Goal: Task Accomplishment & Management: Use online tool/utility

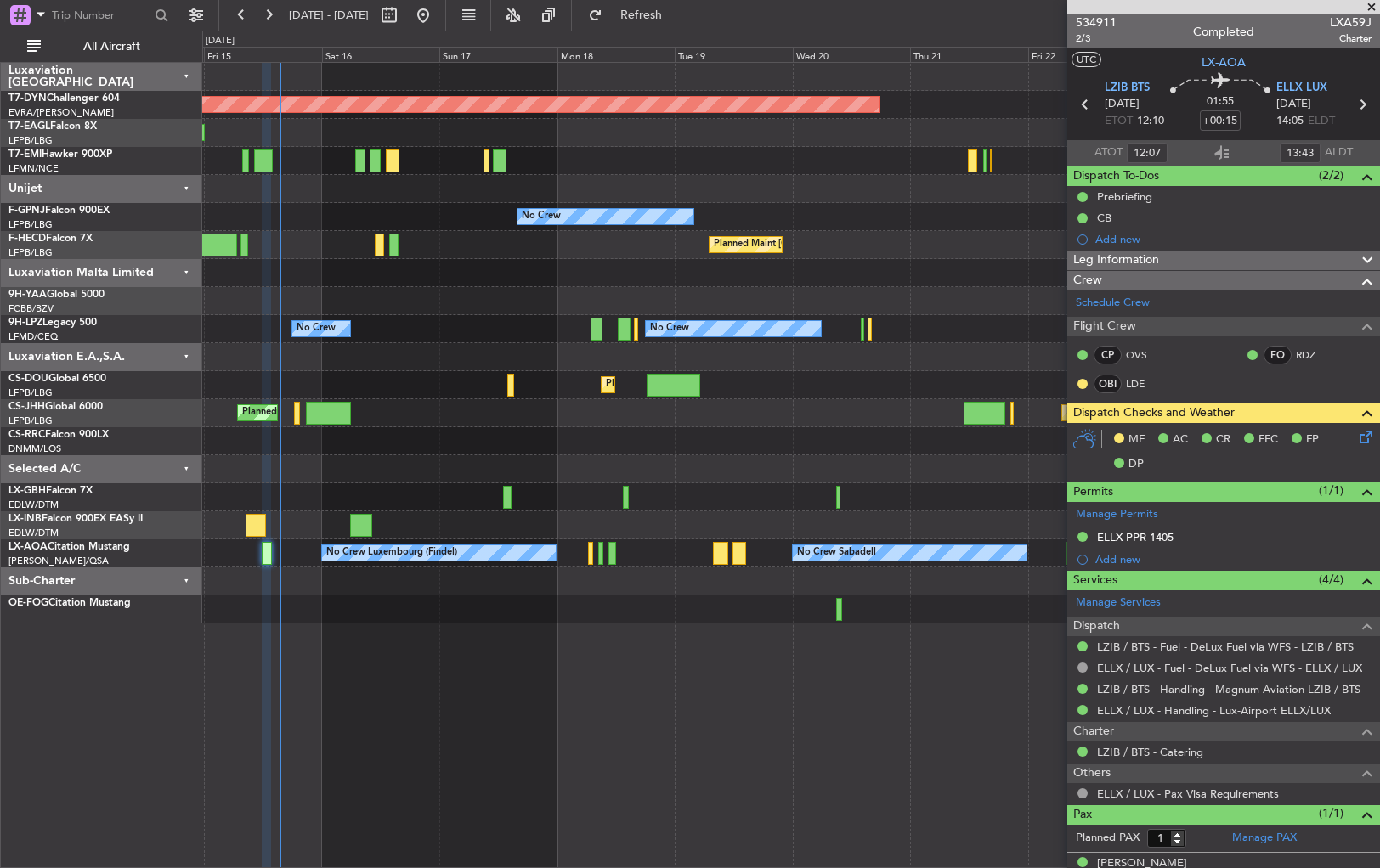
click at [411, 507] on div "Planned Maint [GEOGRAPHIC_DATA]-[GEOGRAPHIC_DATA] Planned Maint [US_STATE] ([GE…" at bounding box center [790, 343] width 1177 height 561
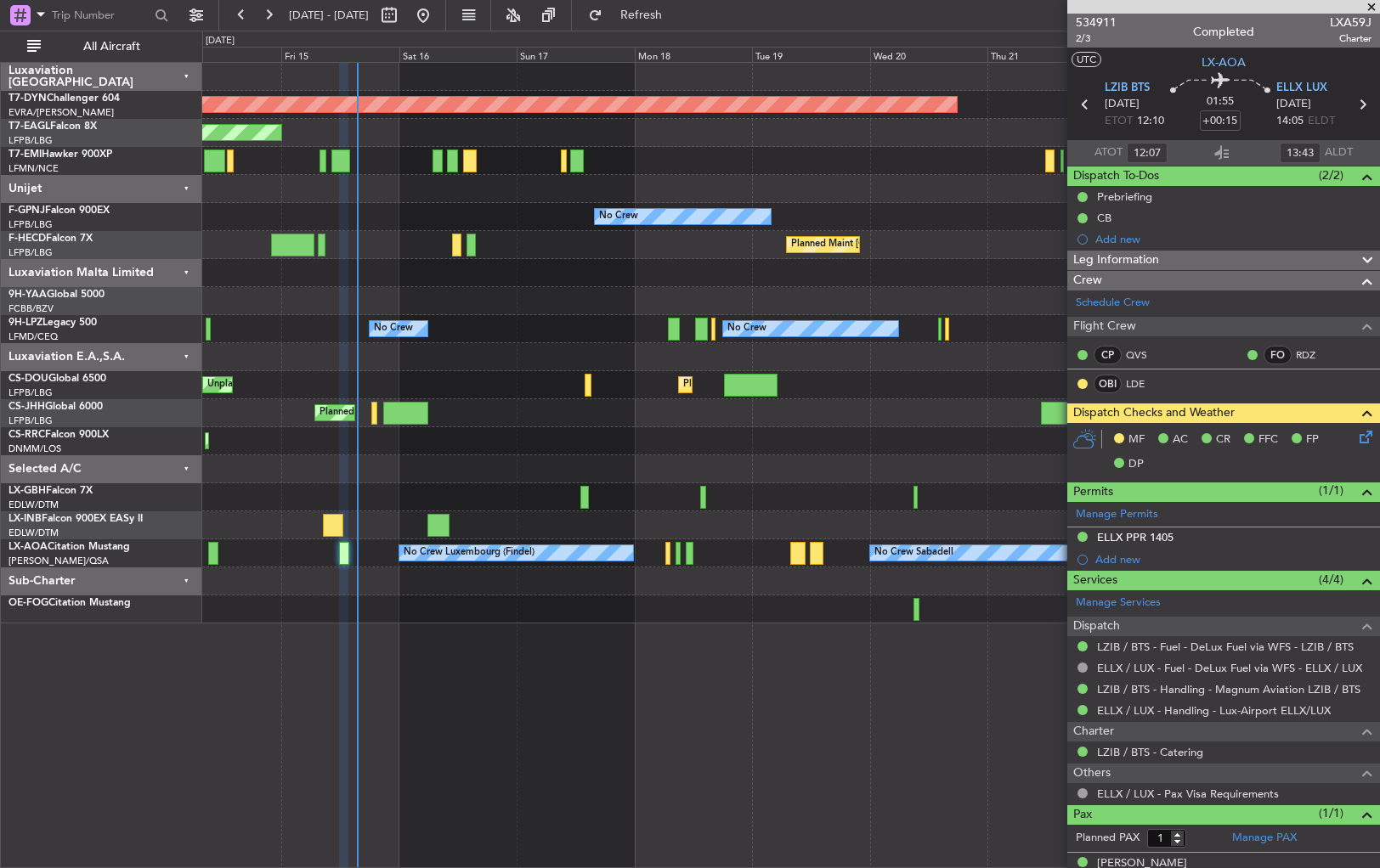
click at [519, 507] on div "Planned Maint Nice ([GEOGRAPHIC_DATA])" at bounding box center [790, 497] width 1177 height 28
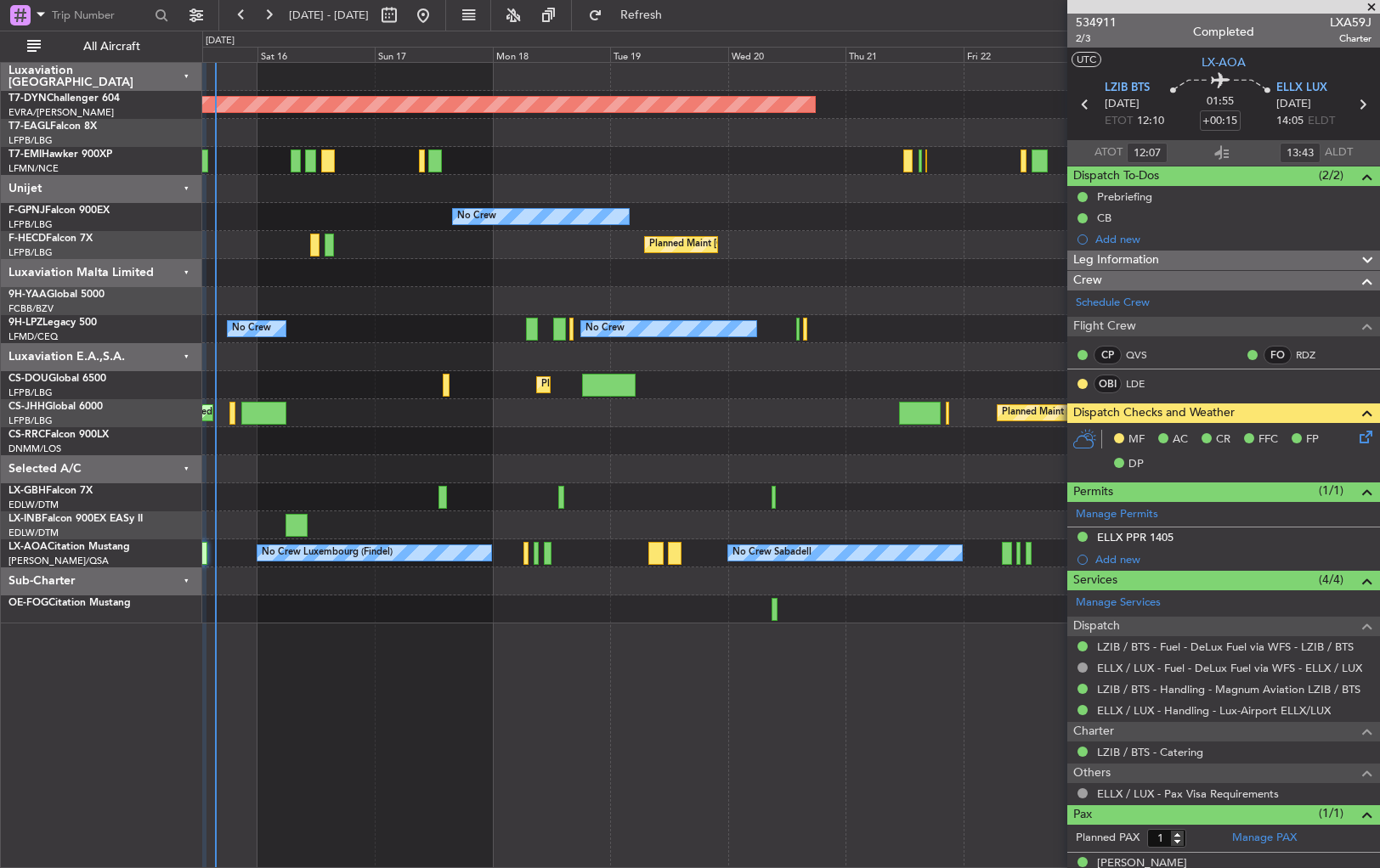
click at [666, 504] on div "Planned Maint Nice ([GEOGRAPHIC_DATA])" at bounding box center [790, 497] width 1177 height 28
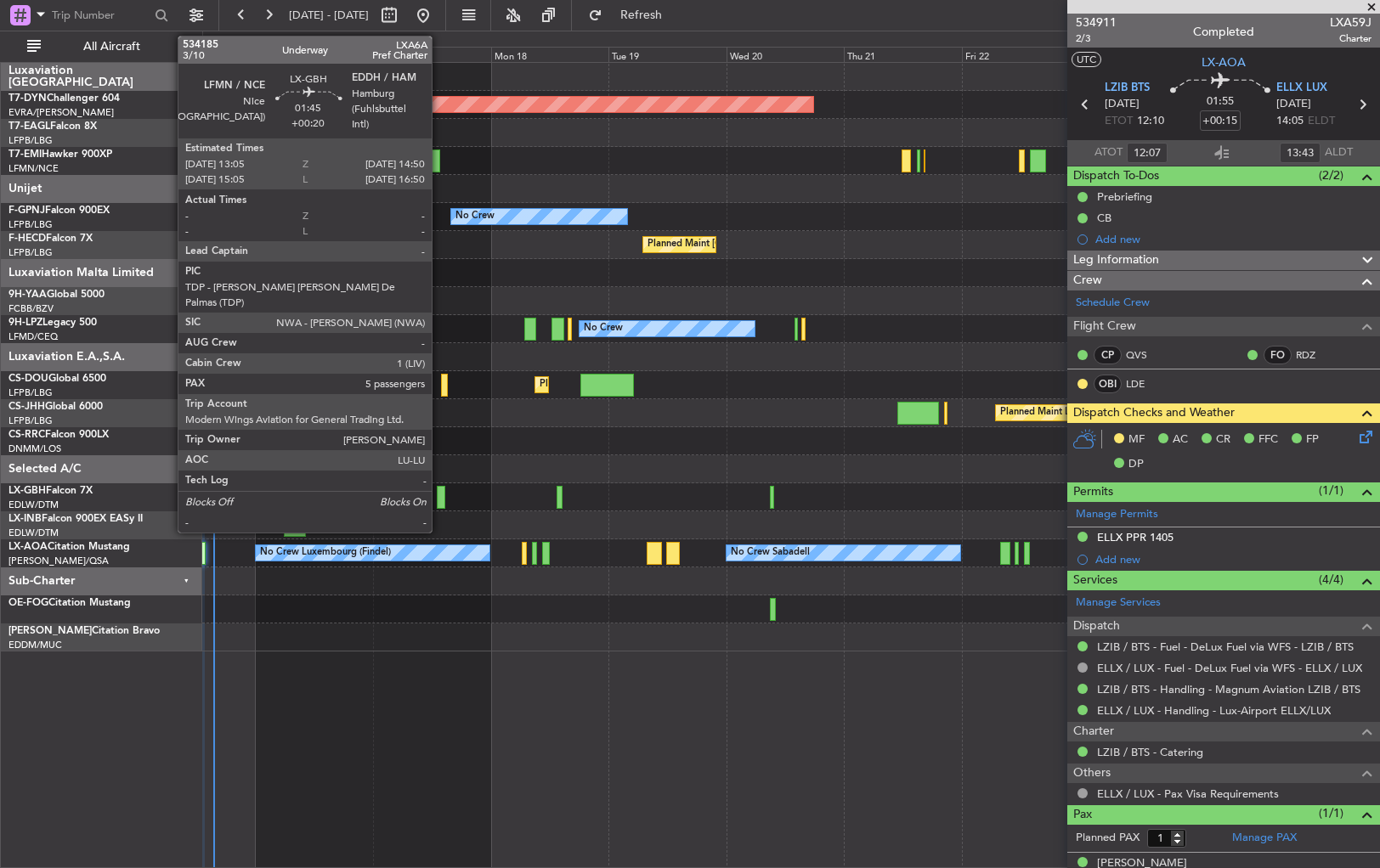
click at [439, 500] on div at bounding box center [442, 497] width 10 height 23
type input "+00:20"
type input "5"
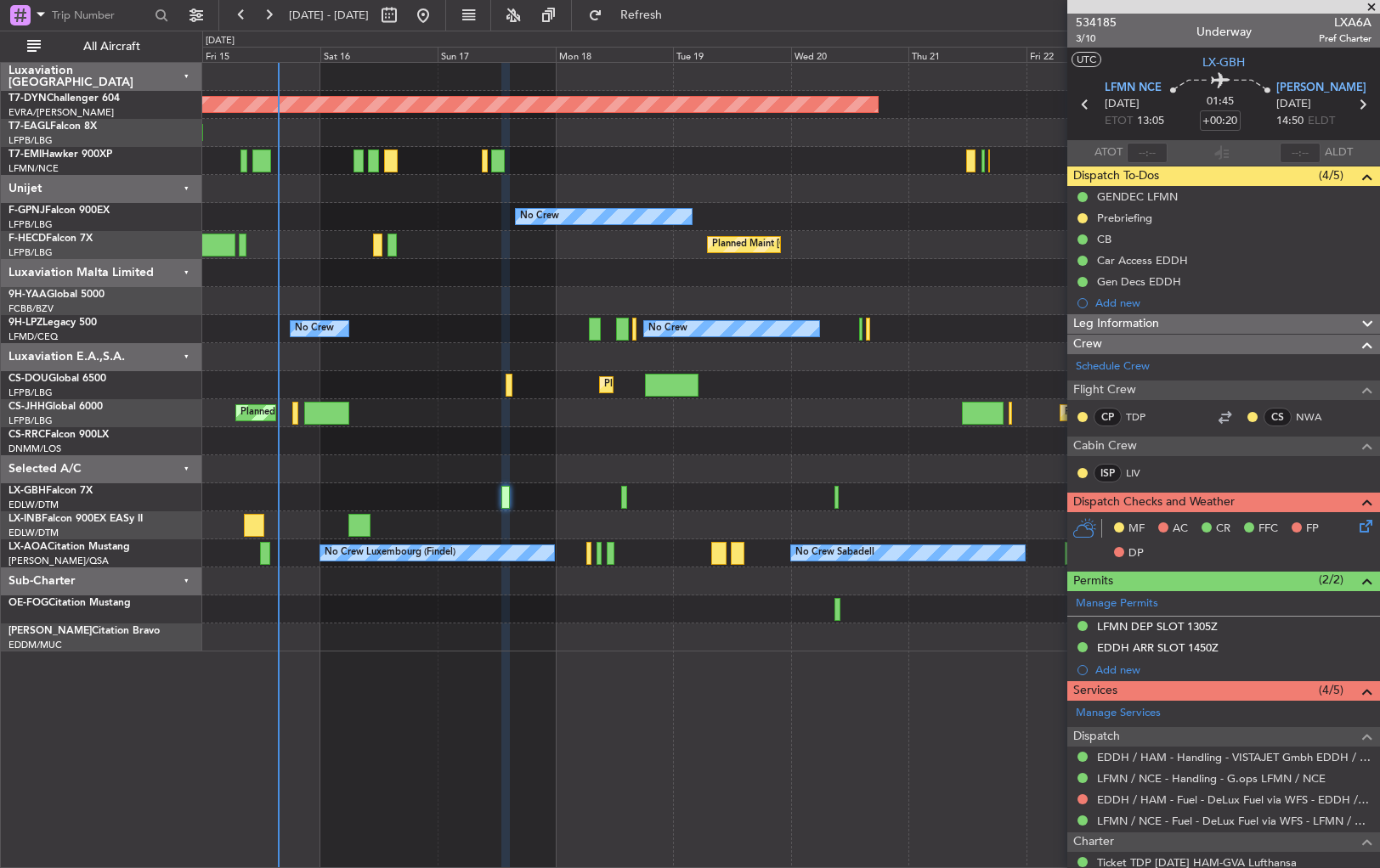
click at [1057, 476] on div "Planned Maint [GEOGRAPHIC_DATA]-[GEOGRAPHIC_DATA] Planned Maint [US_STATE] ([GE…" at bounding box center [790, 357] width 1177 height 589
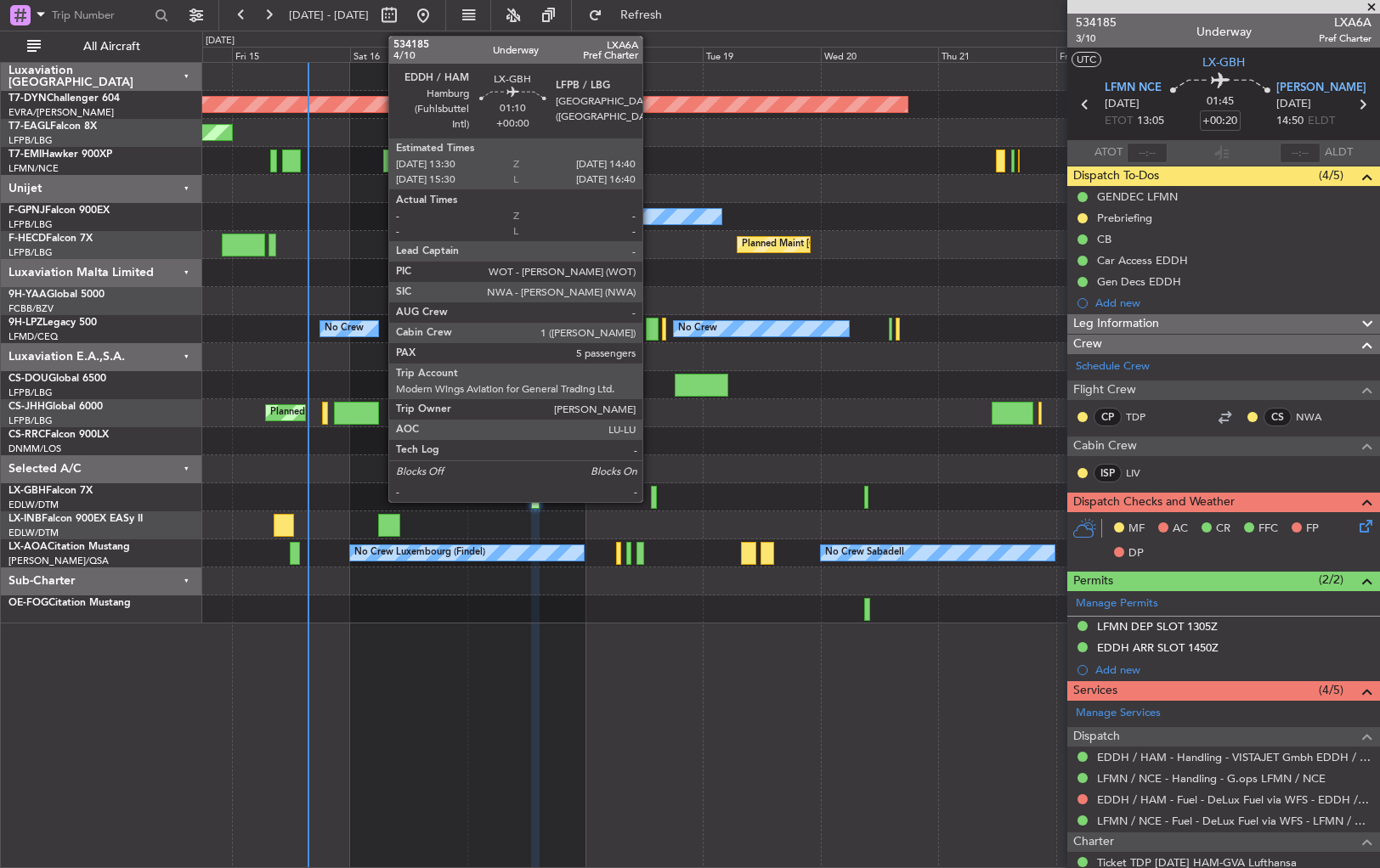
click at [651, 495] on div at bounding box center [654, 497] width 6 height 23
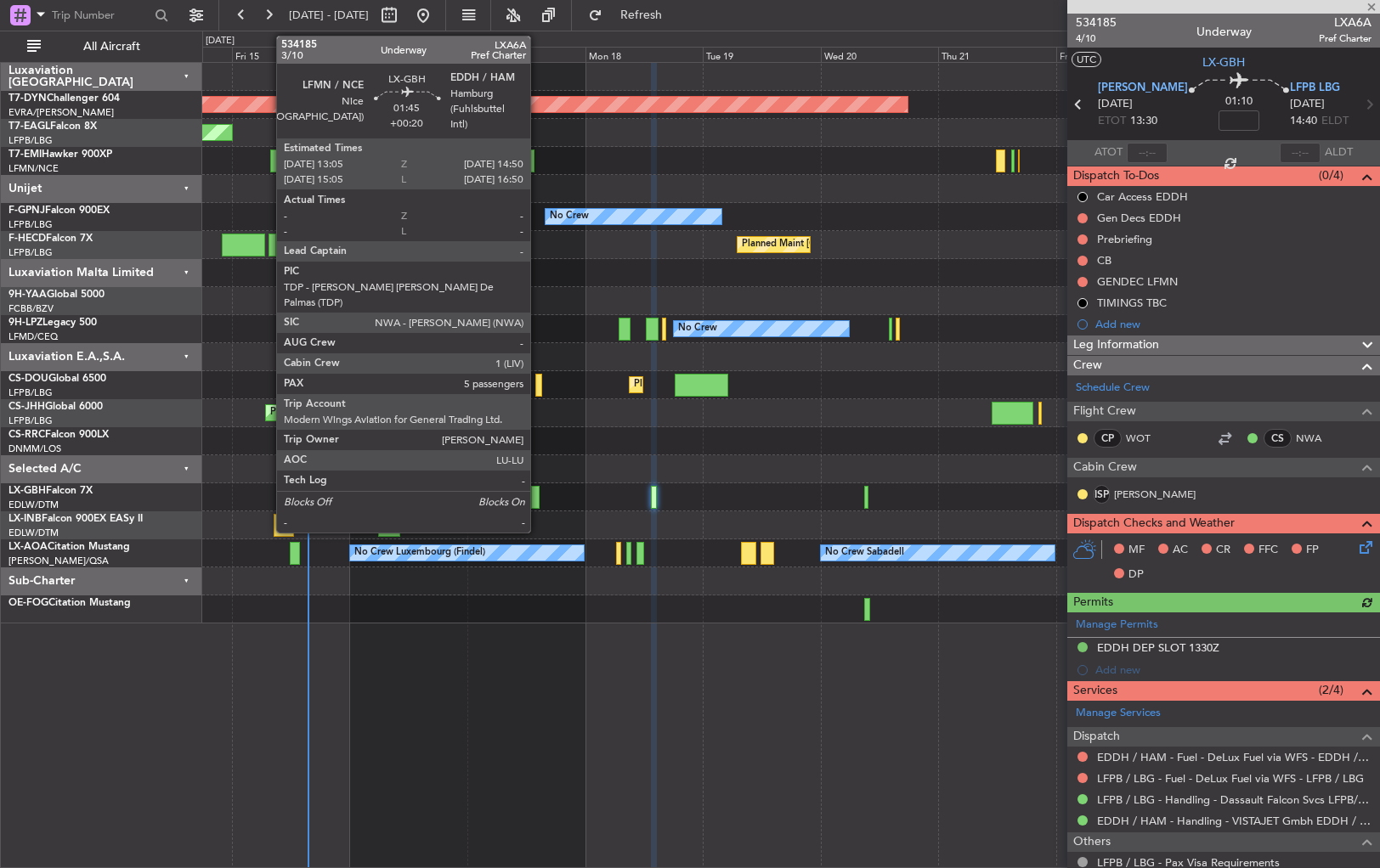
click at [539, 496] on div "Planned Maint Nice ([GEOGRAPHIC_DATA])" at bounding box center [790, 497] width 1177 height 28
click at [536, 499] on div at bounding box center [535, 497] width 10 height 23
type input "+00:20"
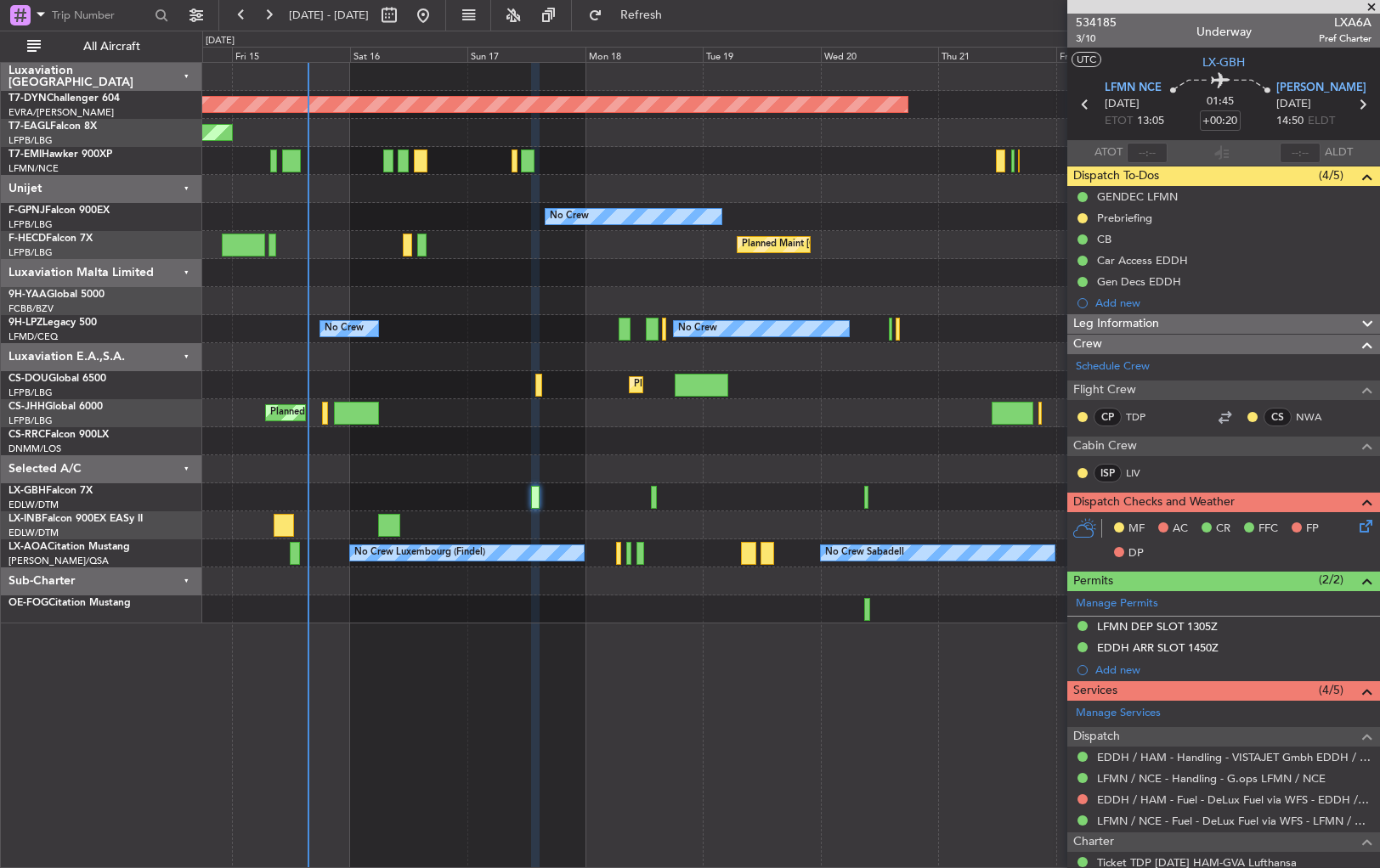
click at [1359, 524] on icon at bounding box center [1363, 523] width 13 height 13
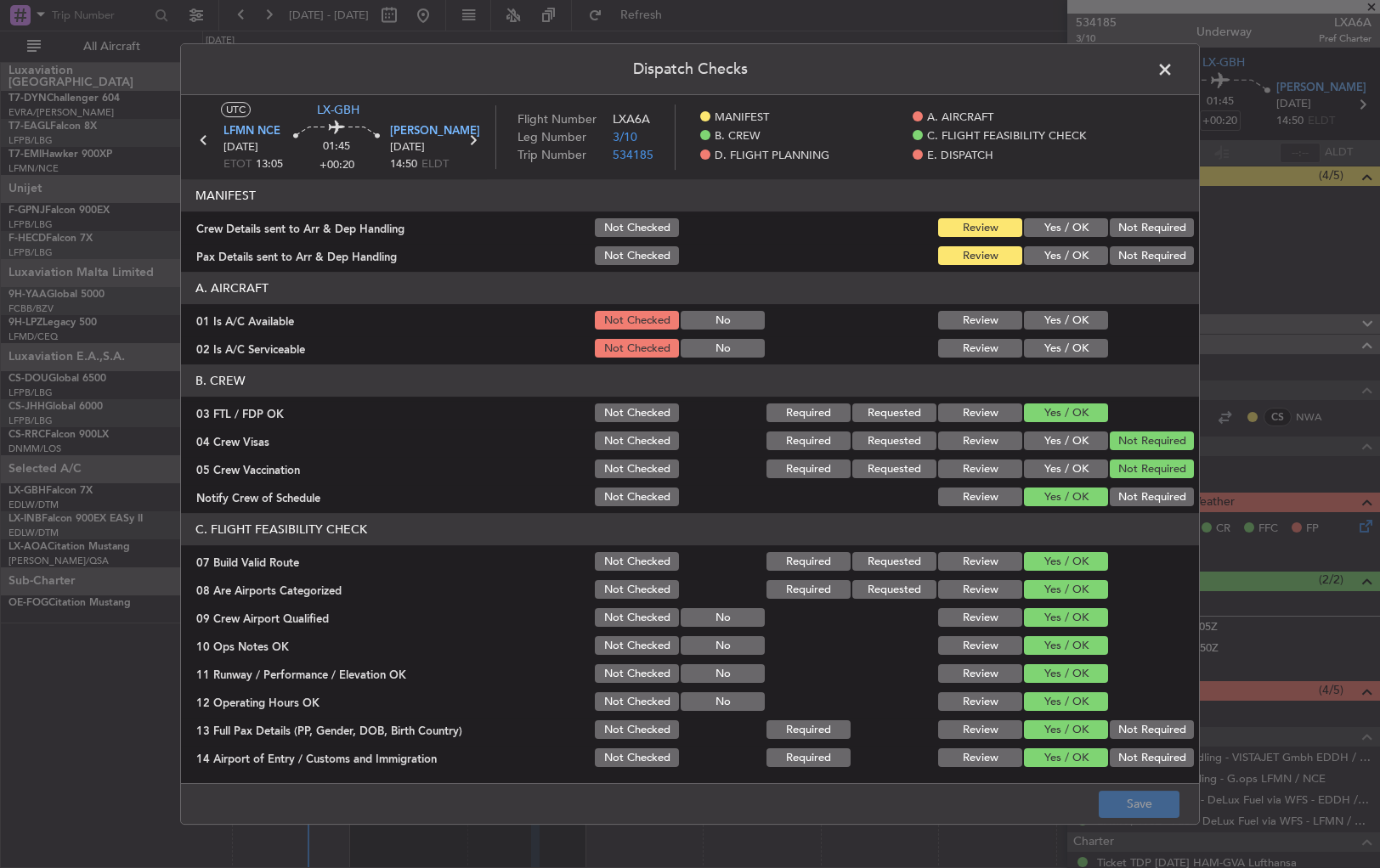
click at [1174, 68] on span at bounding box center [1174, 74] width 0 height 34
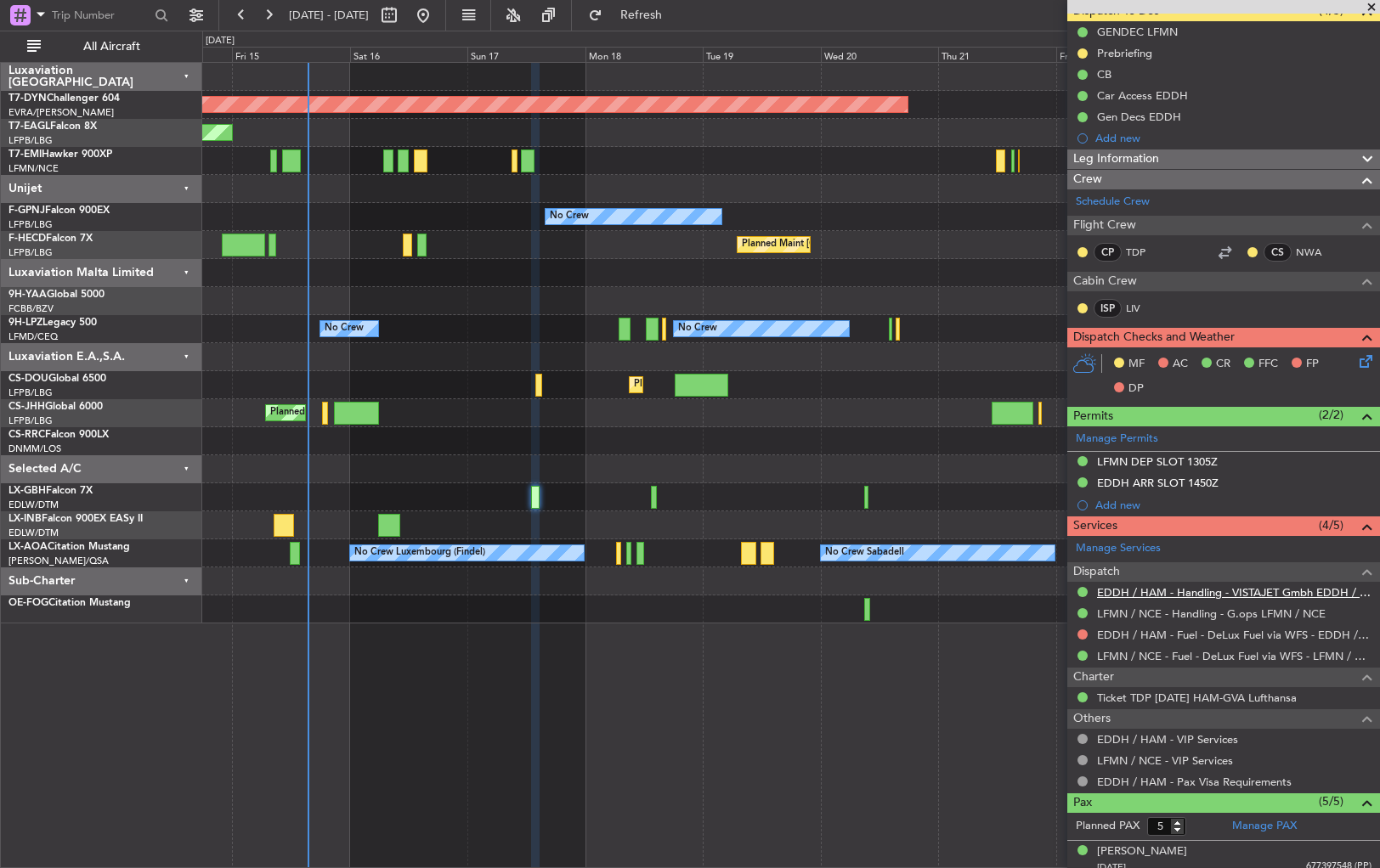
scroll to position [121, 0]
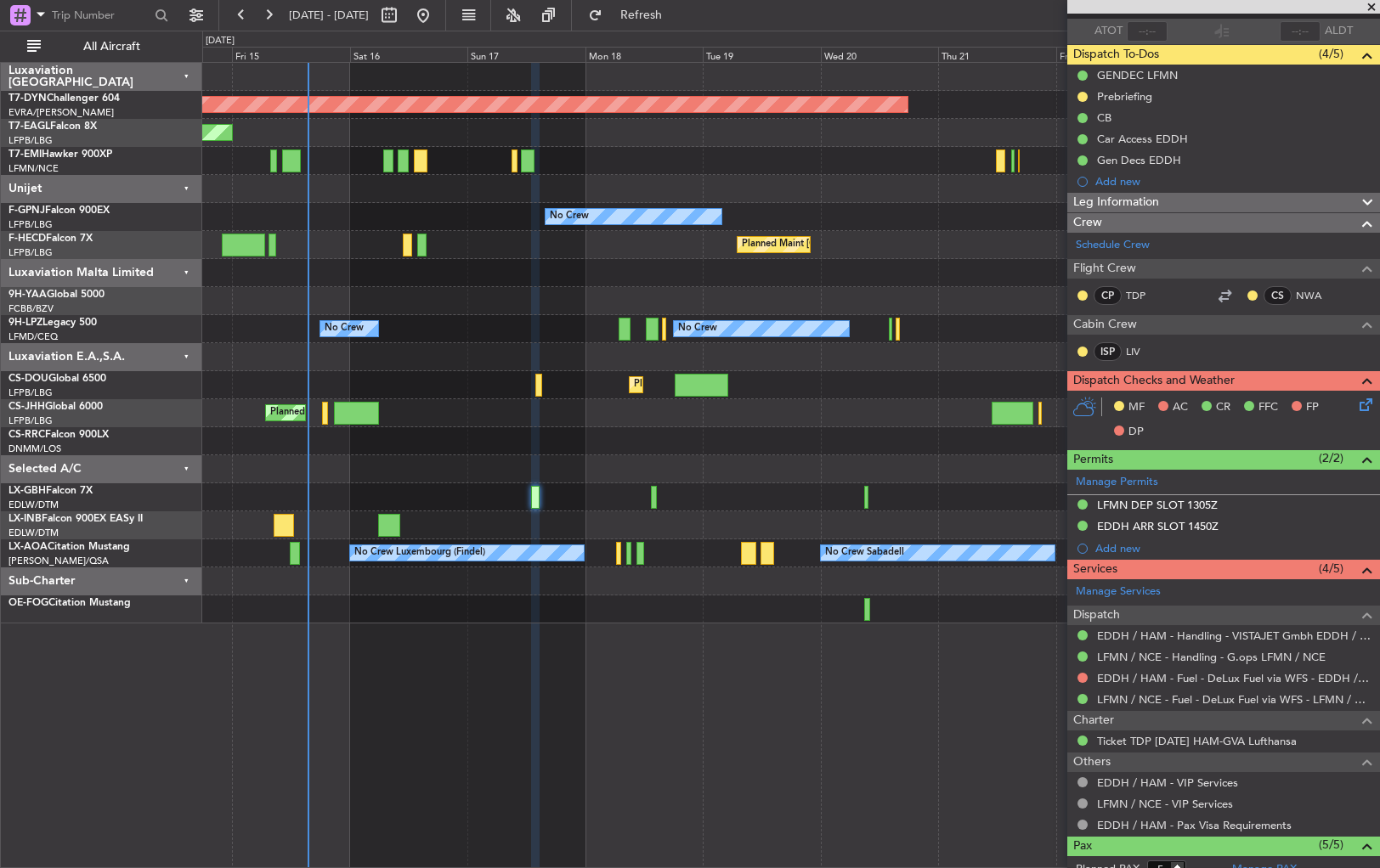
click at [1356, 404] on icon at bounding box center [1363, 402] width 13 height 13
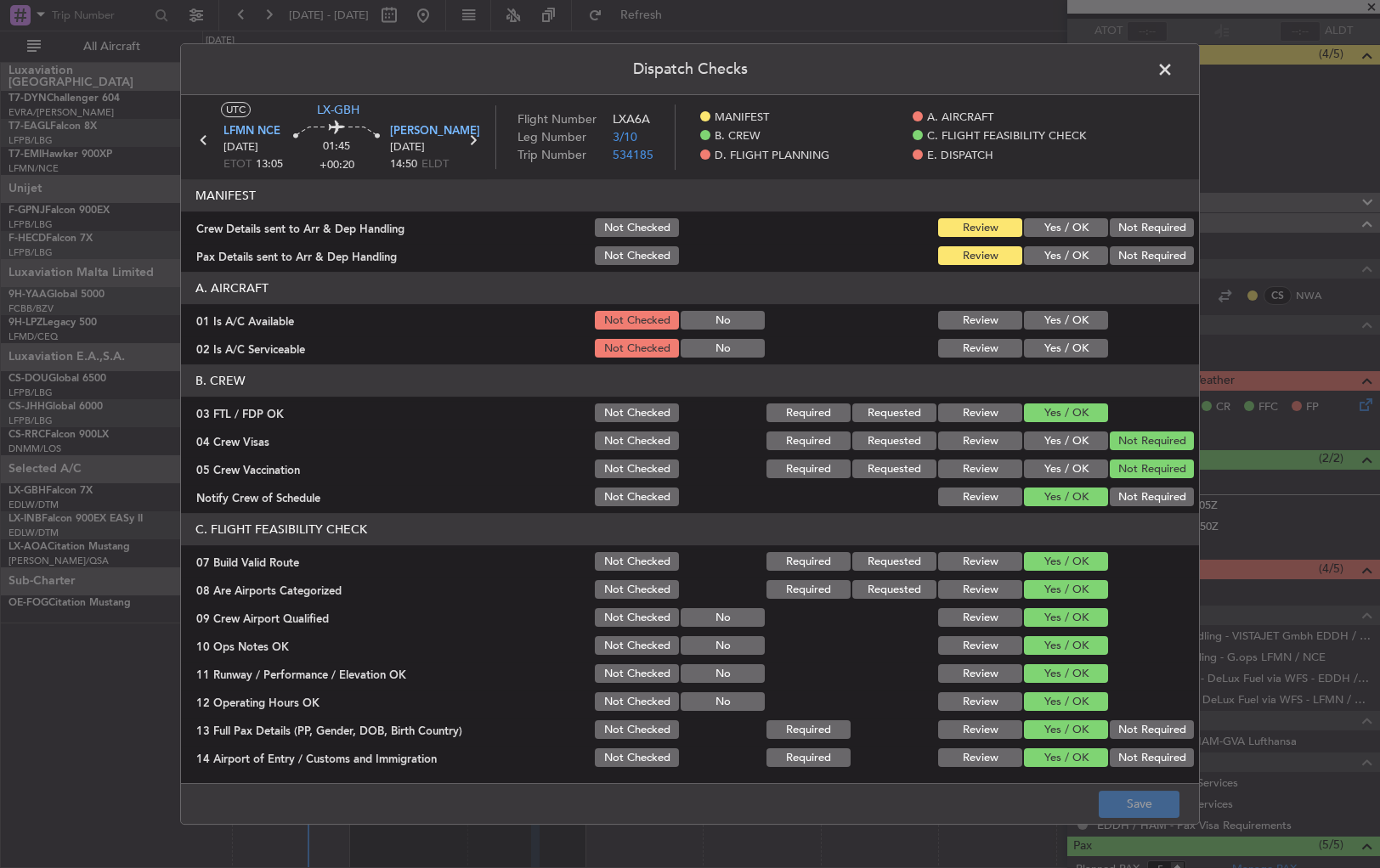
click at [1085, 228] on button "Yes / OK" at bounding box center [1066, 228] width 84 height 19
click at [1079, 256] on button "Yes / OK" at bounding box center [1066, 256] width 84 height 19
click at [1143, 794] on button "Save" at bounding box center [1139, 804] width 81 height 27
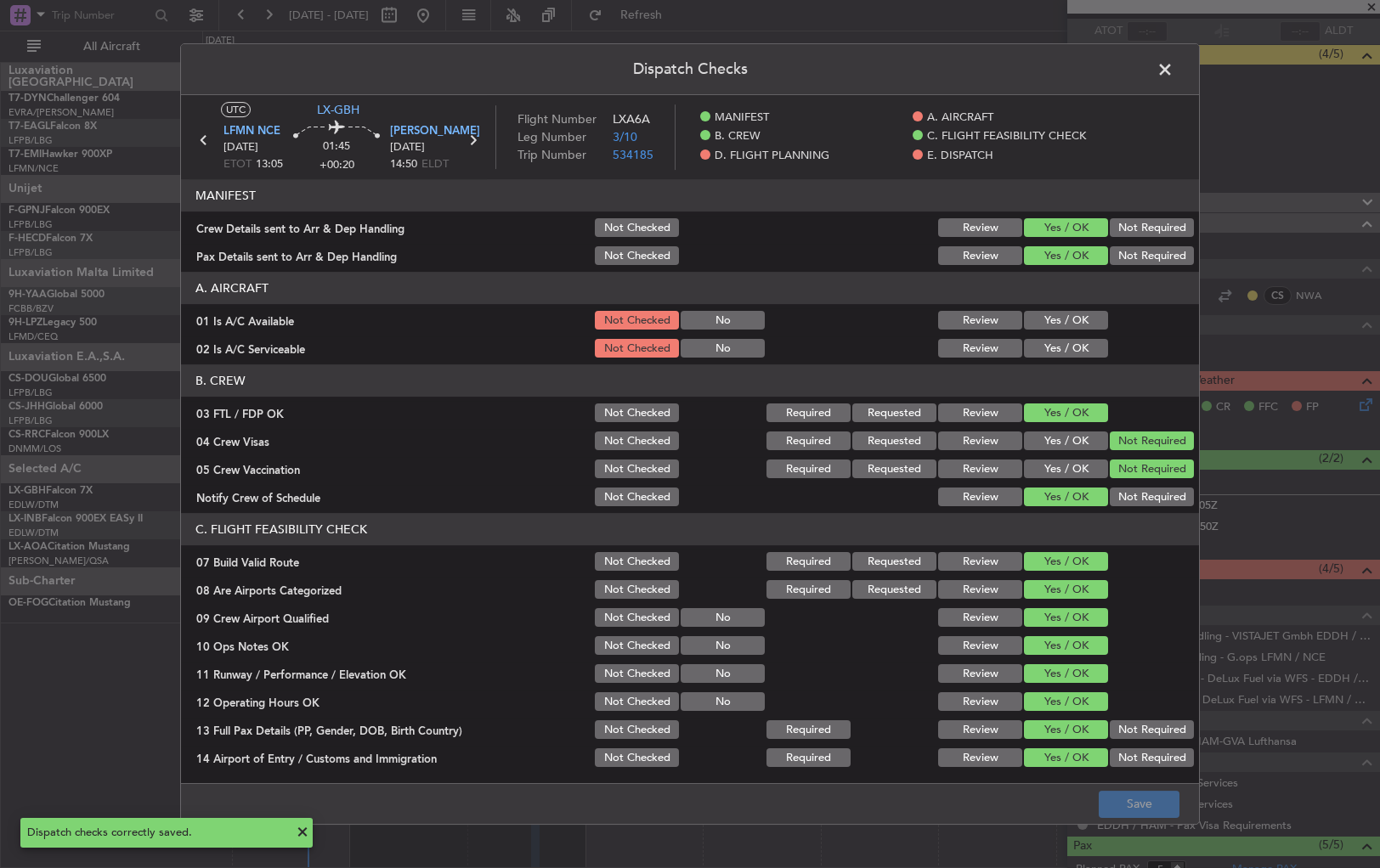
click at [1174, 66] on span at bounding box center [1174, 74] width 0 height 34
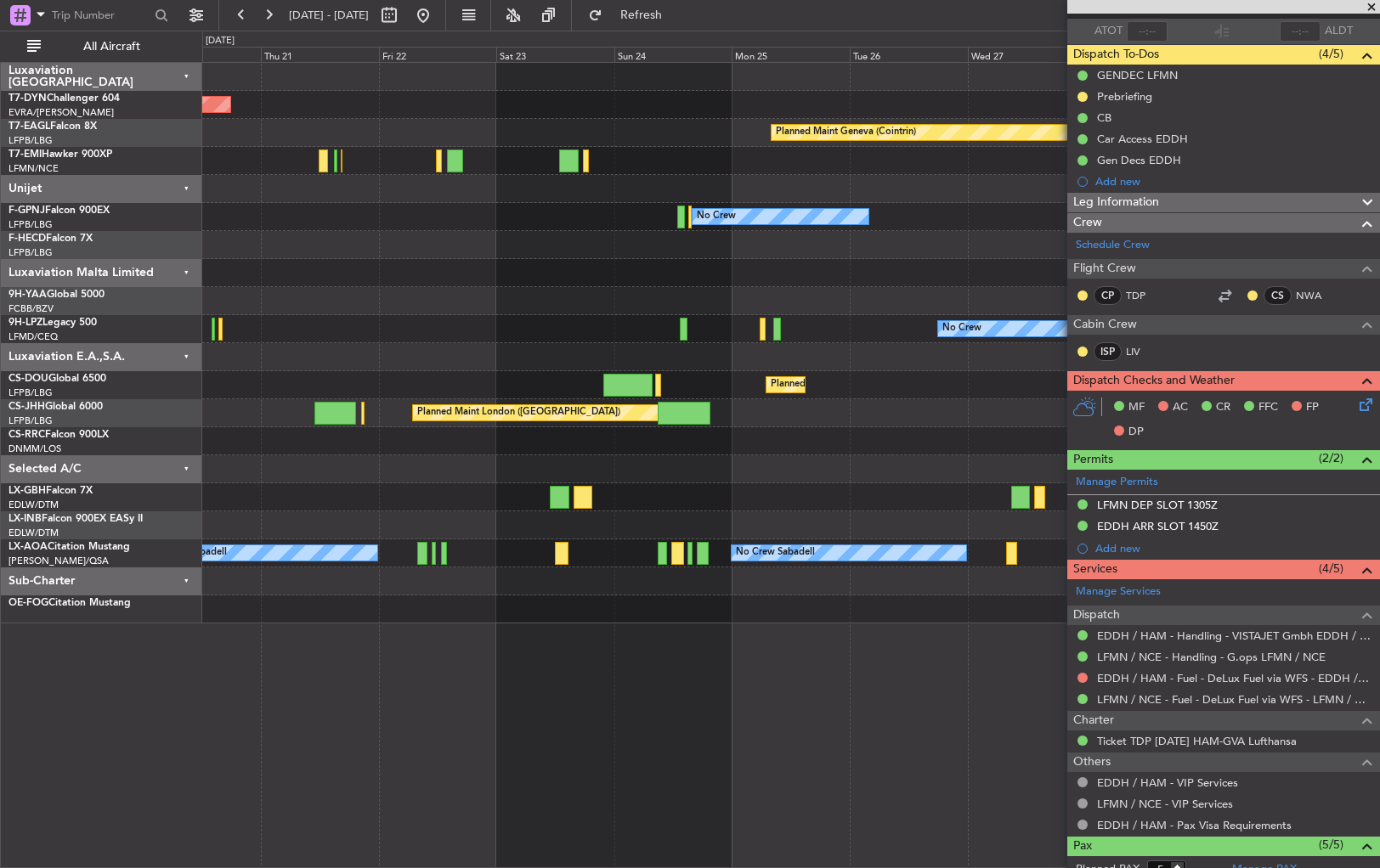
click at [267, 330] on div "Planned Maint [GEOGRAPHIC_DATA]-[GEOGRAPHIC_DATA] Planned Maint Geneva ([GEOGRA…" at bounding box center [790, 343] width 1177 height 561
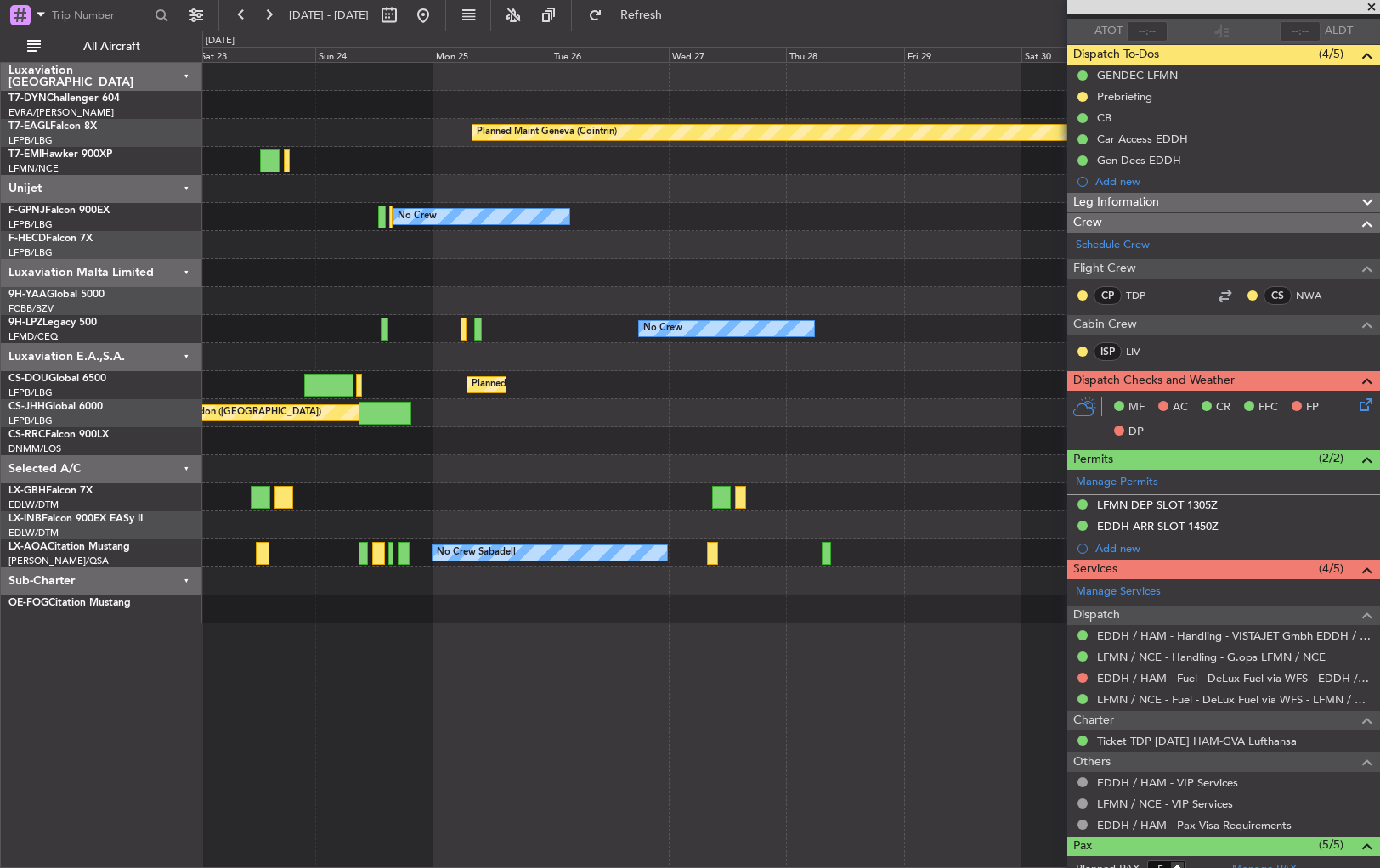
click at [96, 348] on div "Planned Maint [GEOGRAPHIC_DATA]-[GEOGRAPHIC_DATA] Planned Maint Geneva ([GEOGRA…" at bounding box center [690, 449] width 1380 height 837
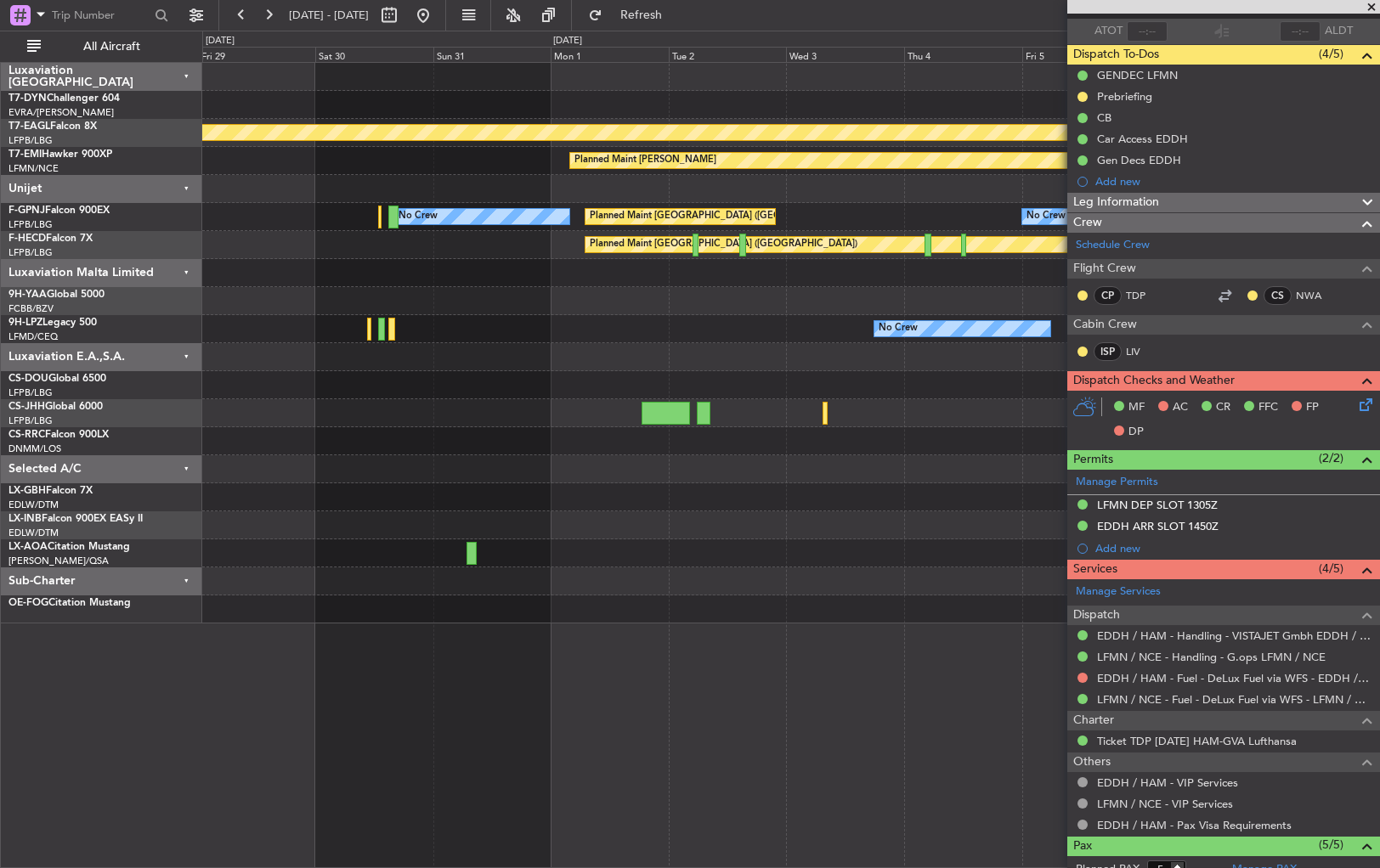
click at [157, 353] on div "Planned Maint Geneva (Cointrin) Planned Maint [PERSON_NAME] No Crew Planned Mai…" at bounding box center [690, 449] width 1380 height 837
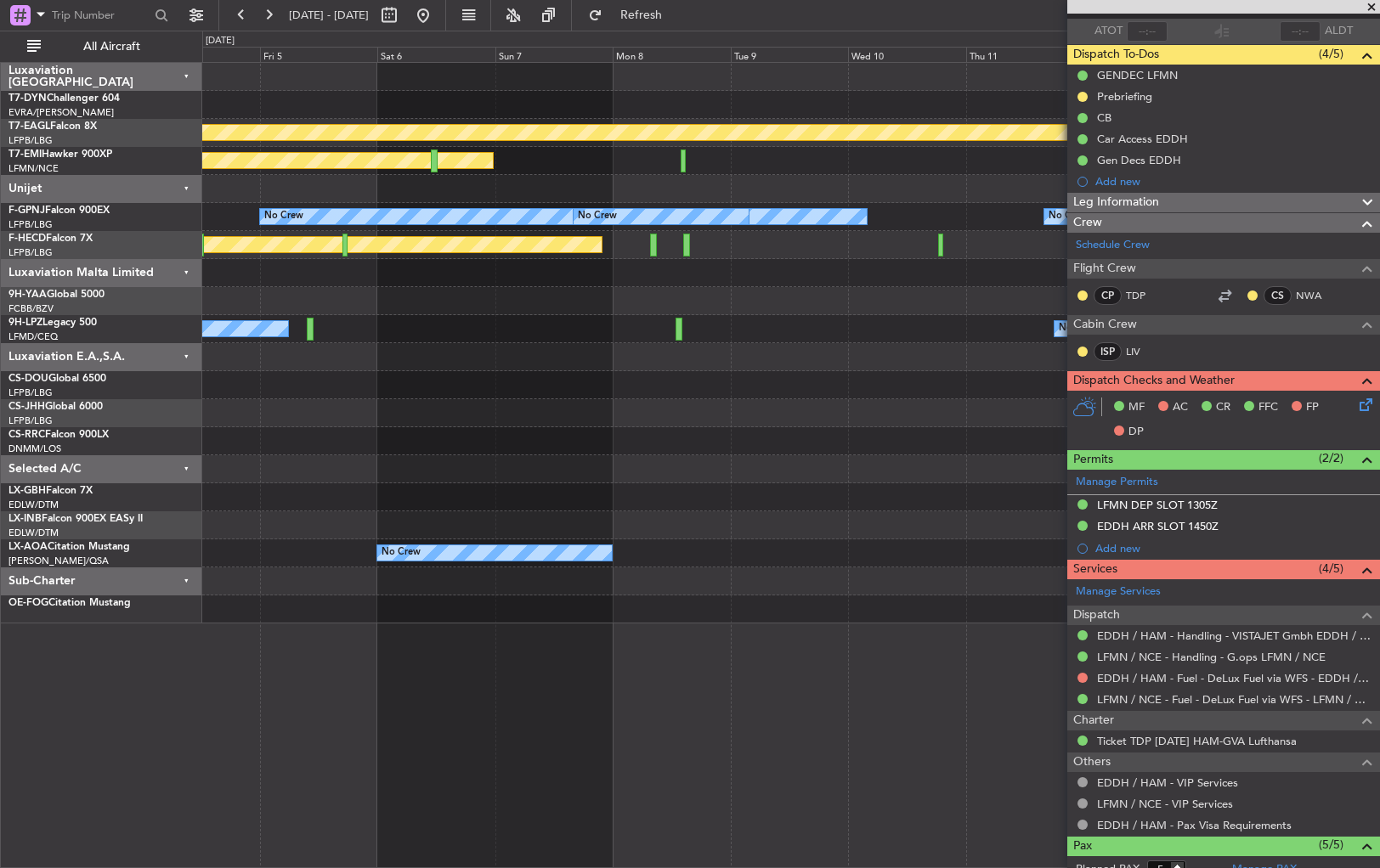
click at [268, 393] on div "Planned Maint Geneva (Cointrin) Planned Maint [PERSON_NAME] No Crew No Crew No …" at bounding box center [790, 343] width 1177 height 561
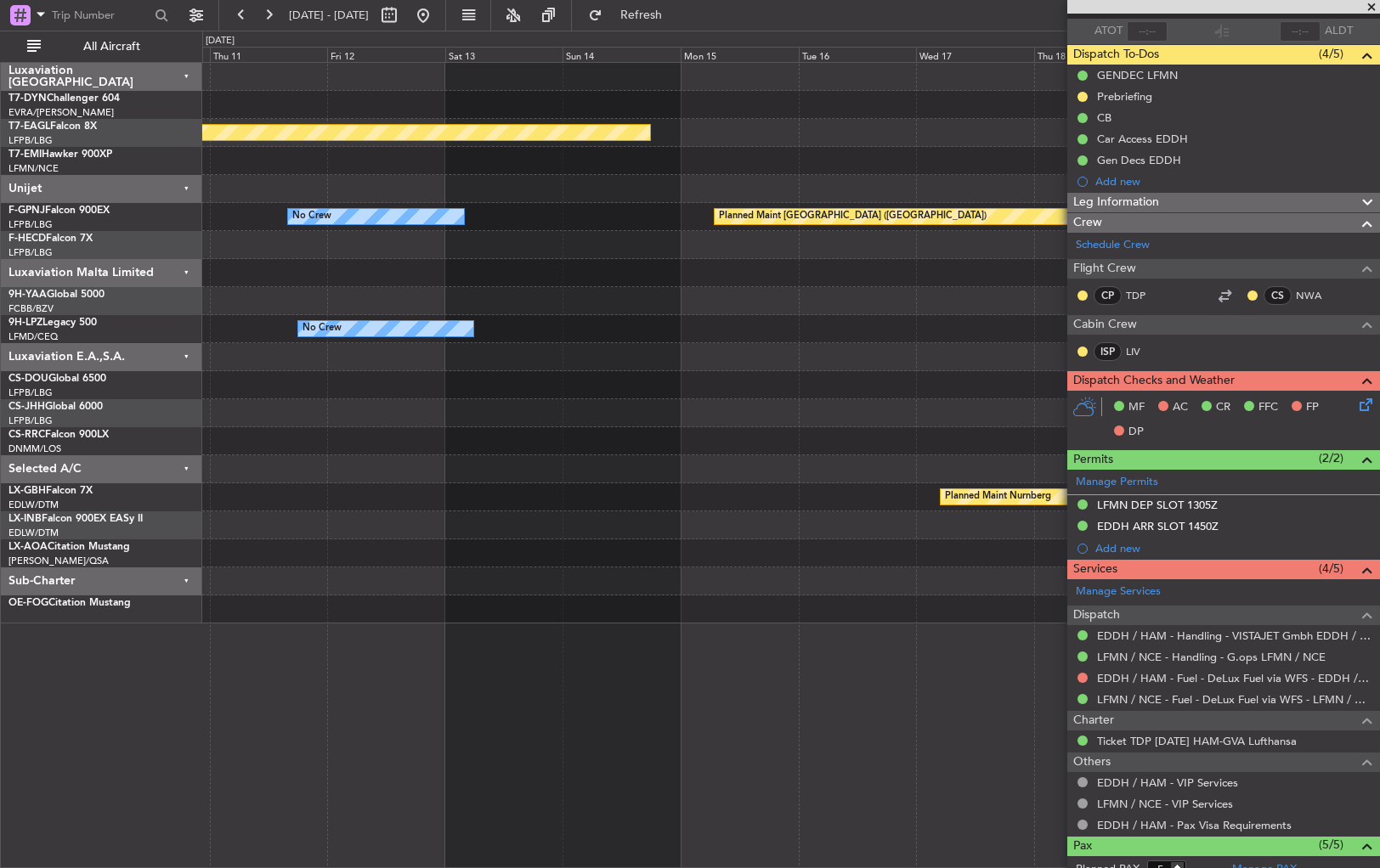
click at [245, 411] on div "Planned Maint Geneva (Cointrin) No Crew Planned Maint [GEOGRAPHIC_DATA] ([GEOGR…" at bounding box center [790, 343] width 1177 height 561
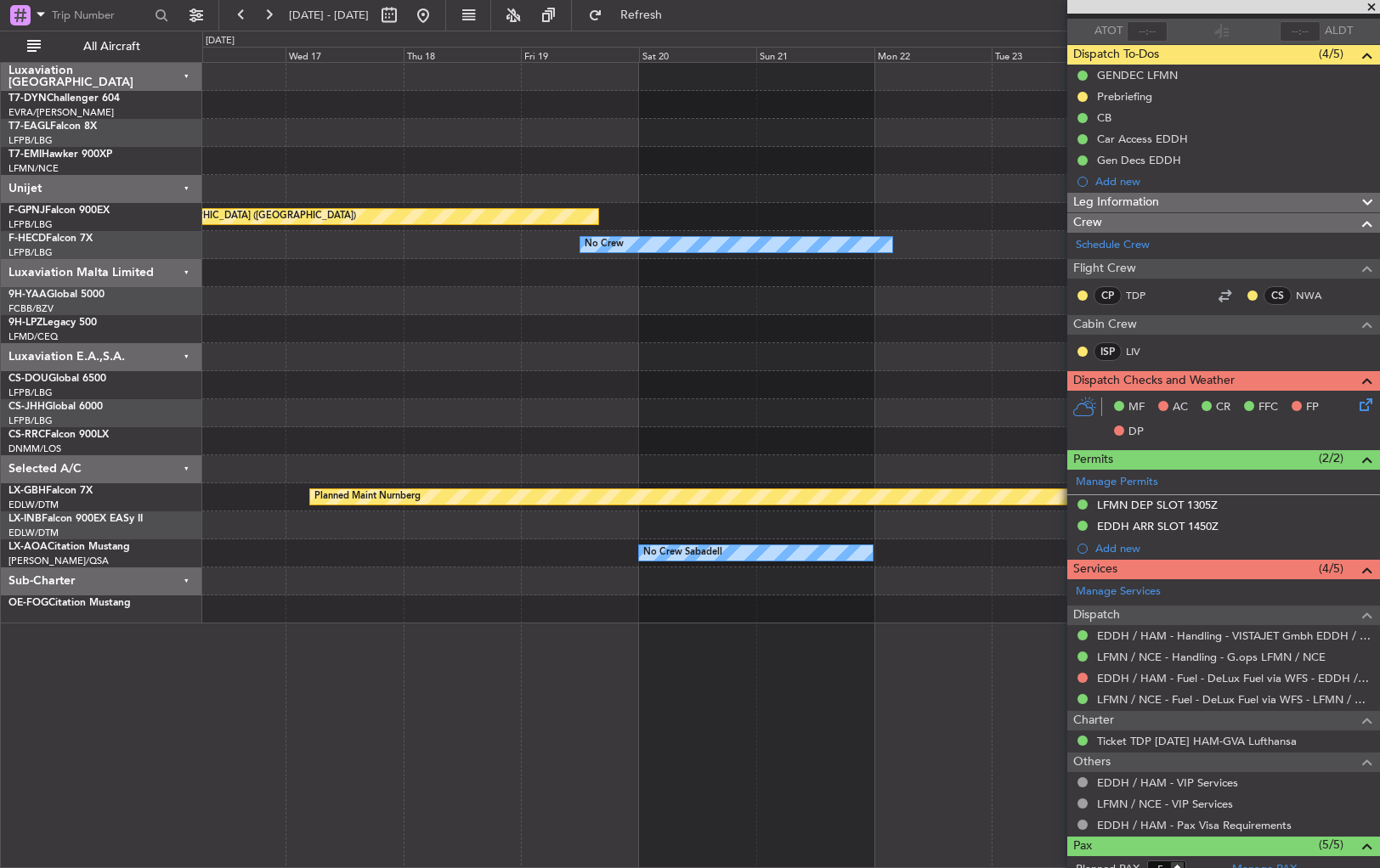
click at [342, 397] on div "Planned Maint Geneva (Cointrin) Planned Maint [GEOGRAPHIC_DATA] ([GEOGRAPHIC_DA…" at bounding box center [790, 343] width 1177 height 561
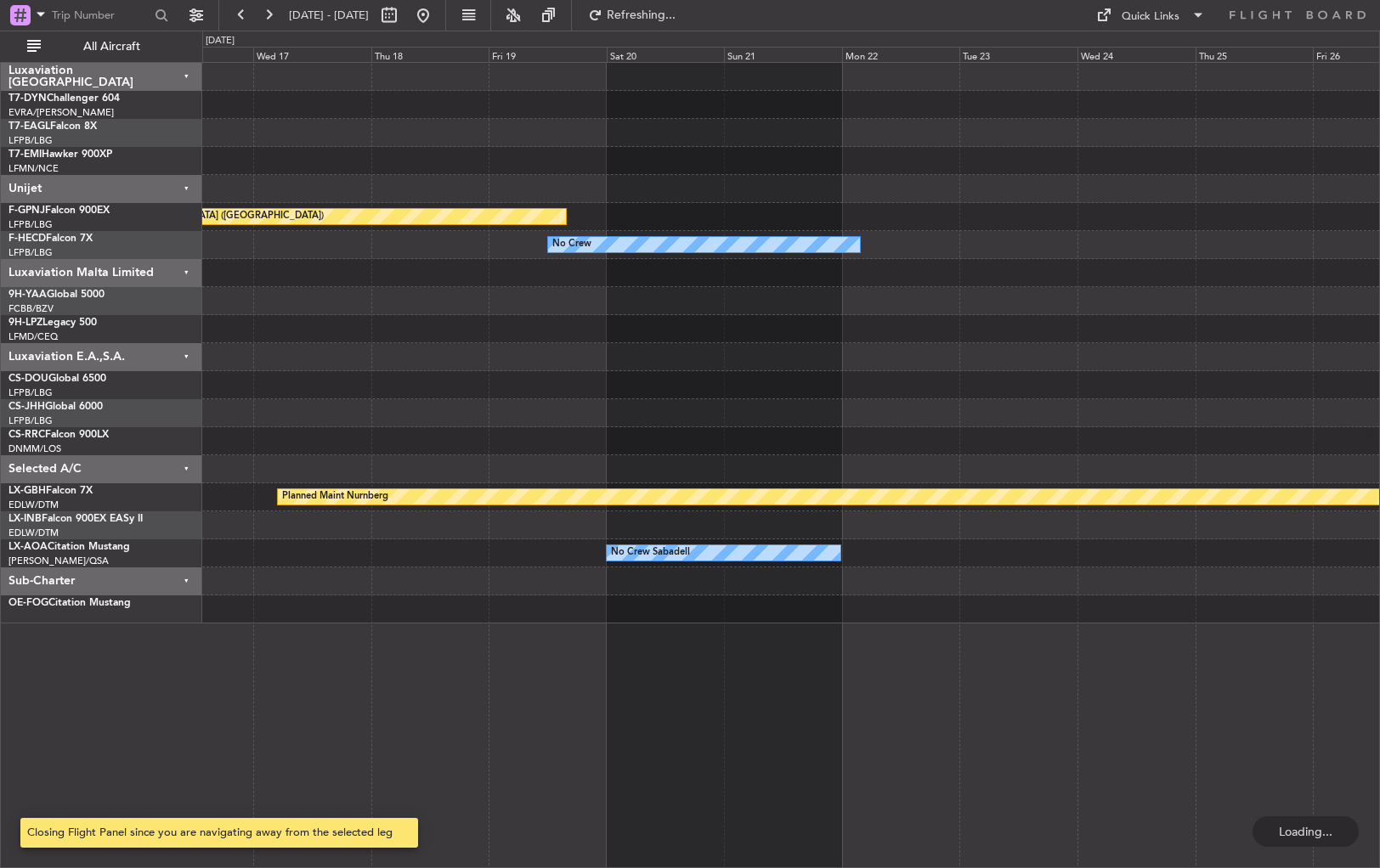
scroll to position [0, 0]
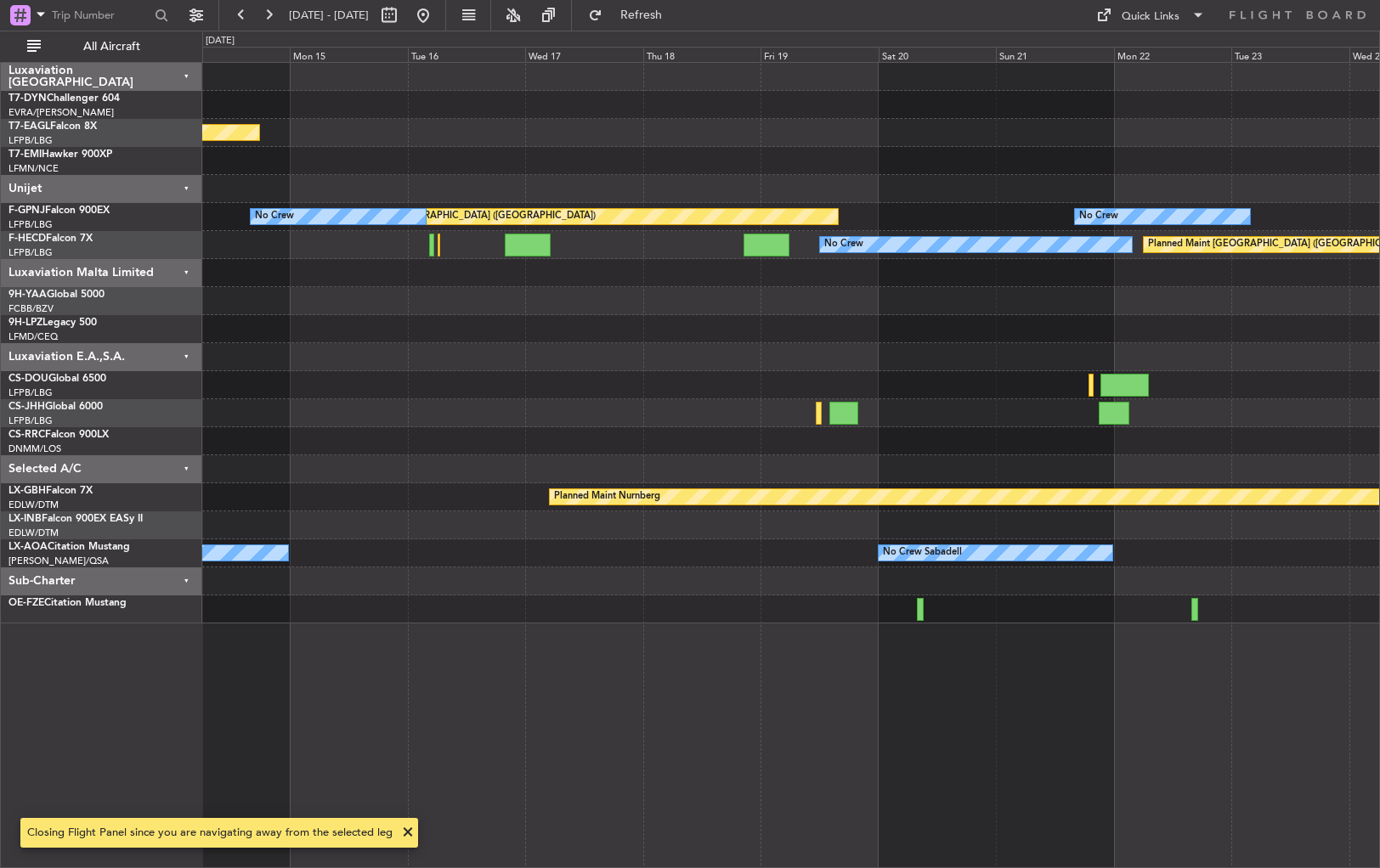
click at [652, 346] on div "Planned Maint Geneva (Cointrin) Planned Maint [GEOGRAPHIC_DATA] ([GEOGRAPHIC_DA…" at bounding box center [790, 343] width 1177 height 561
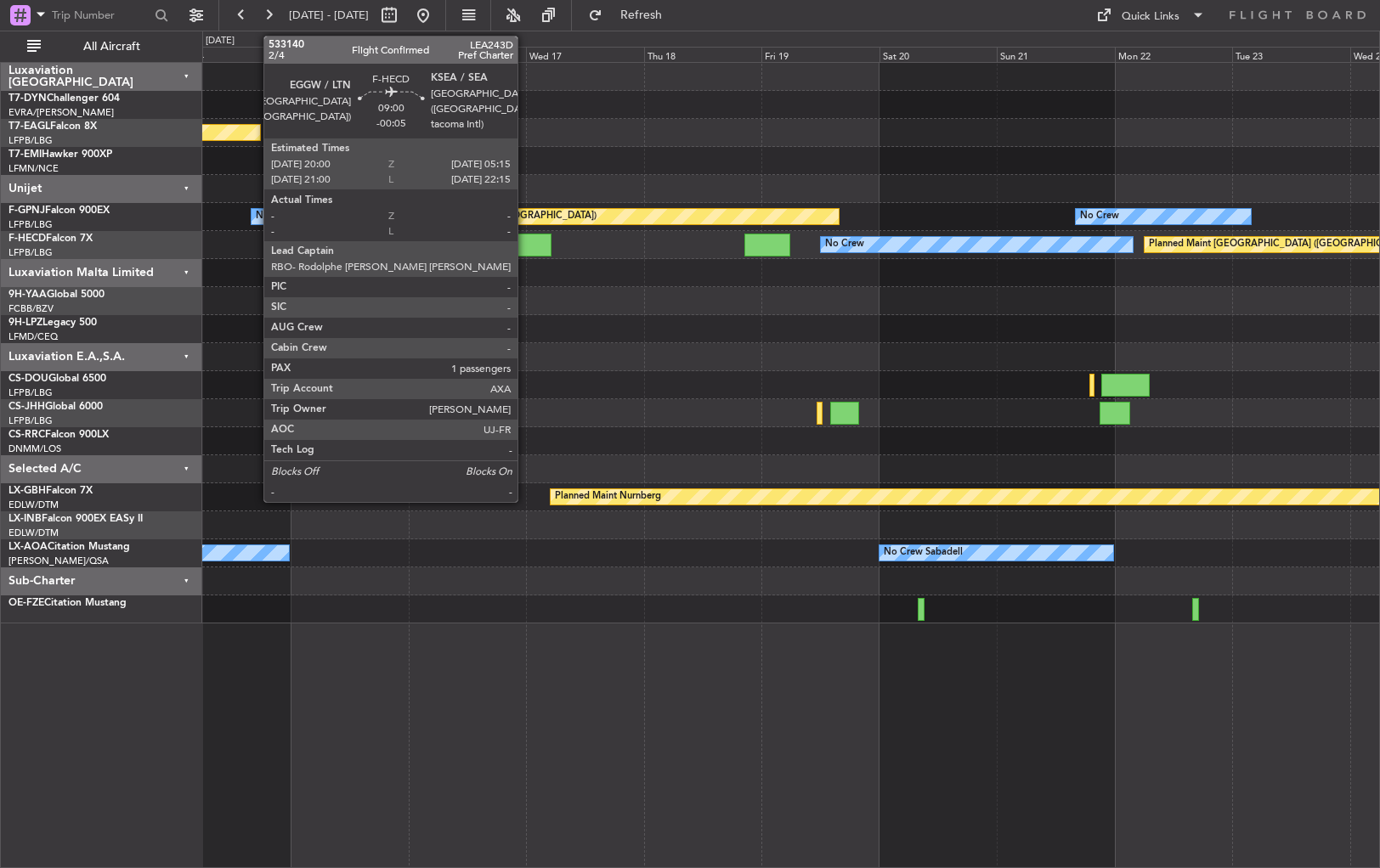
click at [525, 237] on div at bounding box center [529, 245] width 46 height 23
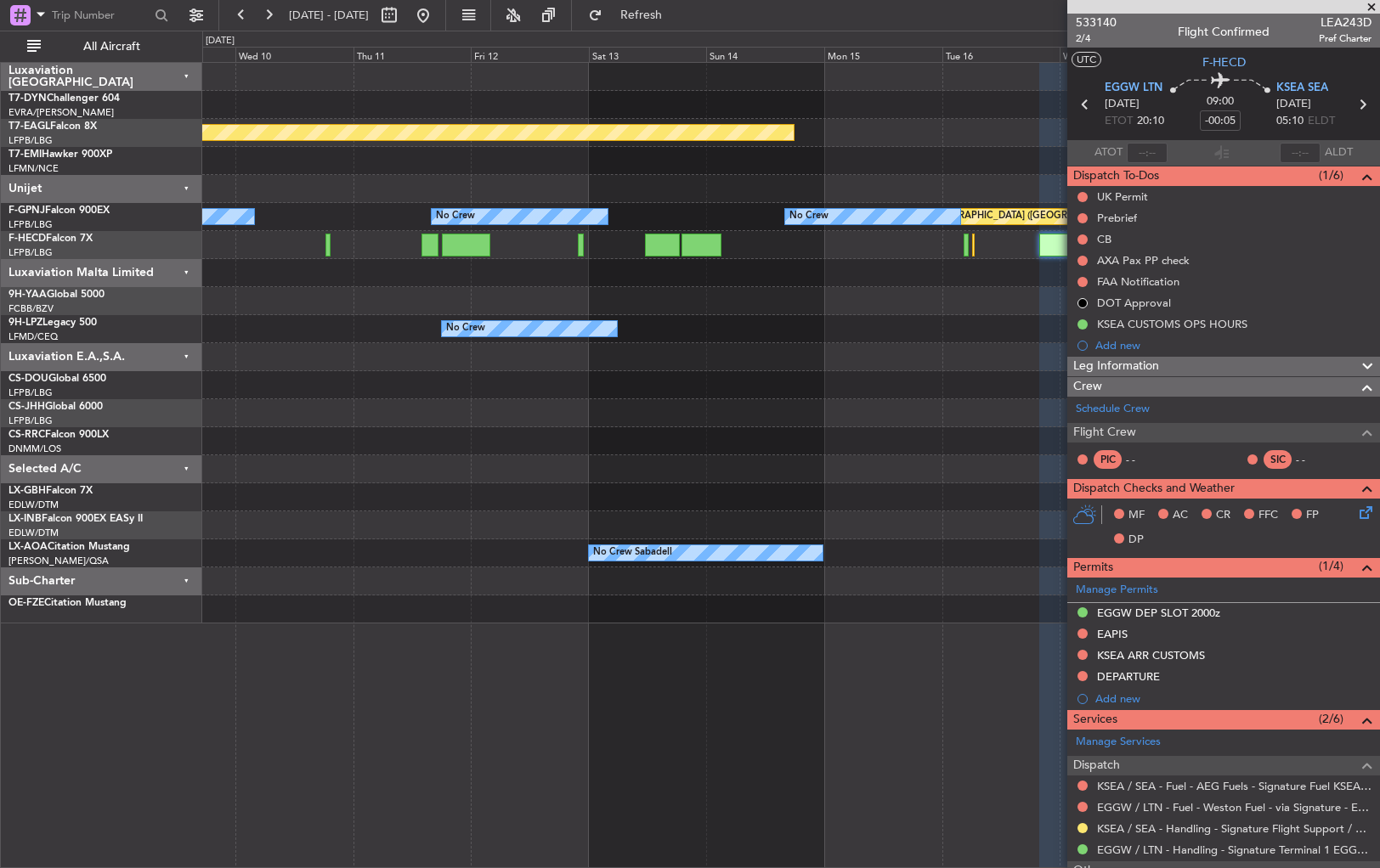
click at [977, 279] on div "Planned Maint Geneva (Cointrin) Planned Maint [GEOGRAPHIC_DATA] ([GEOGRAPHIC_DA…" at bounding box center [790, 343] width 1177 height 561
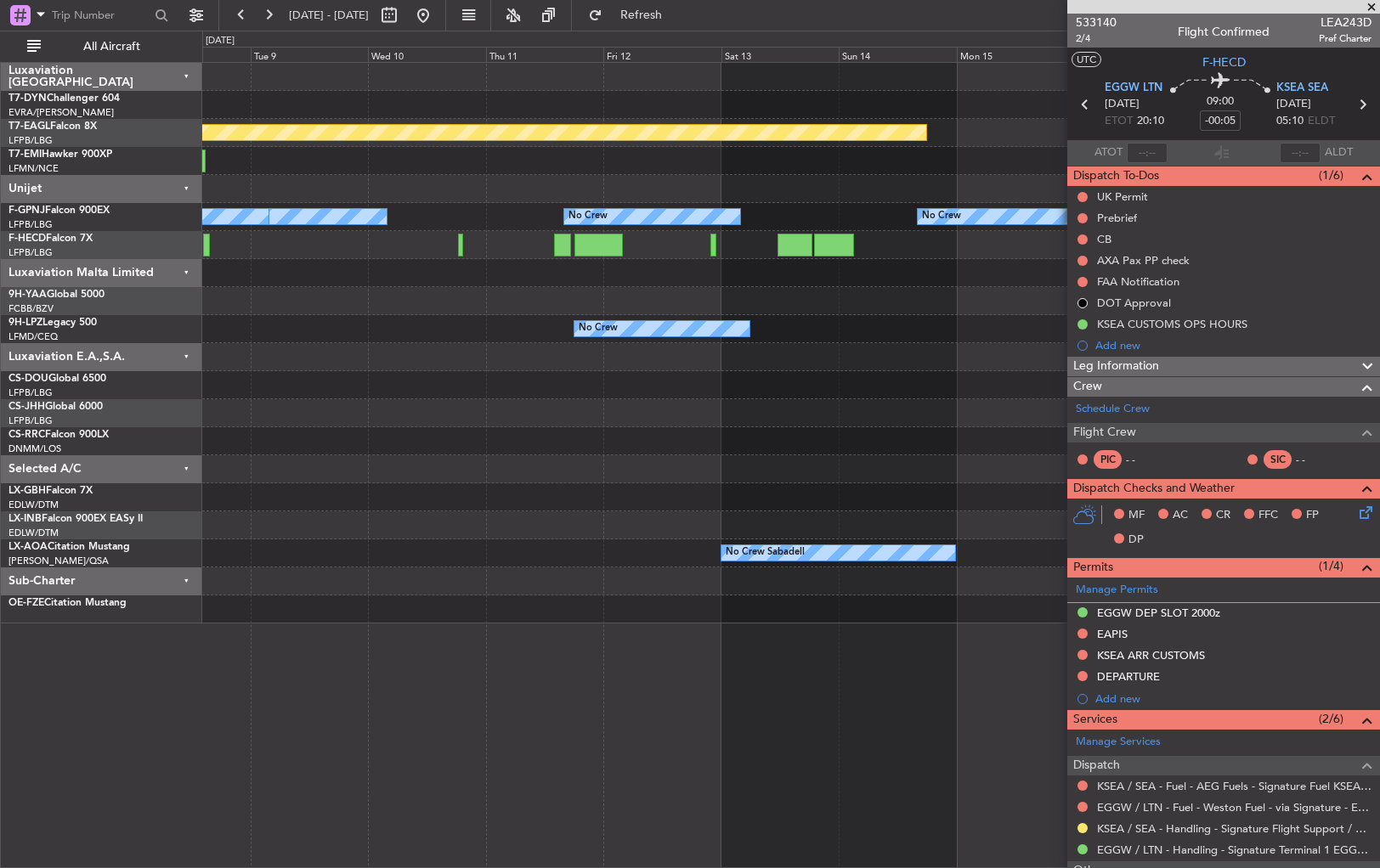
click at [1005, 386] on div at bounding box center [790, 384] width 1177 height 28
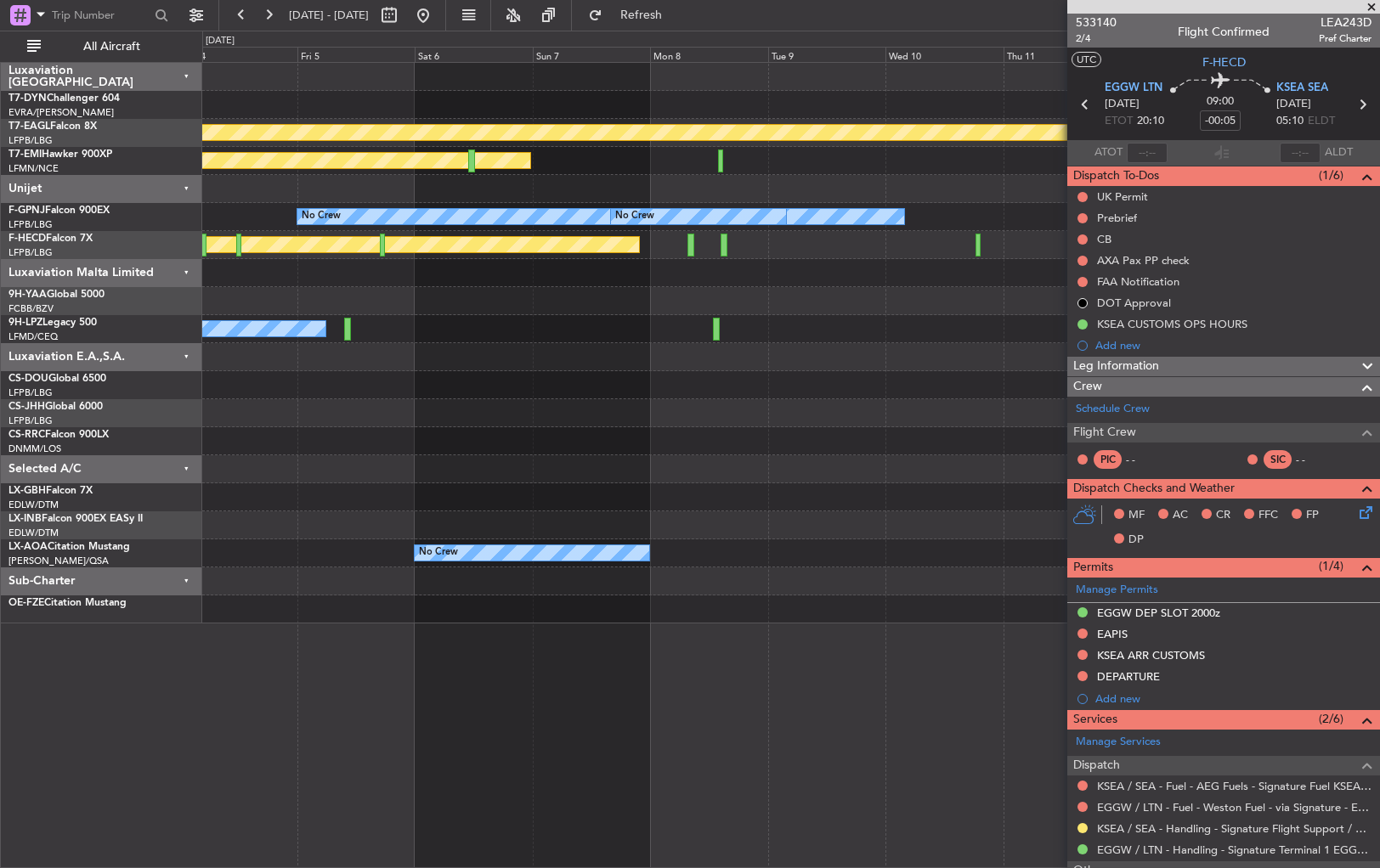
click at [994, 401] on div "Planned Maint Geneva (Cointrin) Planned Maint [PERSON_NAME] No Crew No Crew No …" at bounding box center [790, 343] width 1177 height 561
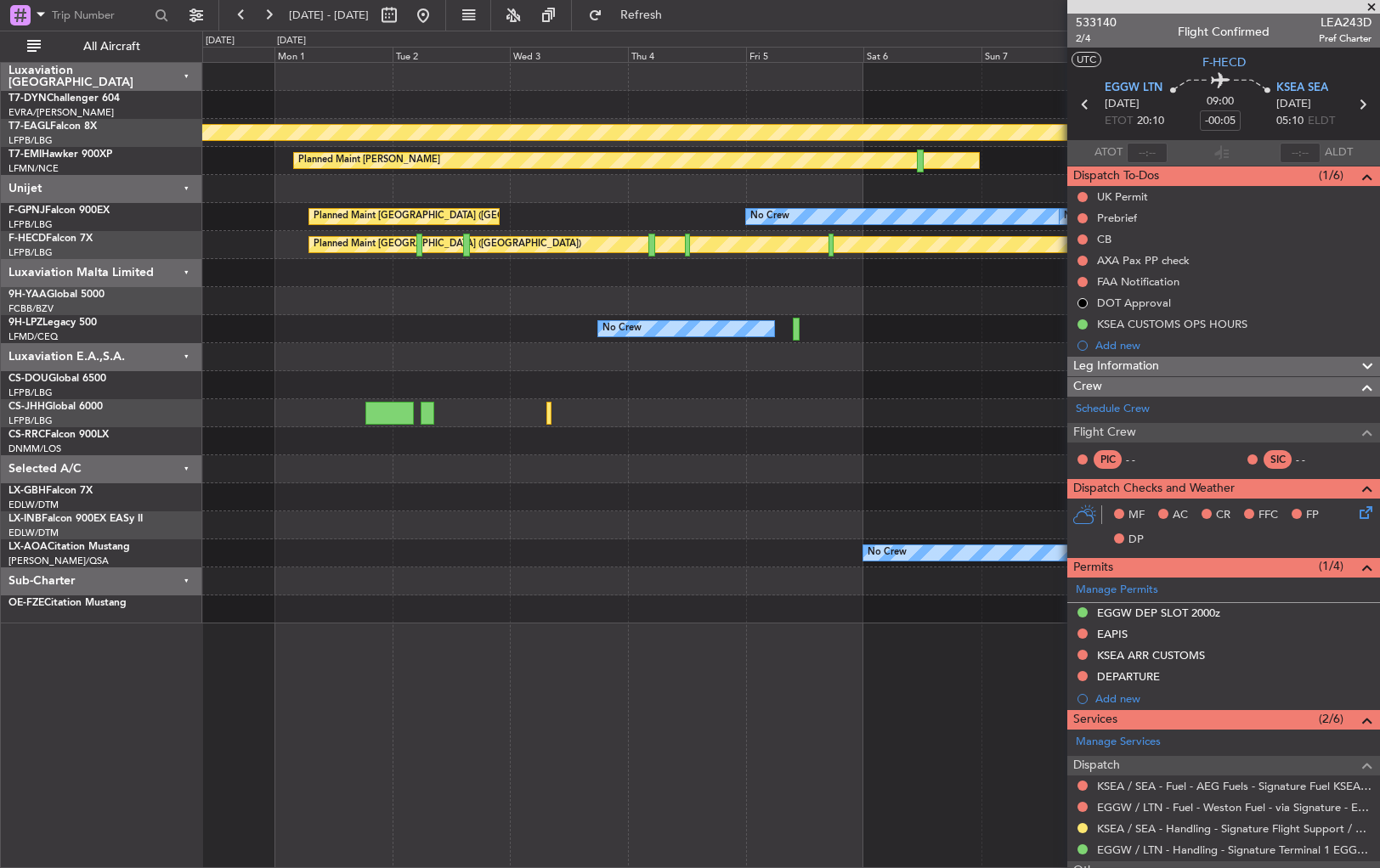
click at [956, 459] on div at bounding box center [790, 468] width 1177 height 28
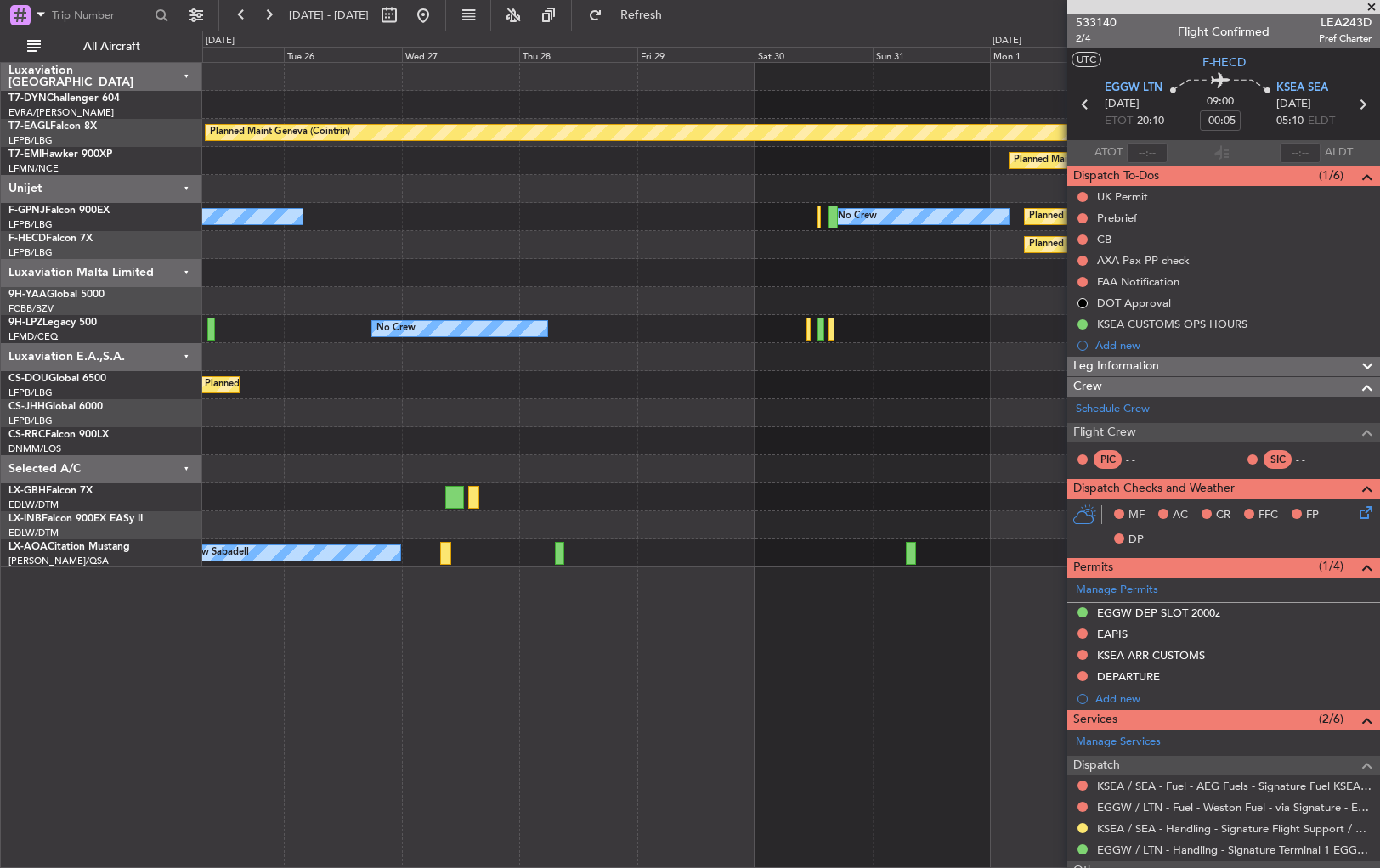
click at [853, 428] on div "Planned Maint Geneva (Cointrin) Planned Maint [PERSON_NAME] Planned Maint [GEOG…" at bounding box center [790, 315] width 1177 height 505
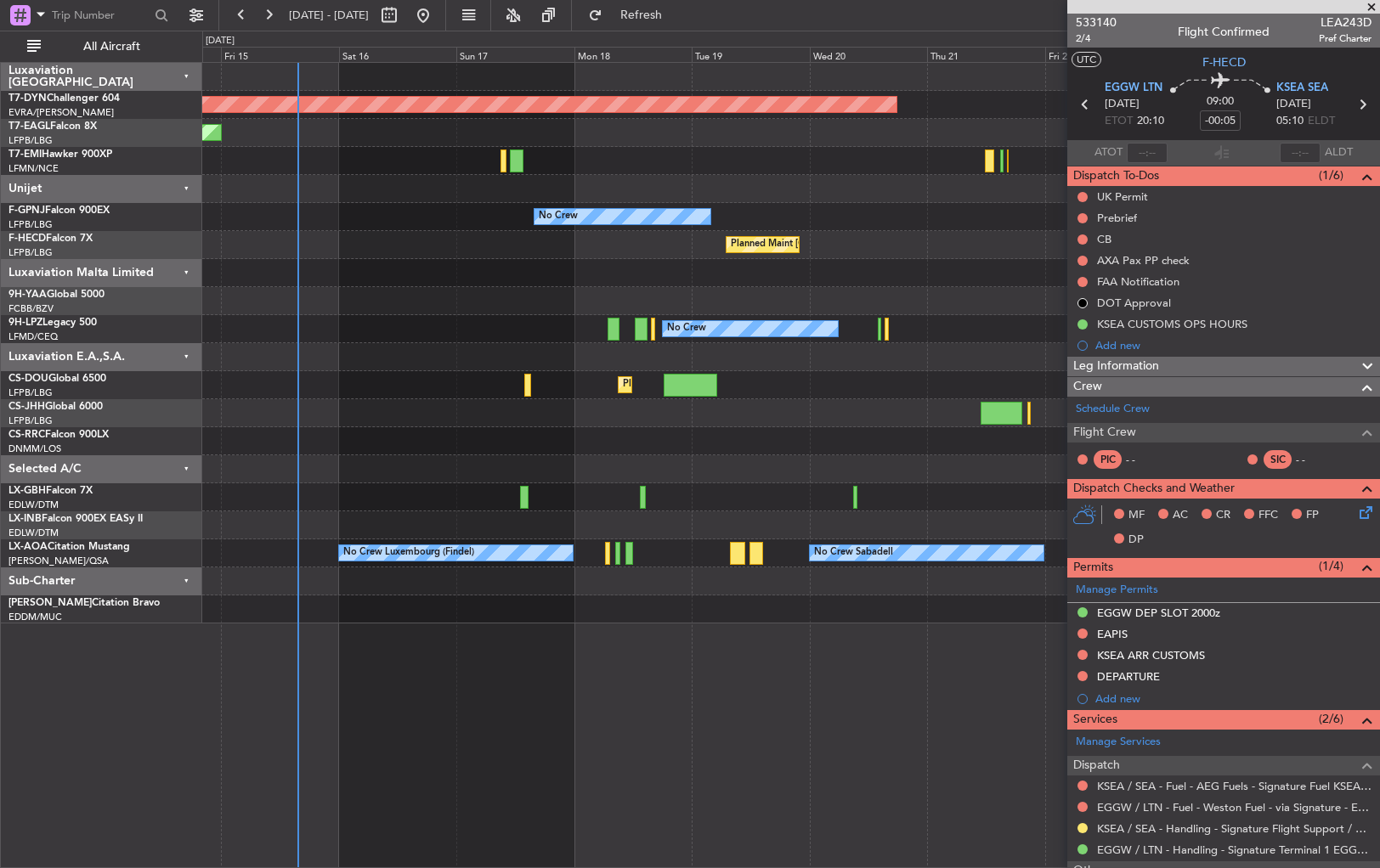
click at [588, 444] on div at bounding box center [790, 441] width 1177 height 28
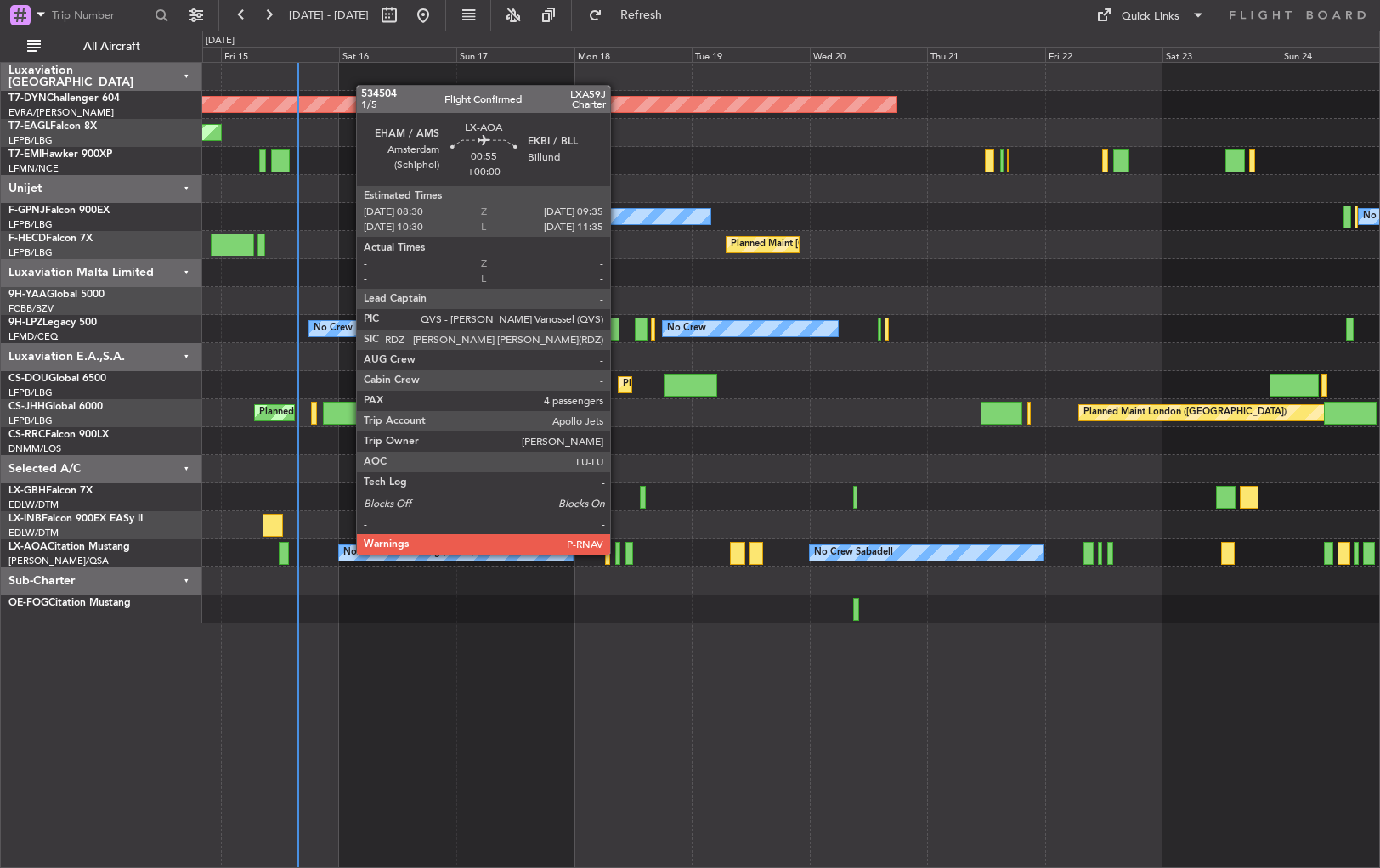
click at [617, 553] on div at bounding box center [618, 553] width 6 height 23
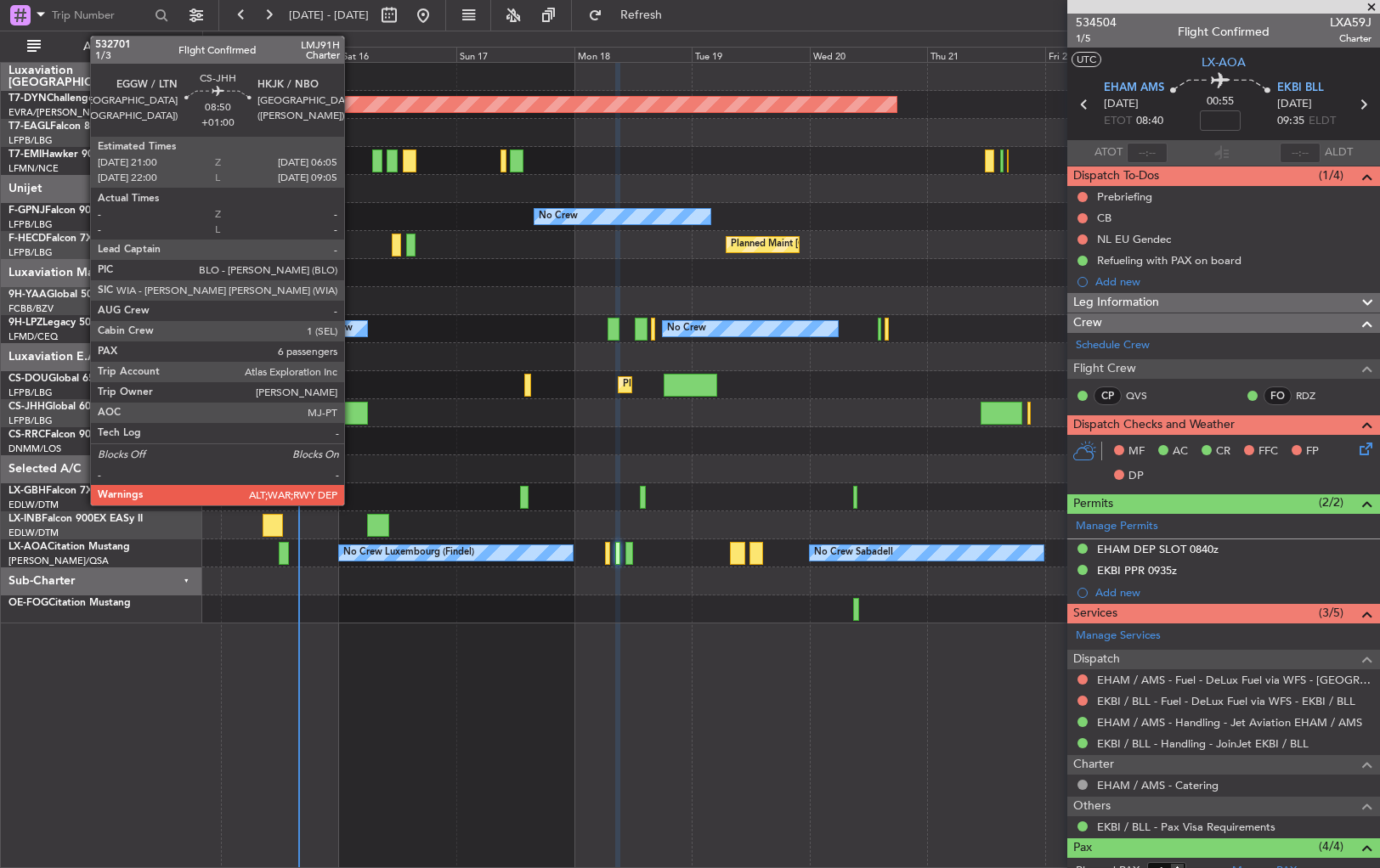
click at [352, 415] on div at bounding box center [345, 413] width 45 height 23
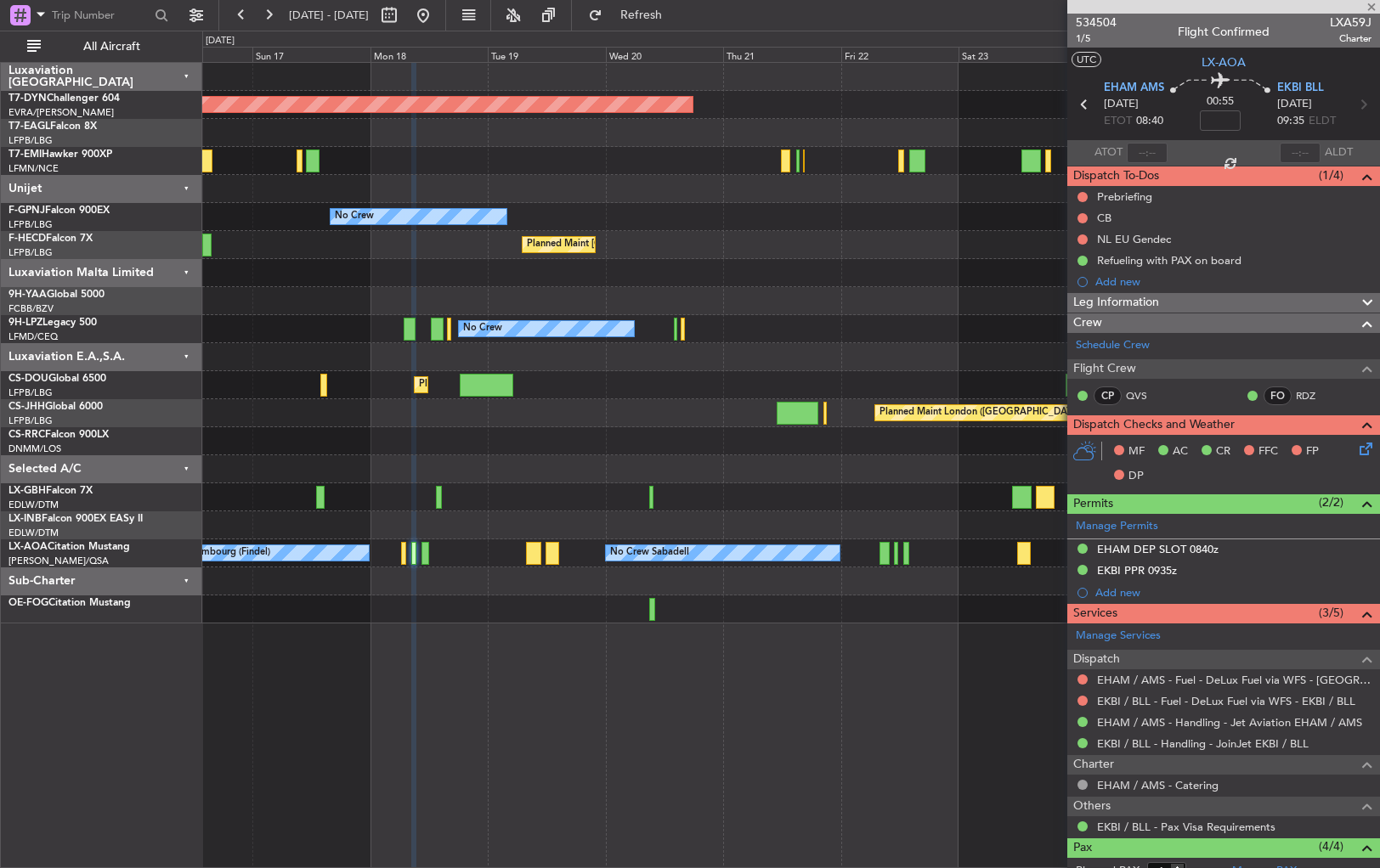
type input "+01:00"
type input "6"
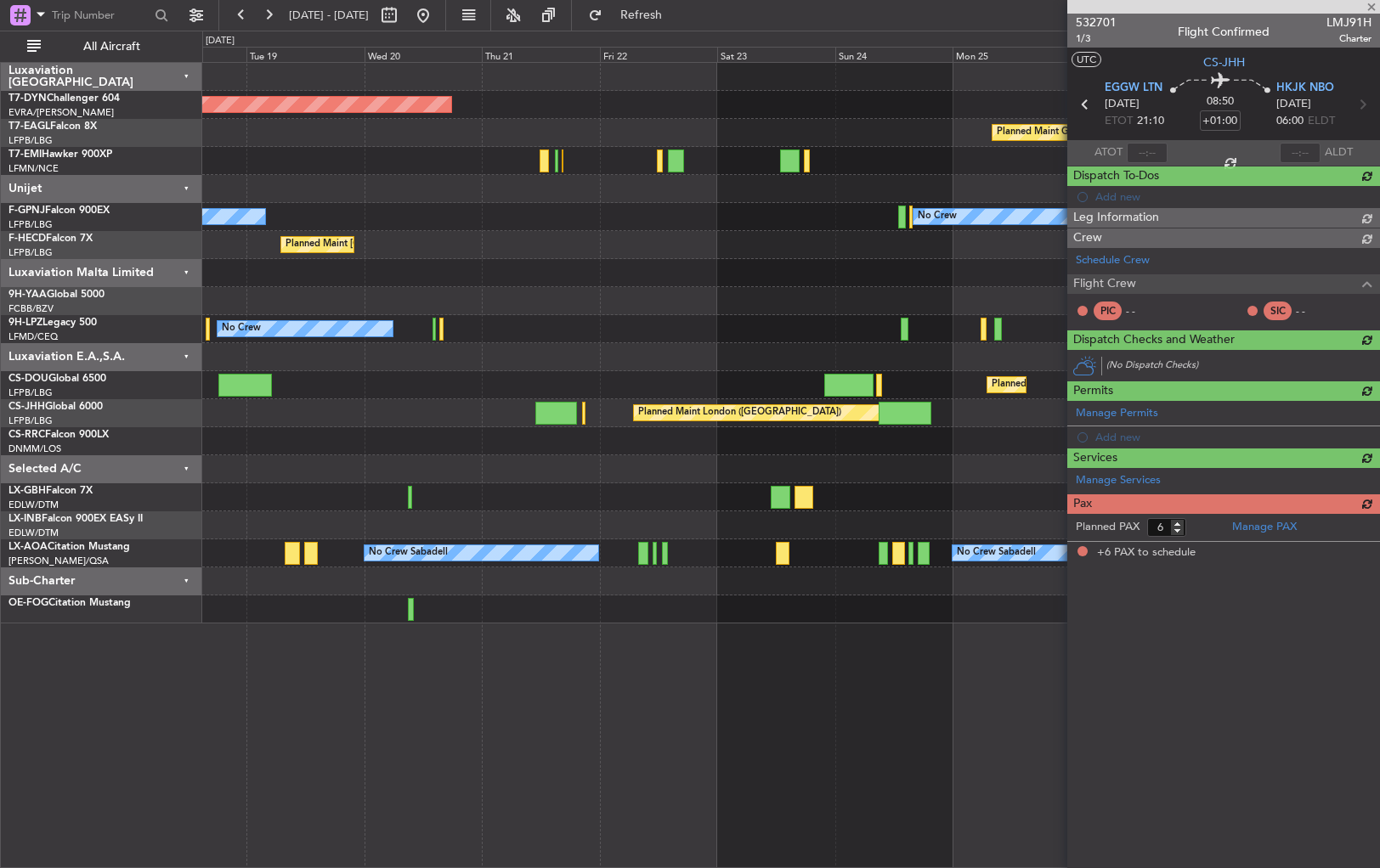
click at [409, 480] on div at bounding box center [790, 468] width 1177 height 28
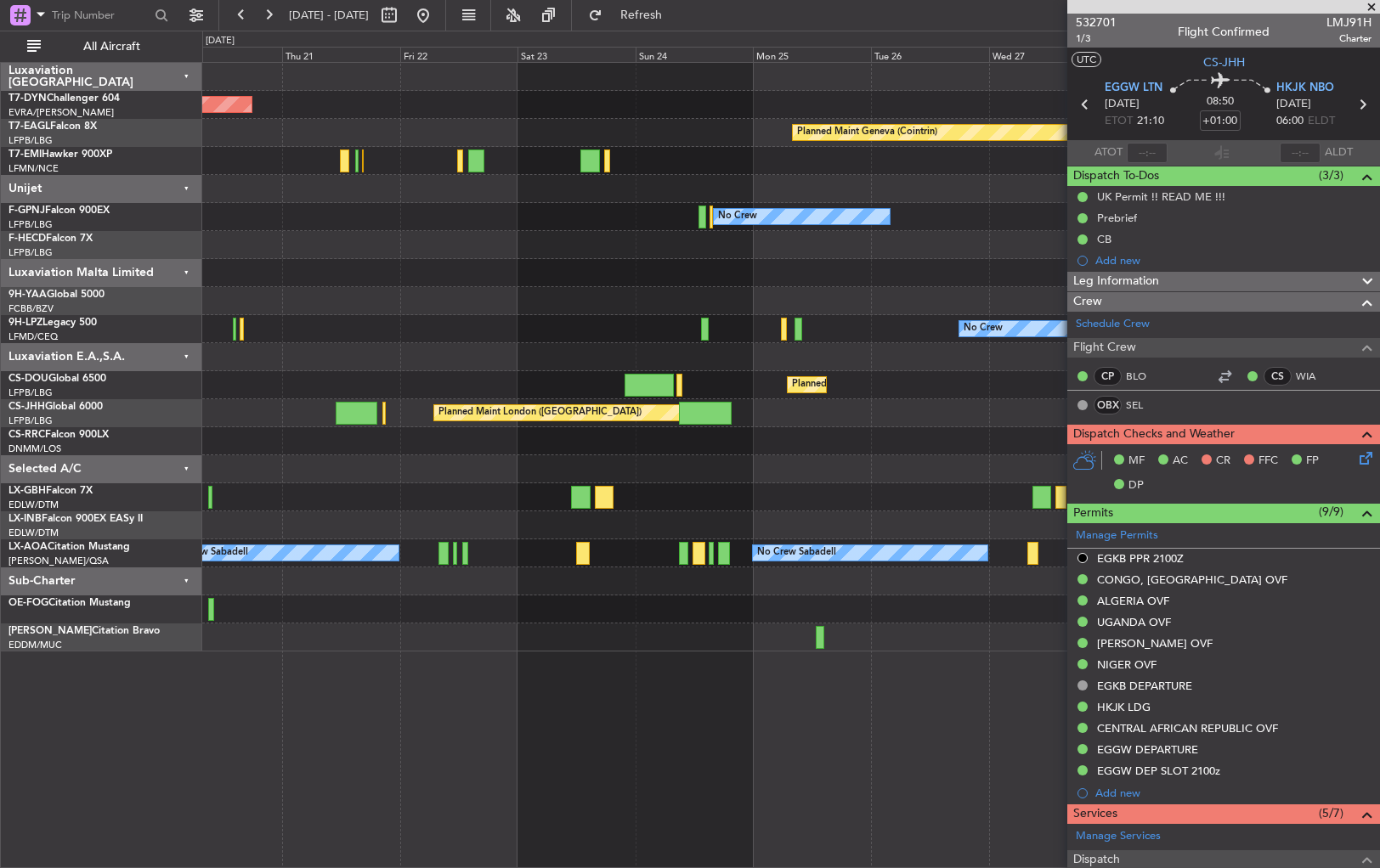
click at [469, 476] on div "Planned Maint [GEOGRAPHIC_DATA]-[GEOGRAPHIC_DATA] Planned Maint Geneva ([GEOGRA…" at bounding box center [790, 357] width 1177 height 589
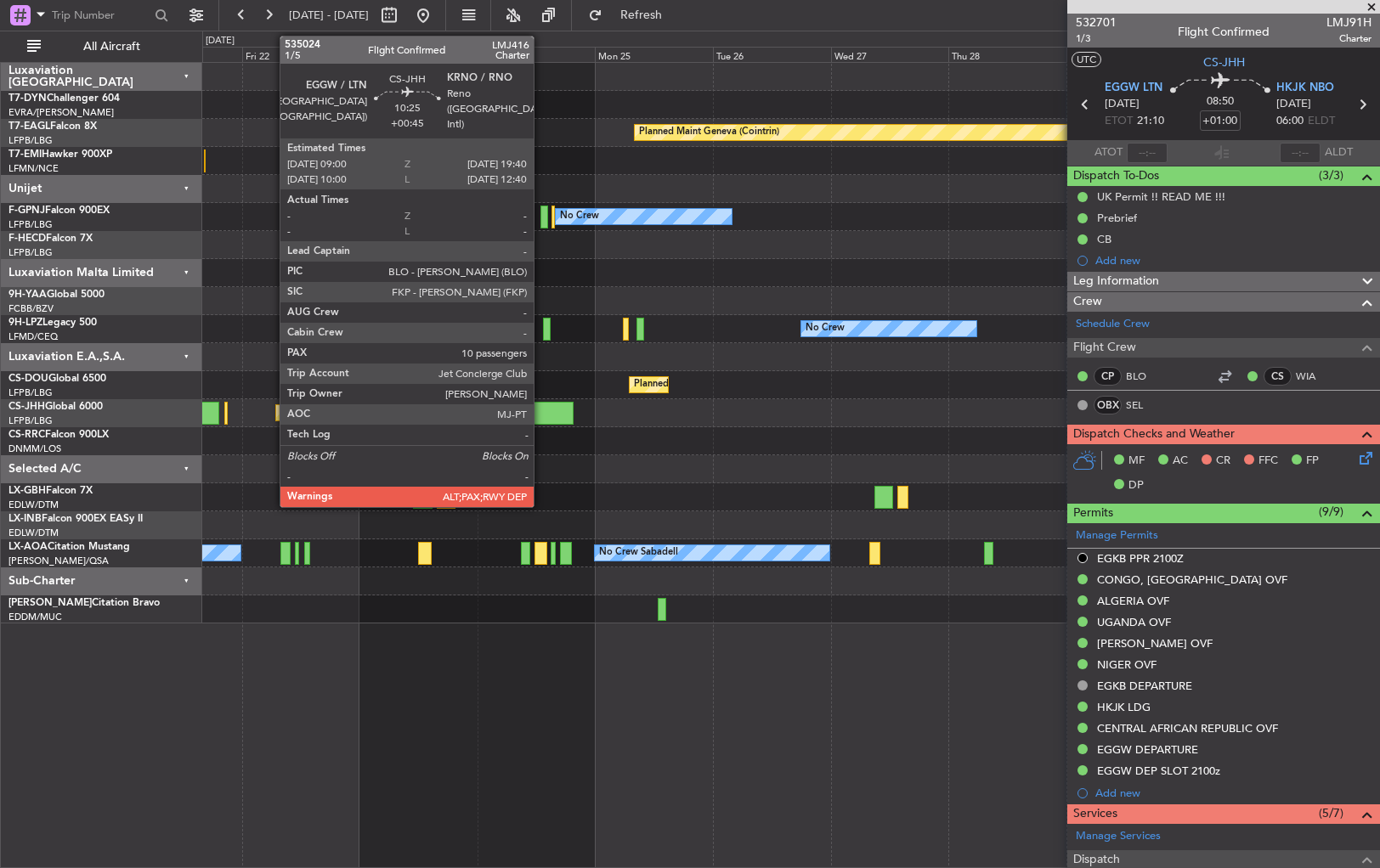
click at [541, 407] on div at bounding box center [547, 413] width 52 height 23
type input "+00:45"
type input "10"
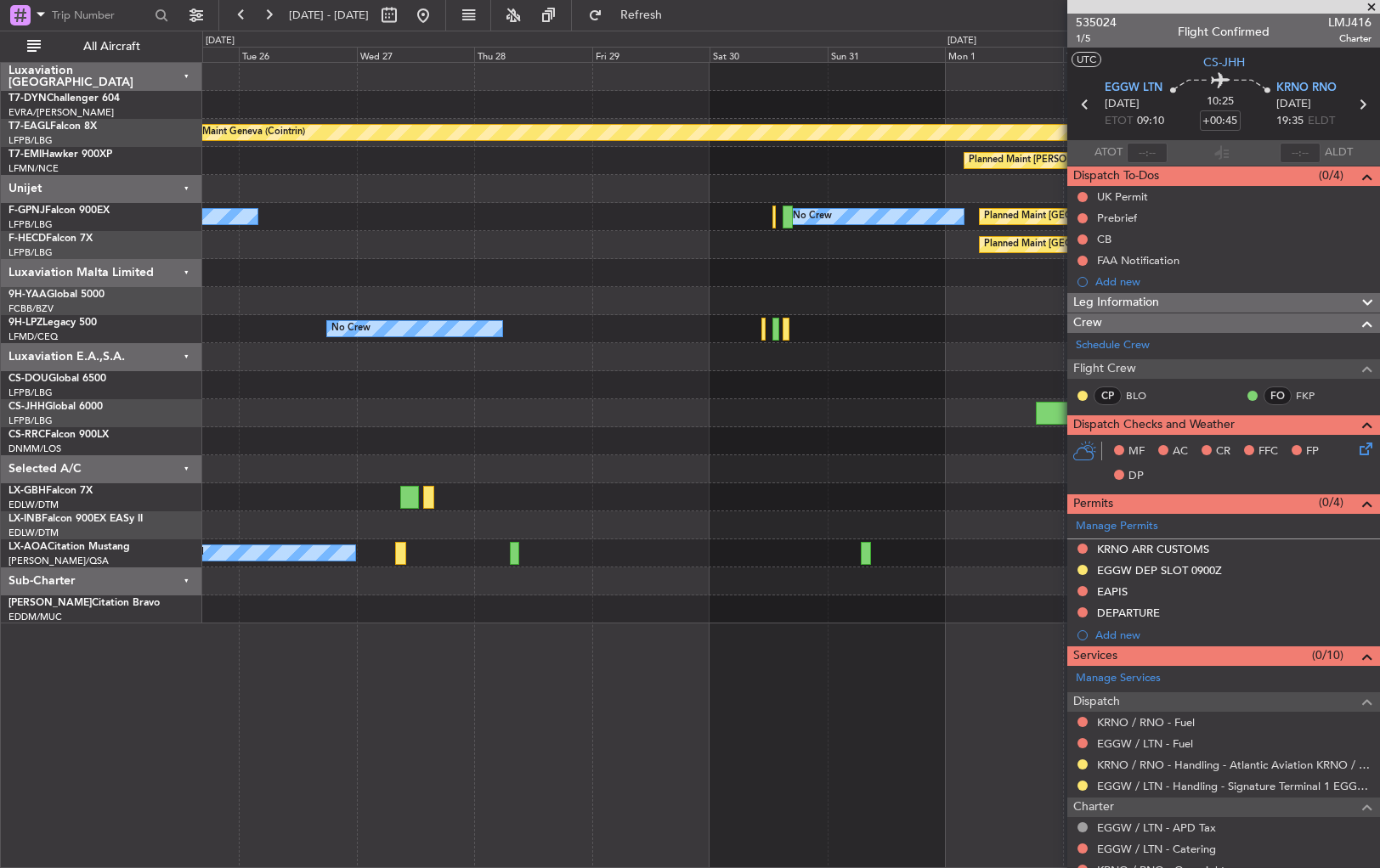
click at [398, 435] on div at bounding box center [790, 441] width 1177 height 28
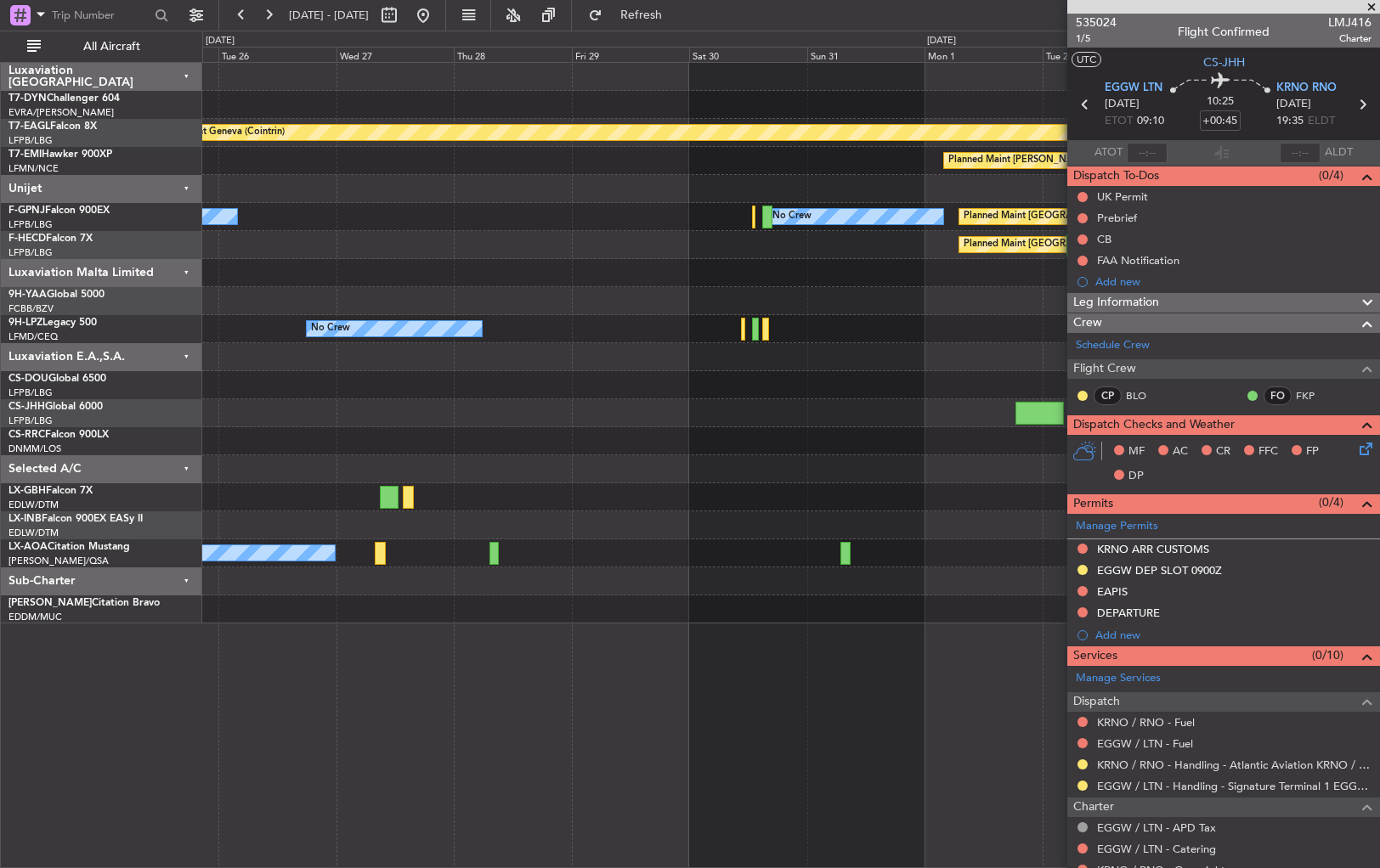
click at [536, 431] on div "Planned Maint Geneva (Cointrin) Planned Maint [PERSON_NAME] No Crew No Crew Pla…" at bounding box center [790, 343] width 1177 height 561
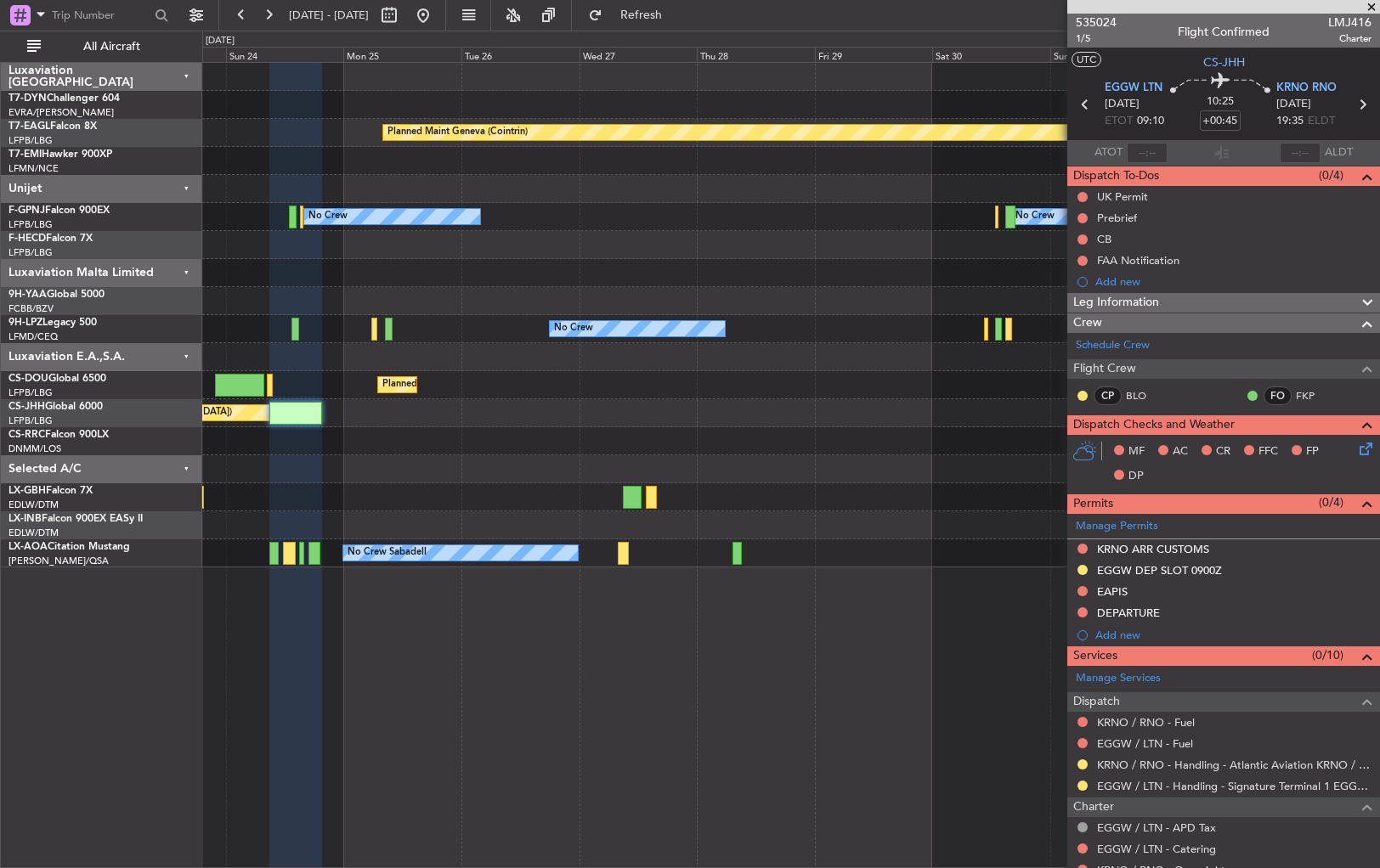
click at [956, 444] on div at bounding box center [790, 441] width 1177 height 28
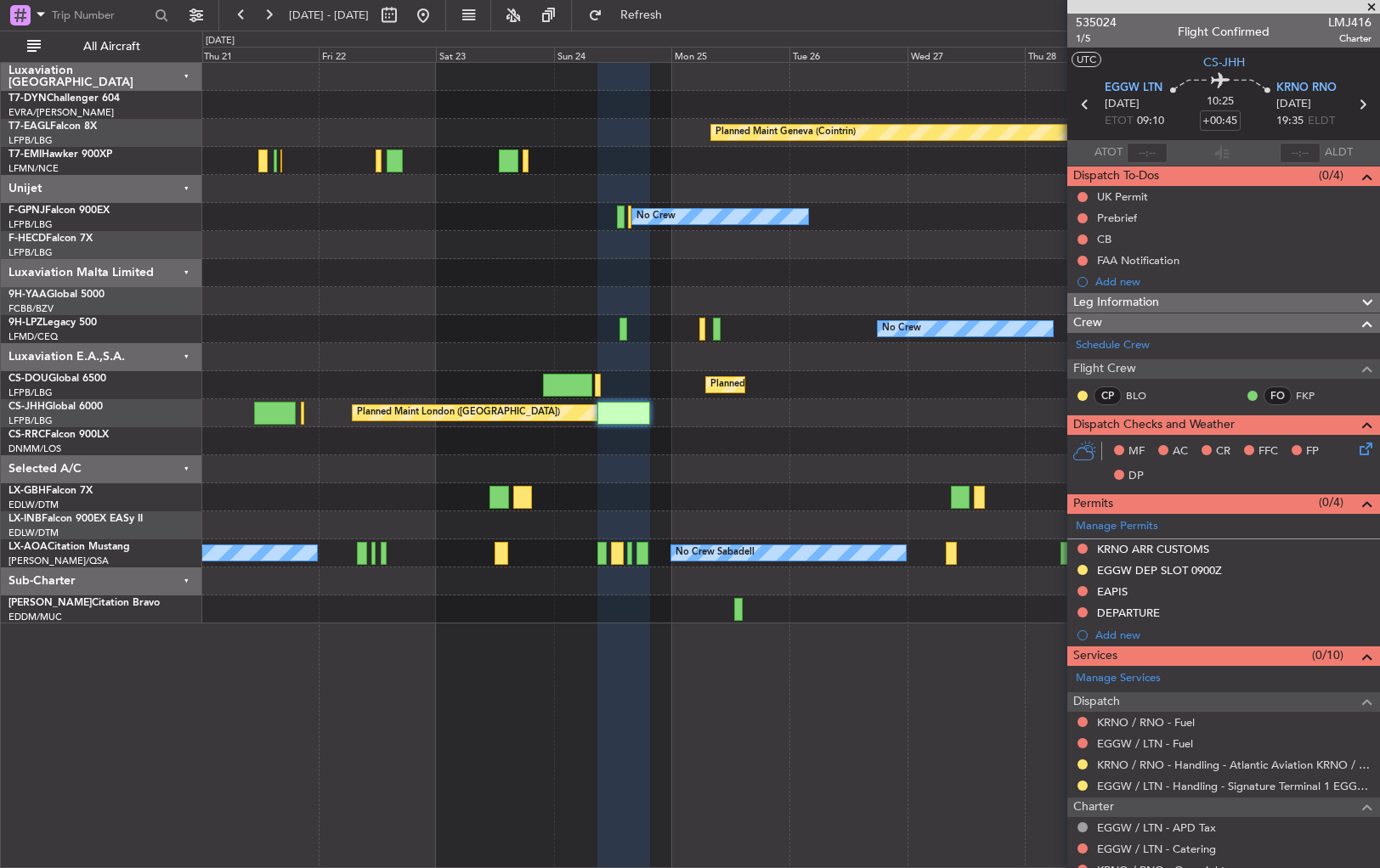
click at [732, 457] on div at bounding box center [790, 468] width 1177 height 28
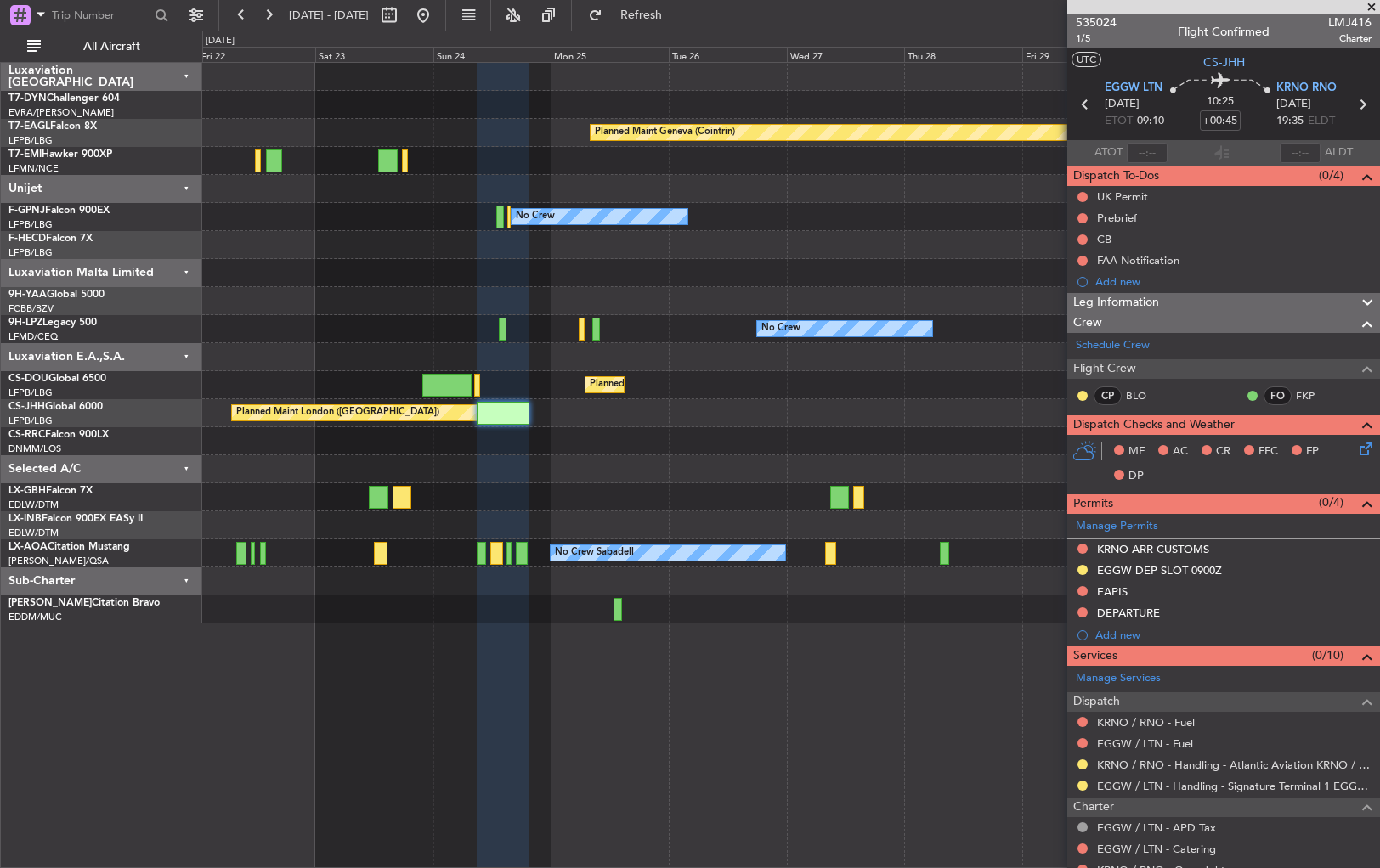
click at [1013, 411] on div "Planned Maint [GEOGRAPHIC_DATA]-[GEOGRAPHIC_DATA] Planned Maint Geneva ([GEOGRA…" at bounding box center [790, 343] width 1177 height 561
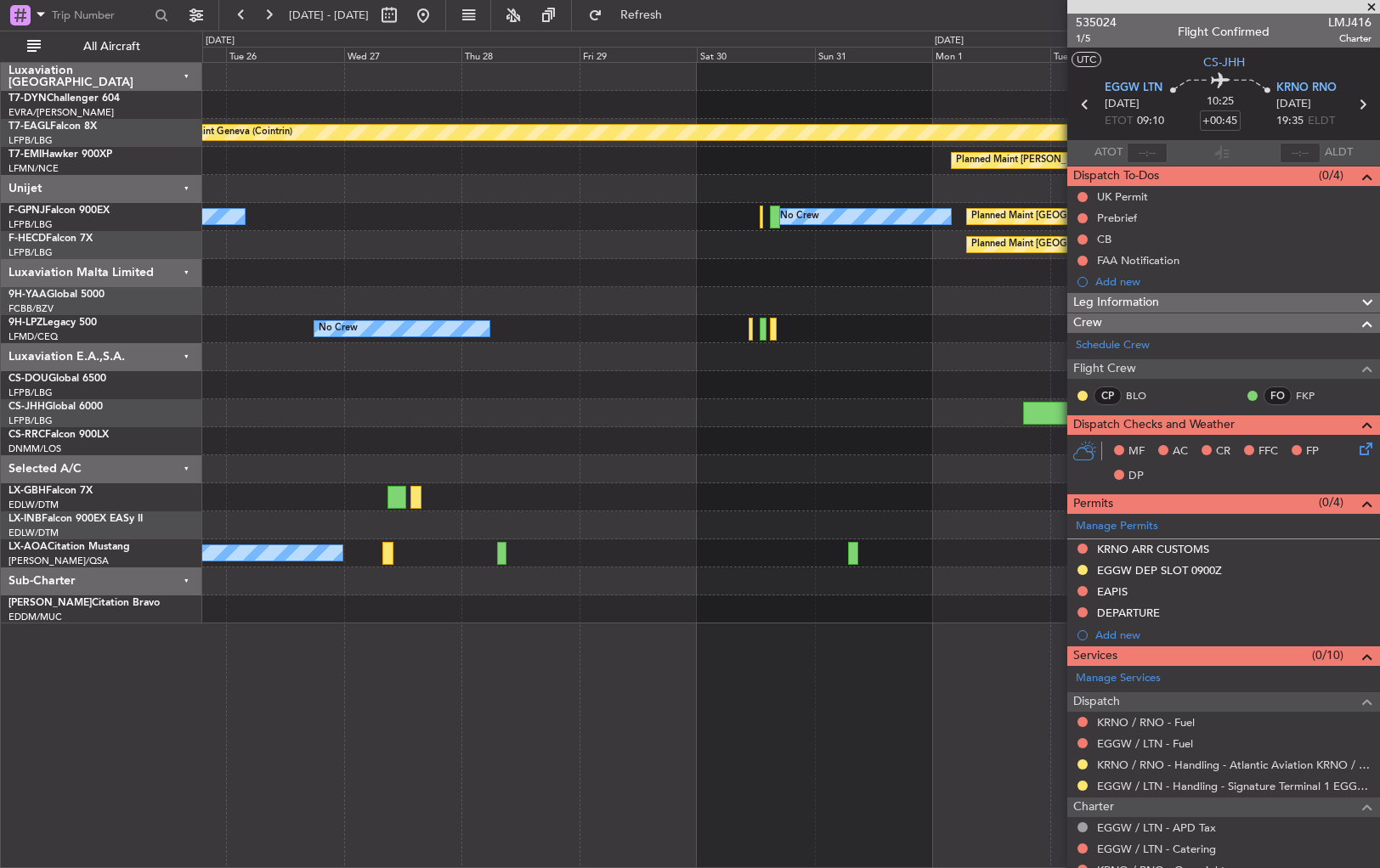
click at [381, 421] on div "Planned Maint London ([GEOGRAPHIC_DATA])" at bounding box center [790, 412] width 1177 height 28
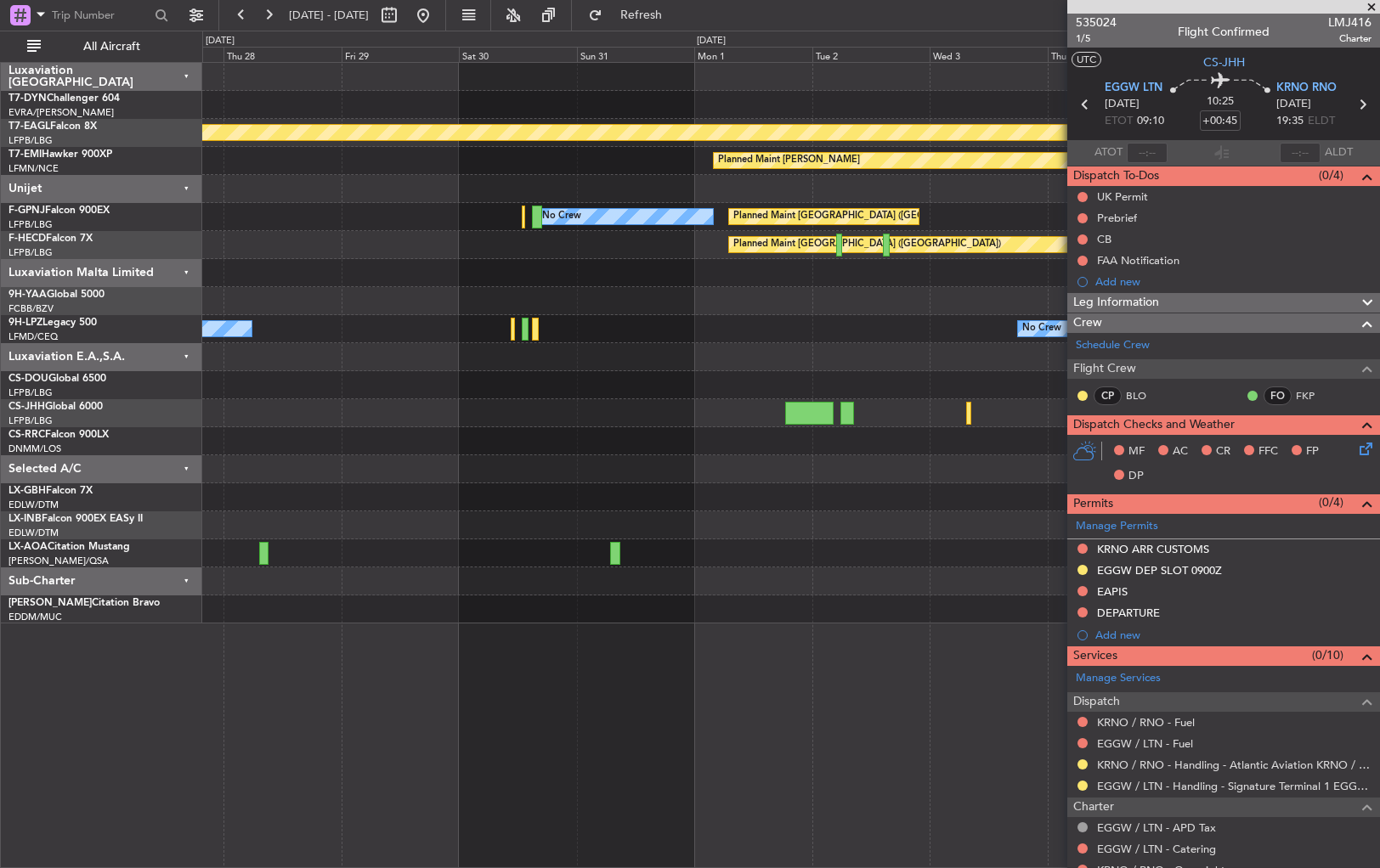
click at [483, 438] on div "Planned Maint Geneva (Cointrin) Planned Maint [PERSON_NAME] No Crew Planned Mai…" at bounding box center [790, 343] width 1177 height 561
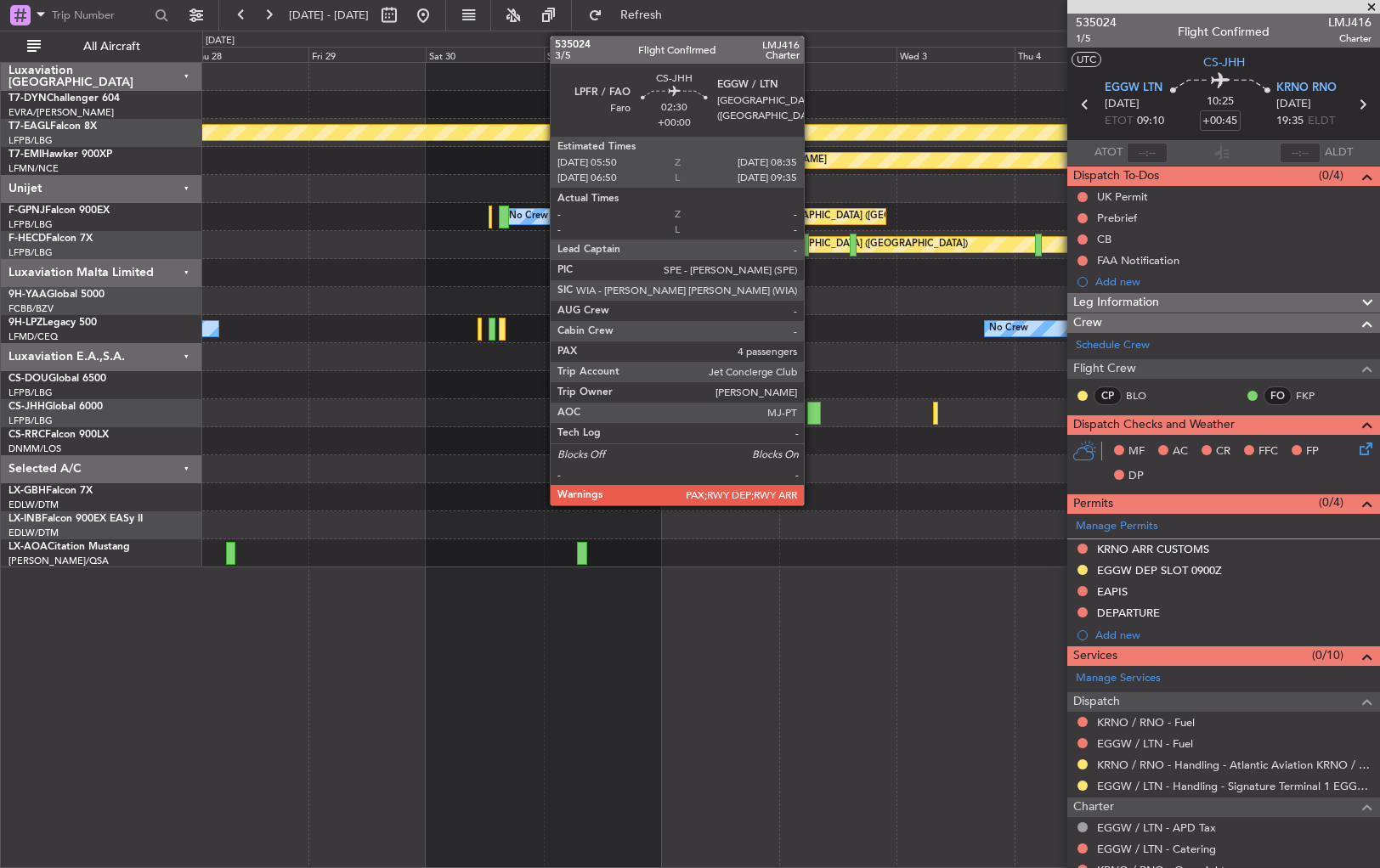
click at [811, 416] on div at bounding box center [814, 413] width 13 height 23
type input "4"
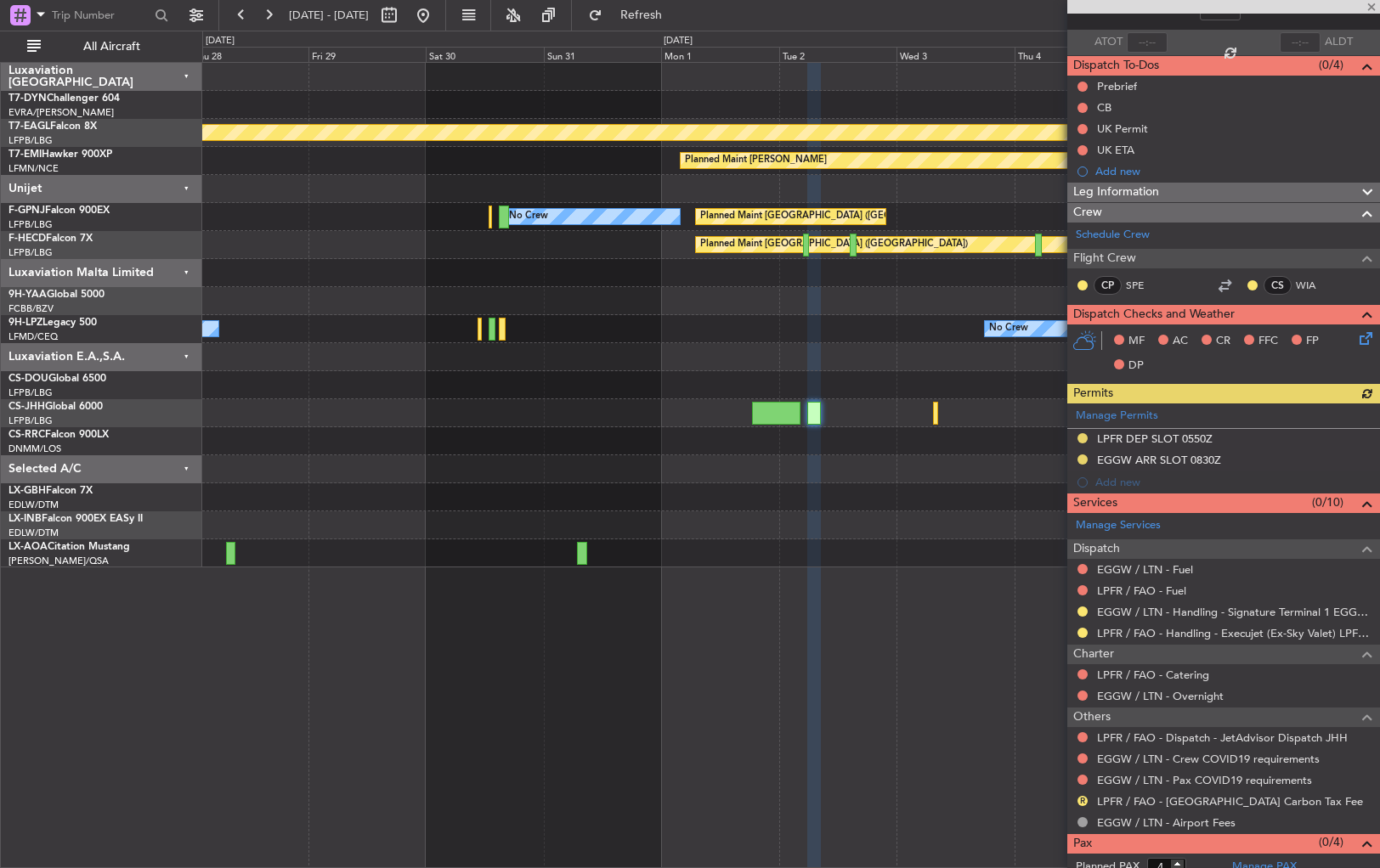
scroll to position [143, 0]
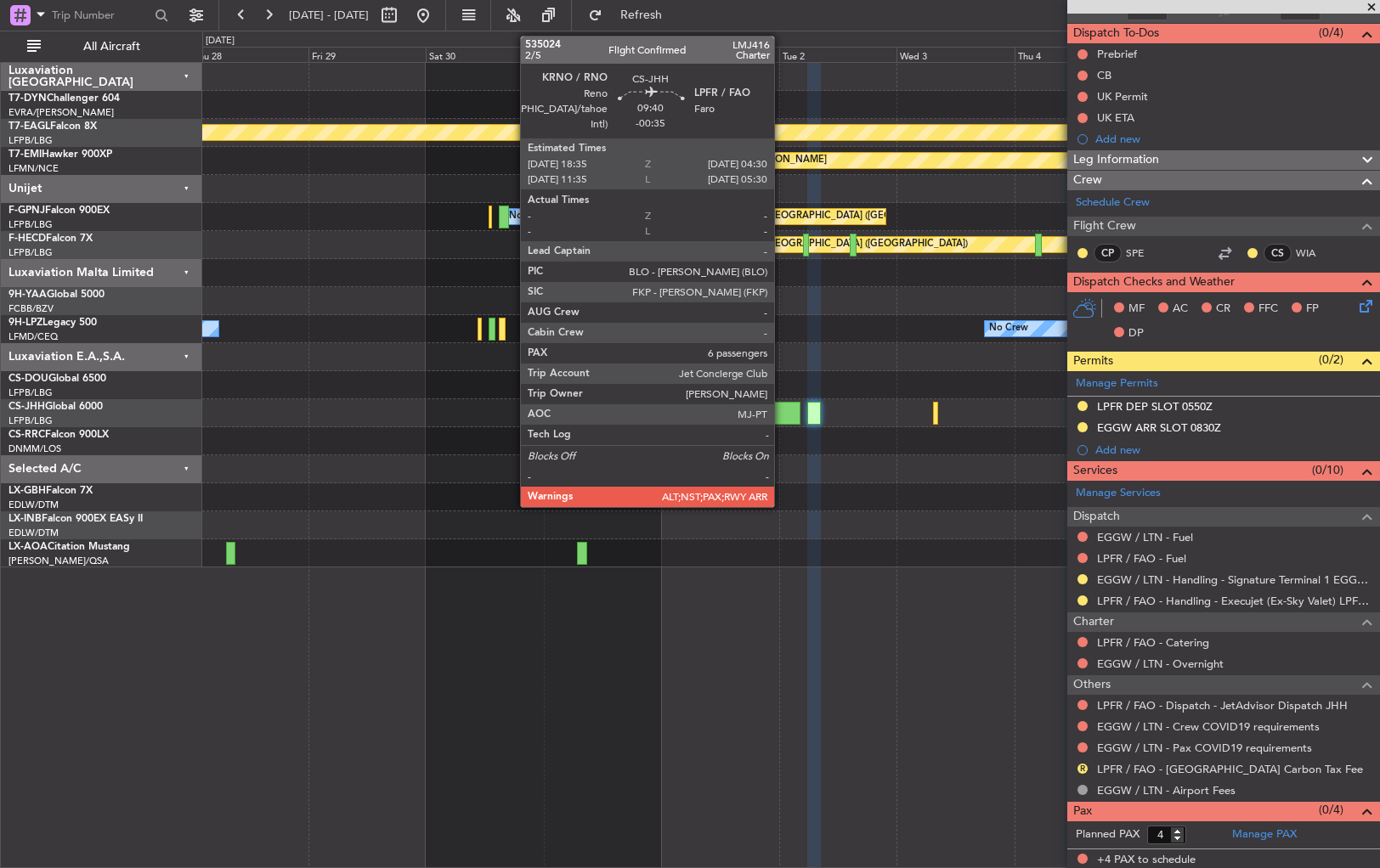
click at [782, 406] on div at bounding box center [777, 413] width 50 height 23
type input "-00:35"
type input "6"
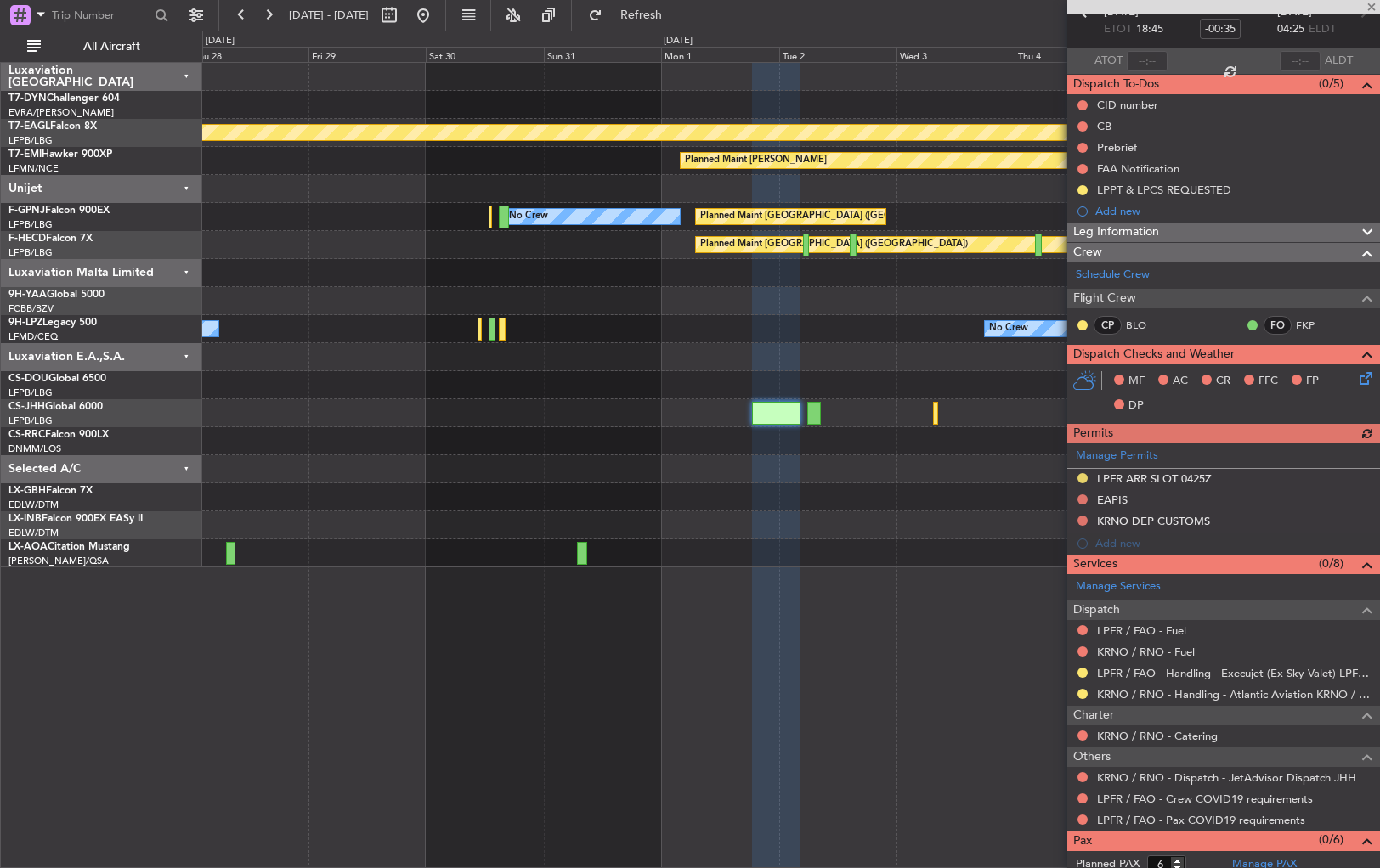
scroll to position [121, 0]
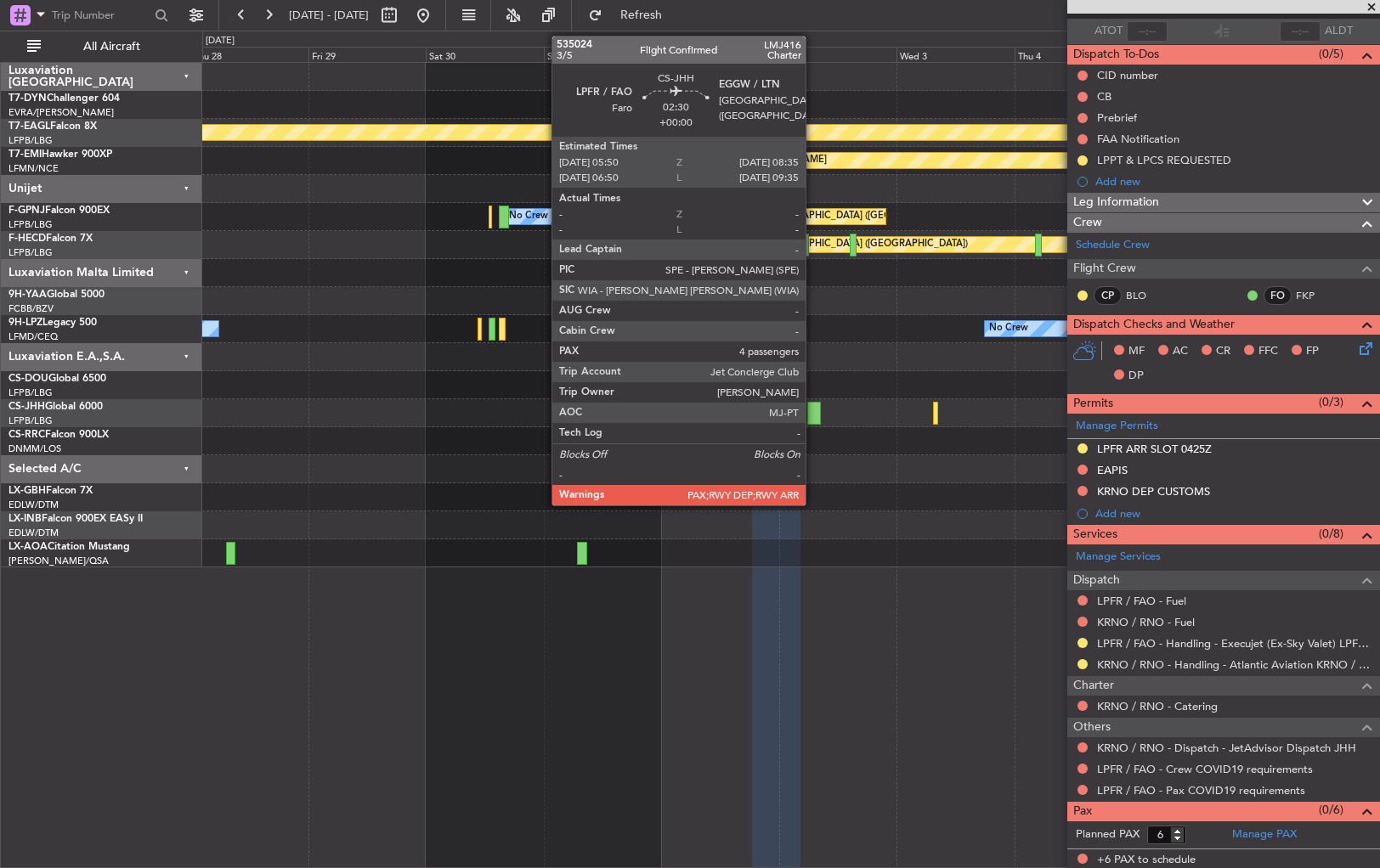
click at [813, 410] on div at bounding box center [814, 413] width 13 height 23
type input "4"
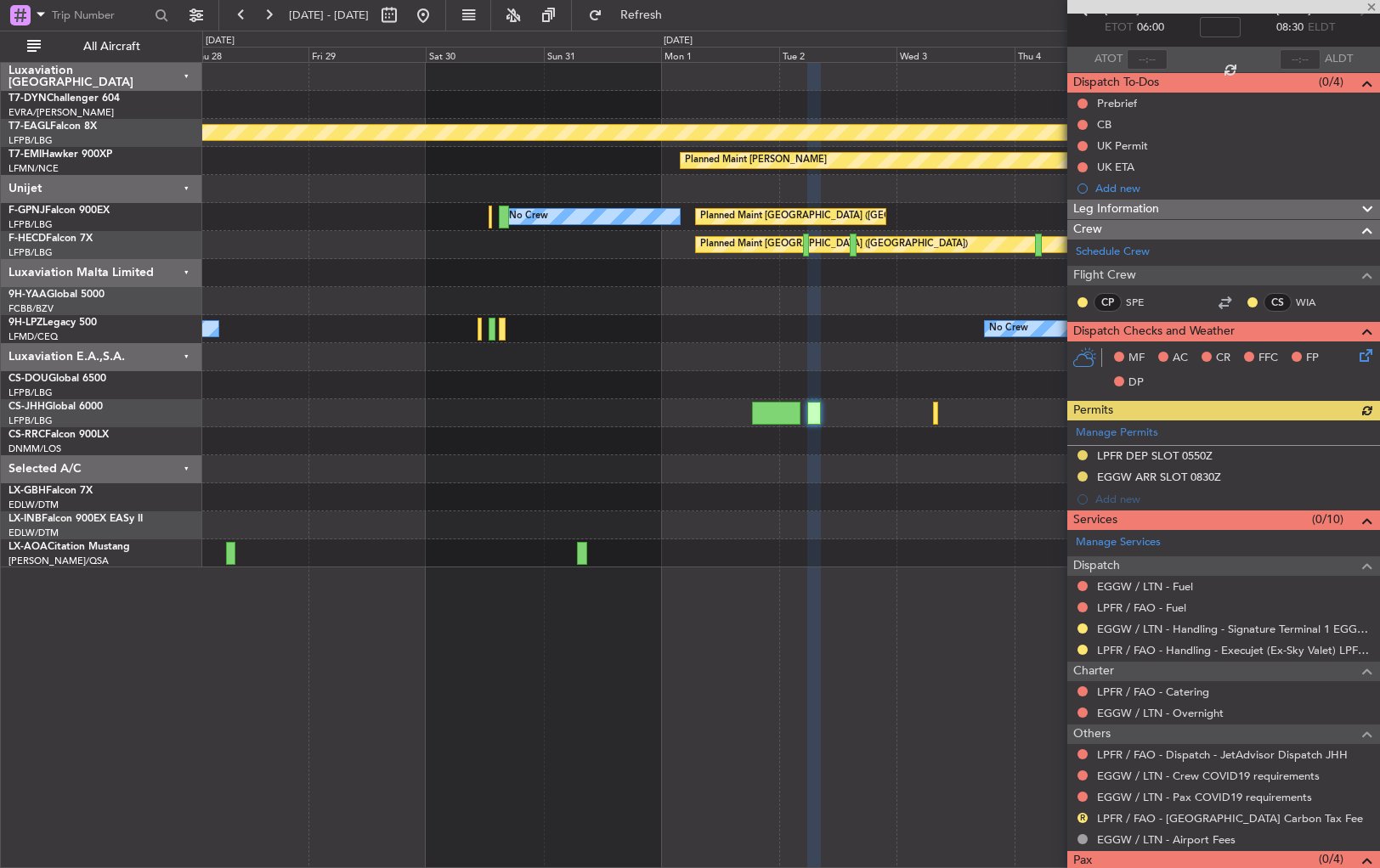
scroll to position [143, 0]
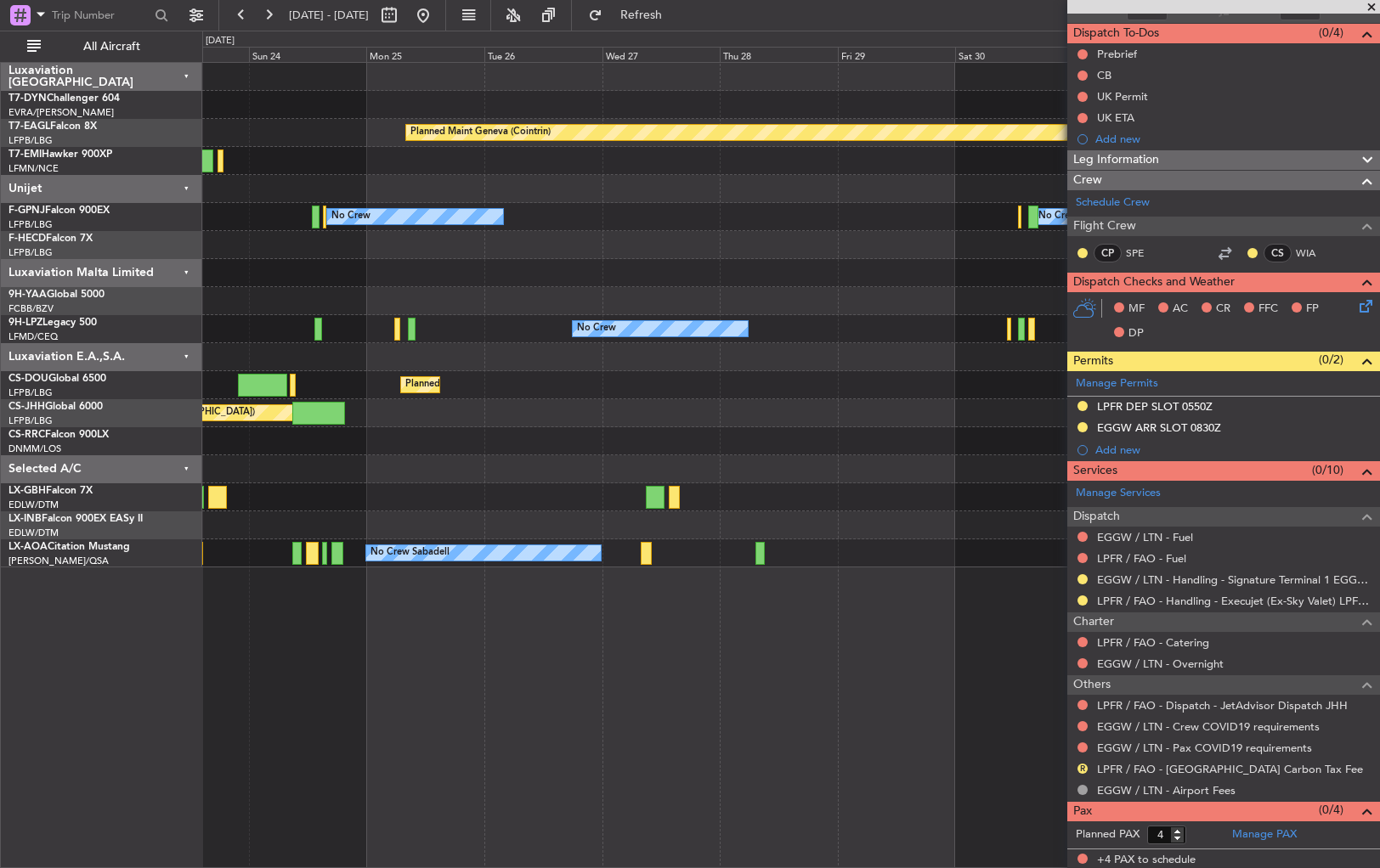
click at [870, 468] on div "Planned Maint Geneva (Cointrin) Planned Maint [PERSON_NAME] Planned Maint [GEOG…" at bounding box center [790, 315] width 1177 height 505
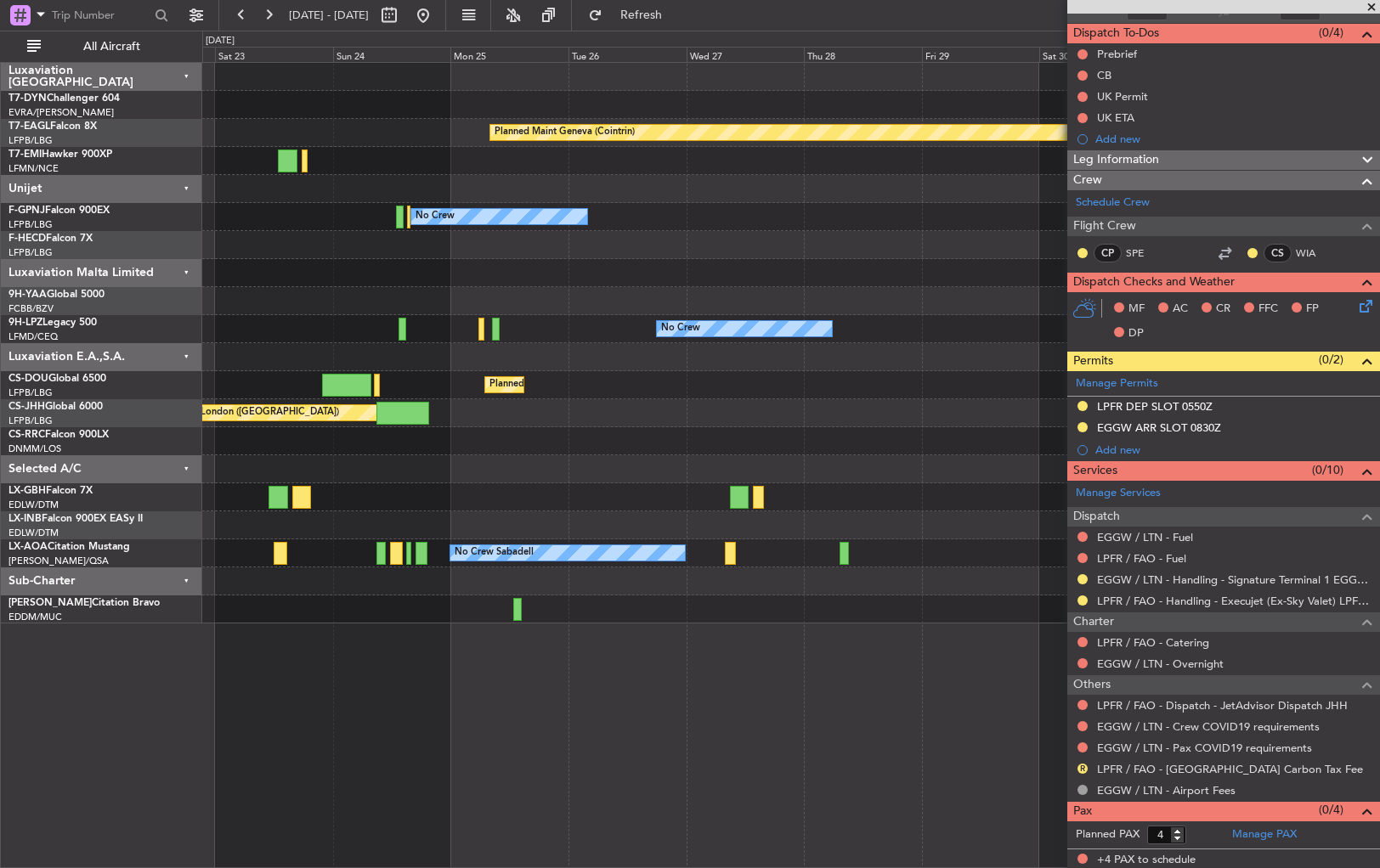
click at [685, 450] on div at bounding box center [790, 441] width 1177 height 28
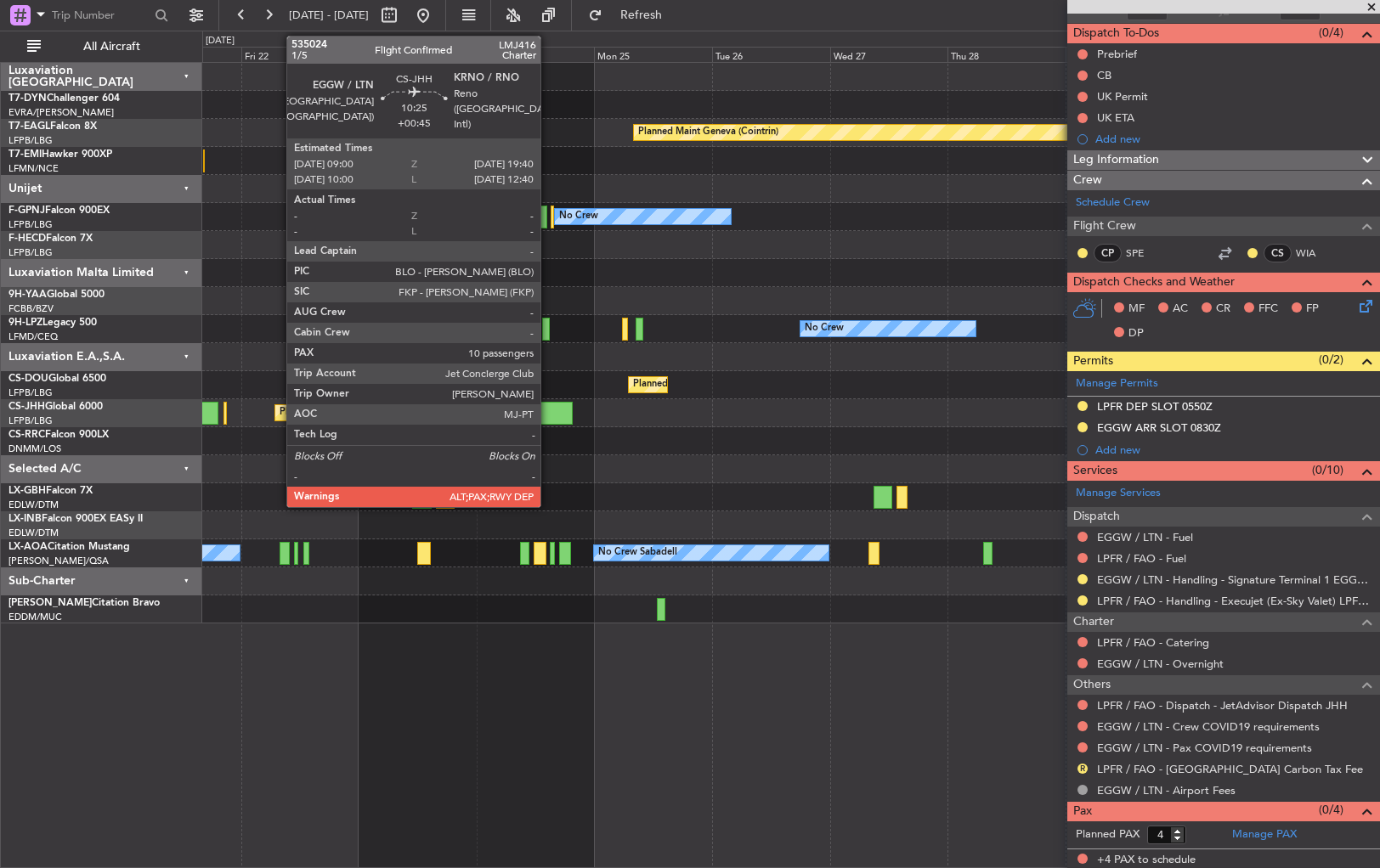
click at [548, 405] on div at bounding box center [546, 413] width 52 height 23
type input "+00:45"
type input "10"
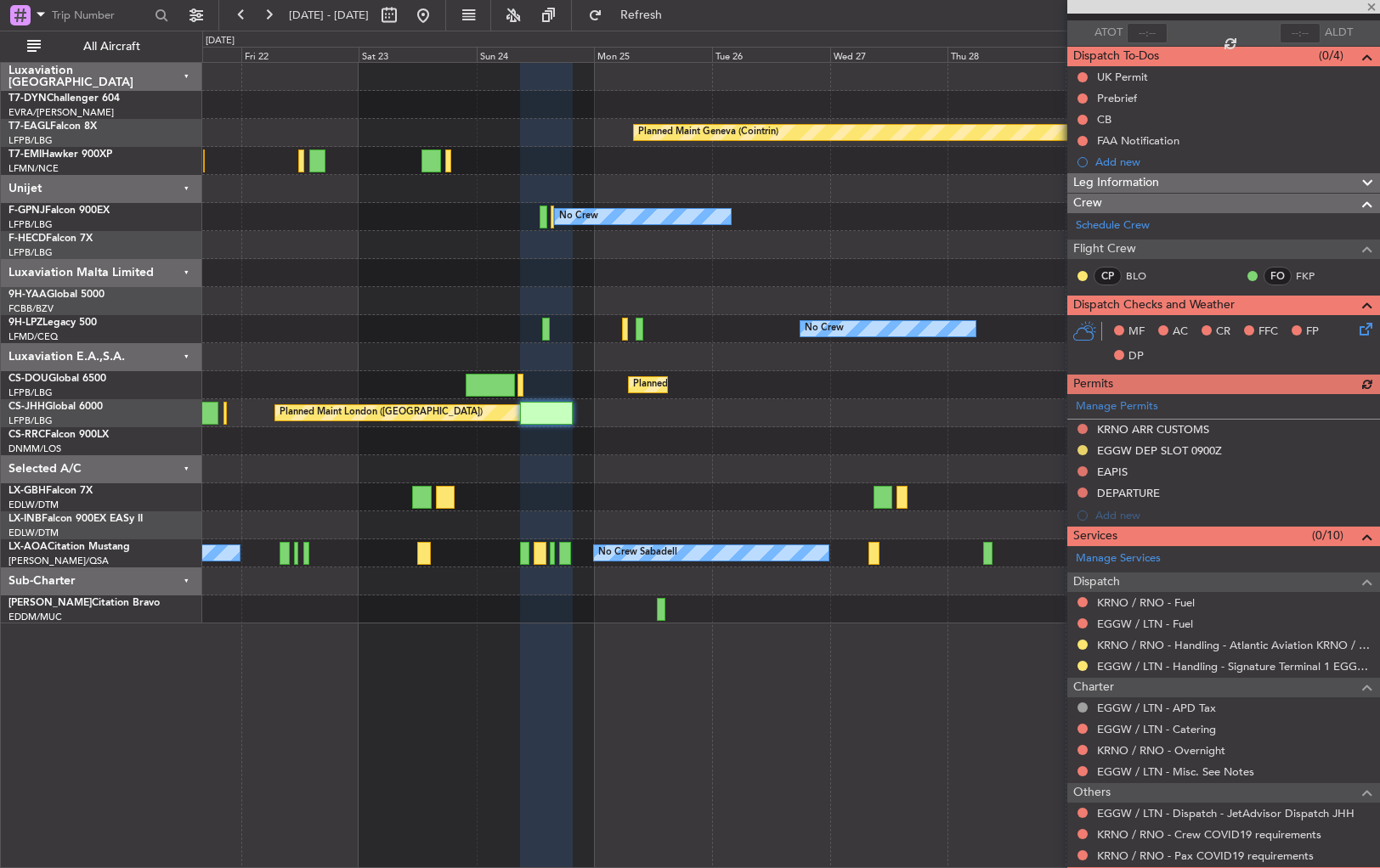
scroll to position [185, 0]
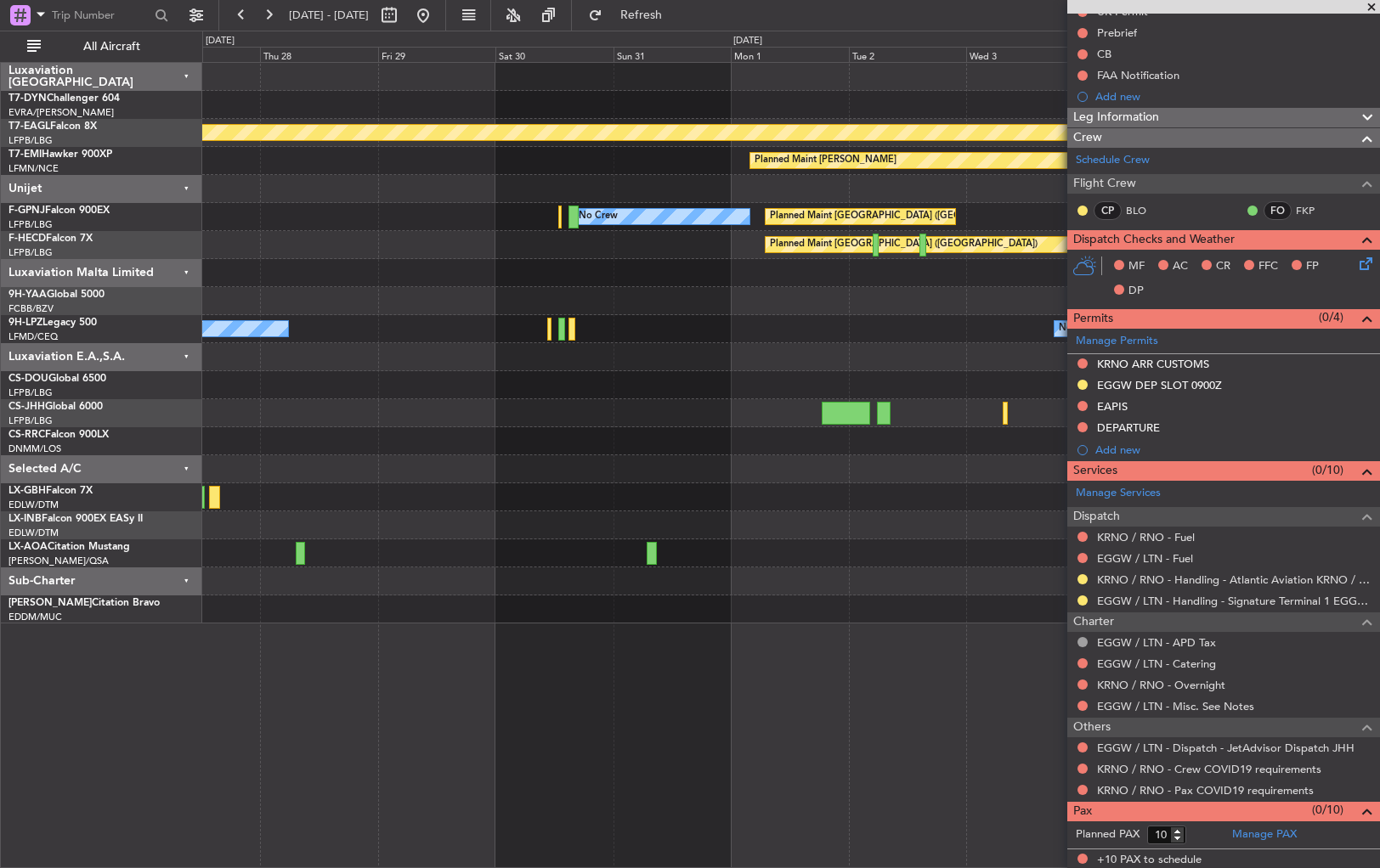
click at [301, 480] on div at bounding box center [790, 468] width 1177 height 28
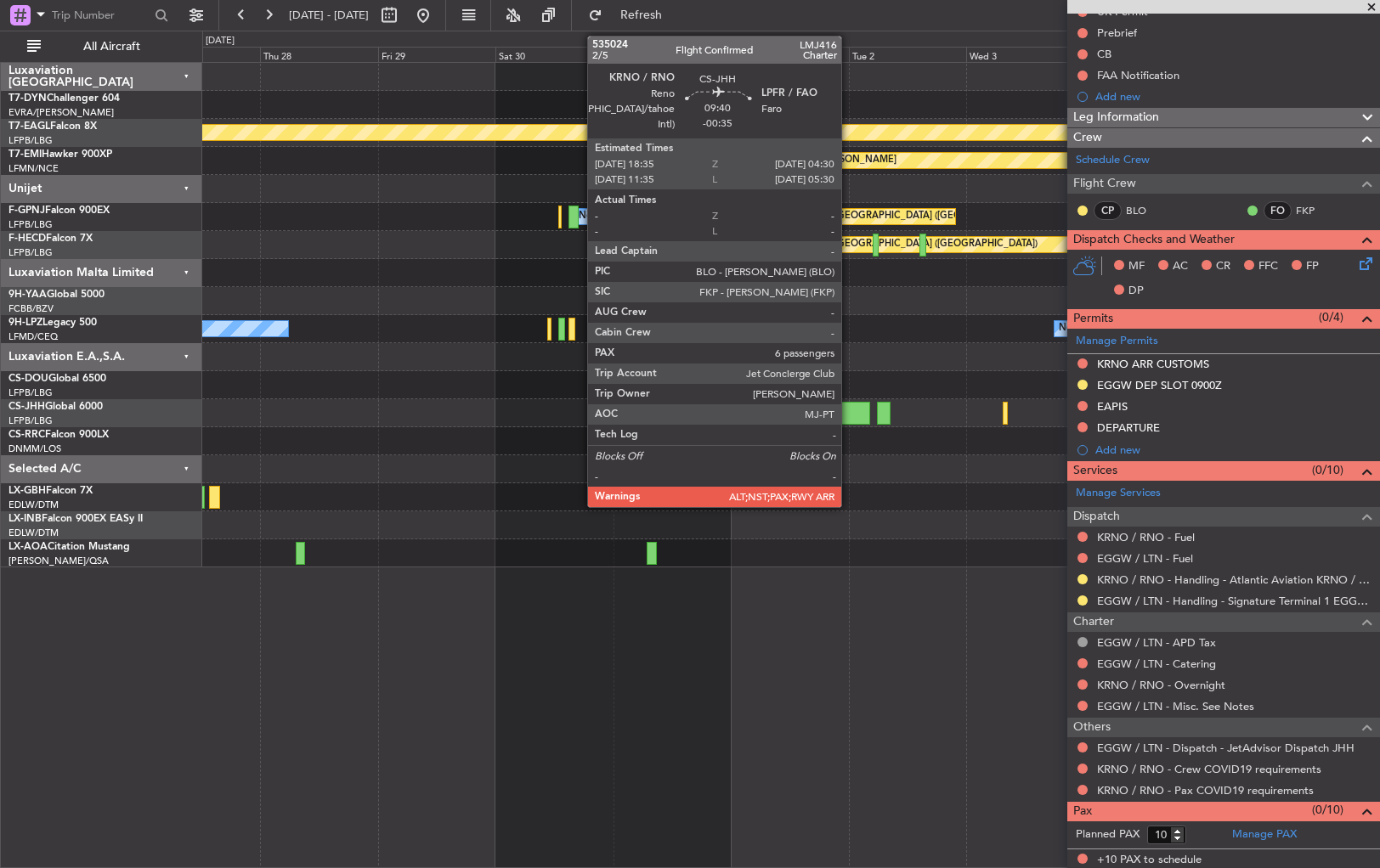
click at [848, 405] on div at bounding box center [847, 413] width 50 height 23
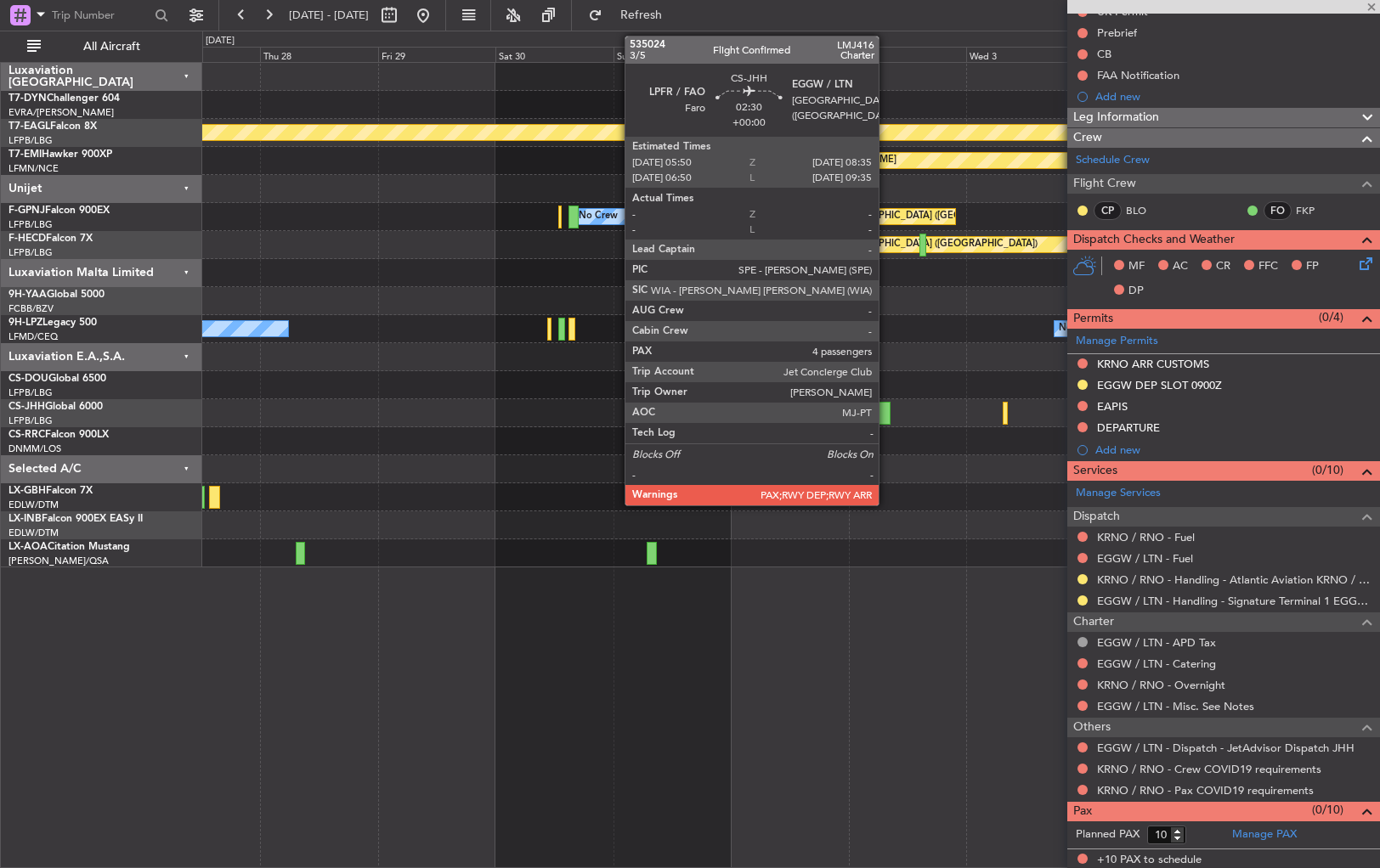
type input "-00:35"
type input "6"
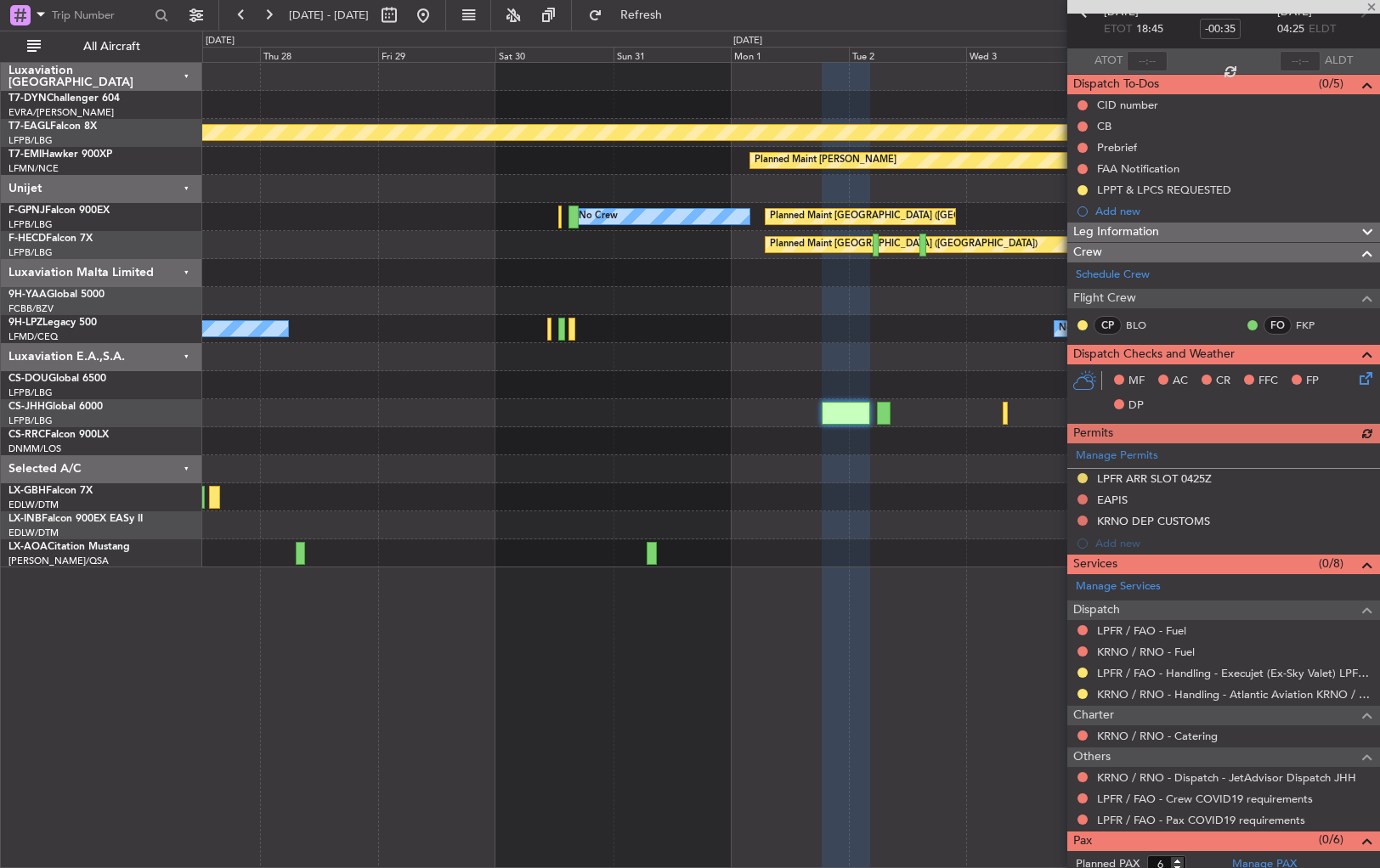
scroll to position [121, 0]
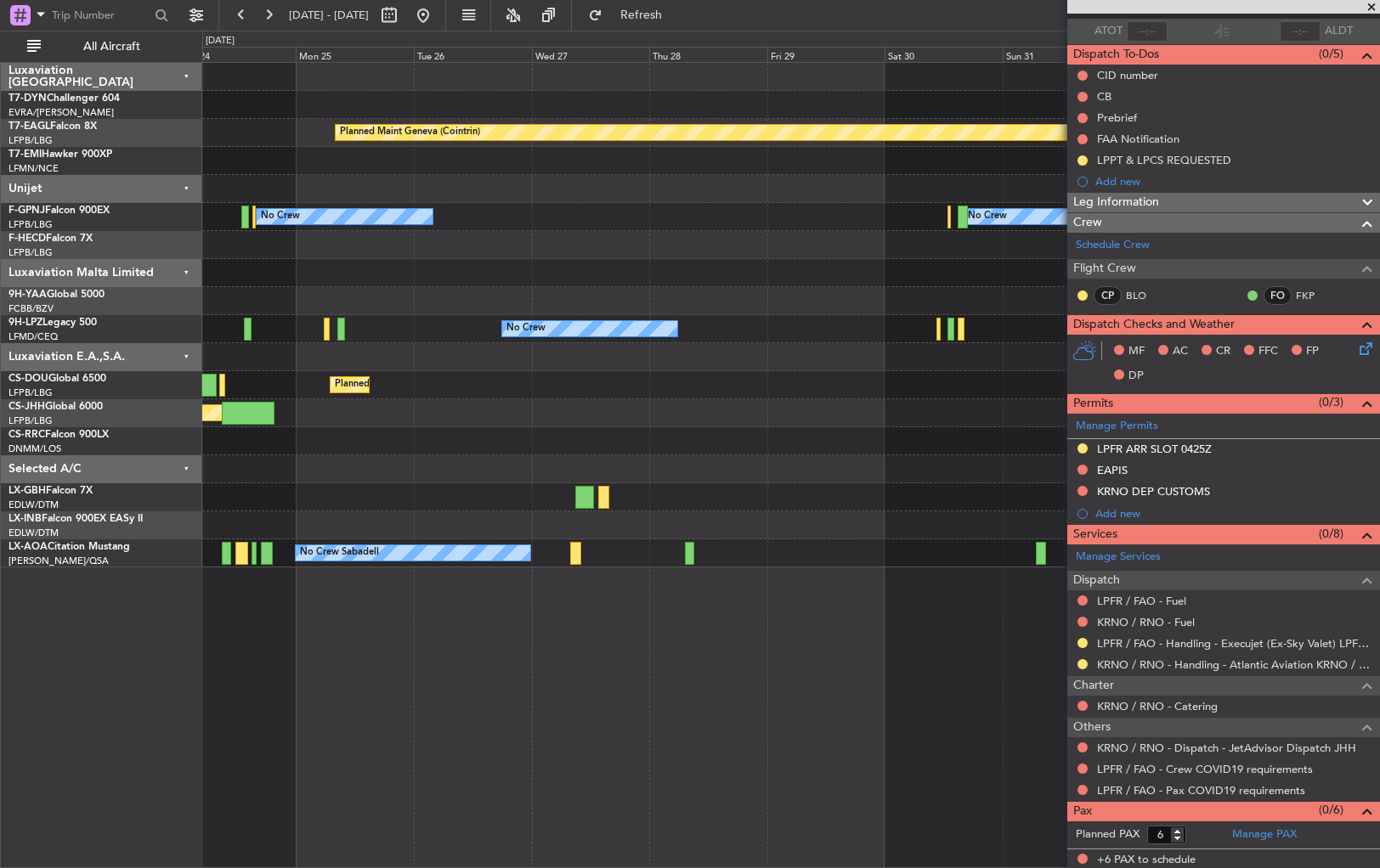
click at [903, 426] on div "Planned Maint Geneva (Cointrin) Planned Maint [PERSON_NAME] Planned Maint [GEOG…" at bounding box center [790, 315] width 1177 height 505
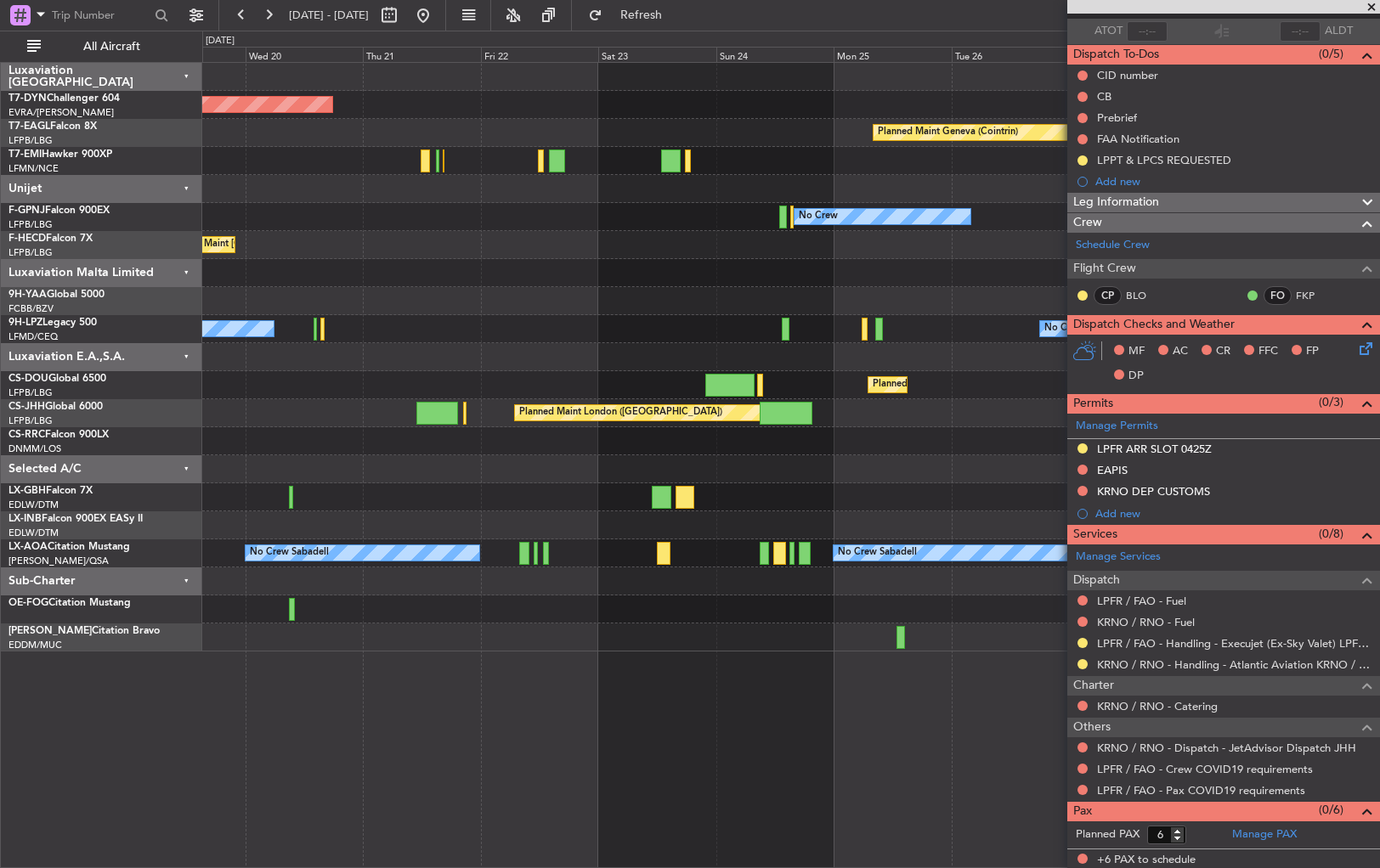
scroll to position [0, 0]
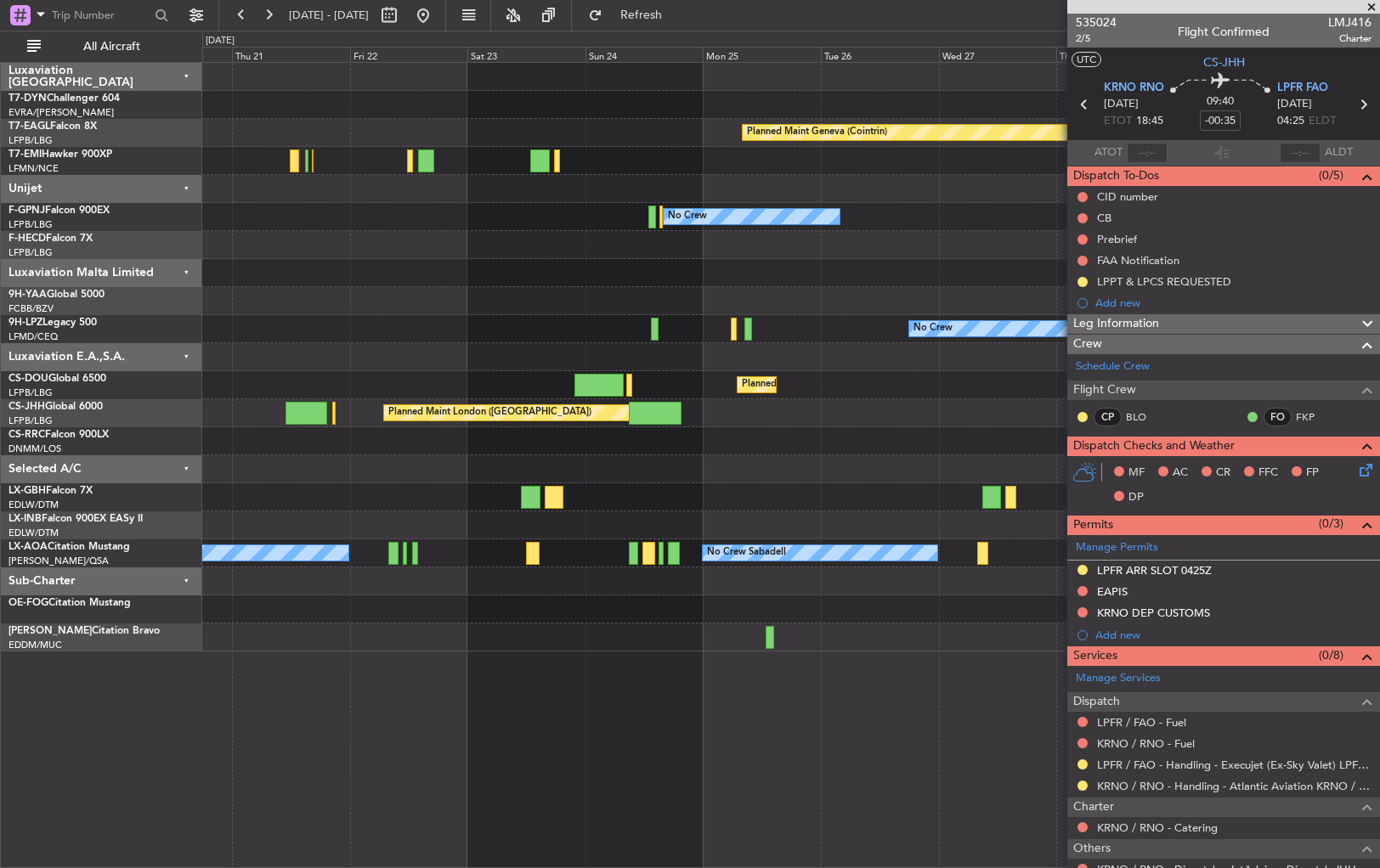
click at [656, 512] on div "Planned Maint [GEOGRAPHIC_DATA]-[GEOGRAPHIC_DATA] Planned Maint Geneva ([GEOGRA…" at bounding box center [790, 357] width 1177 height 589
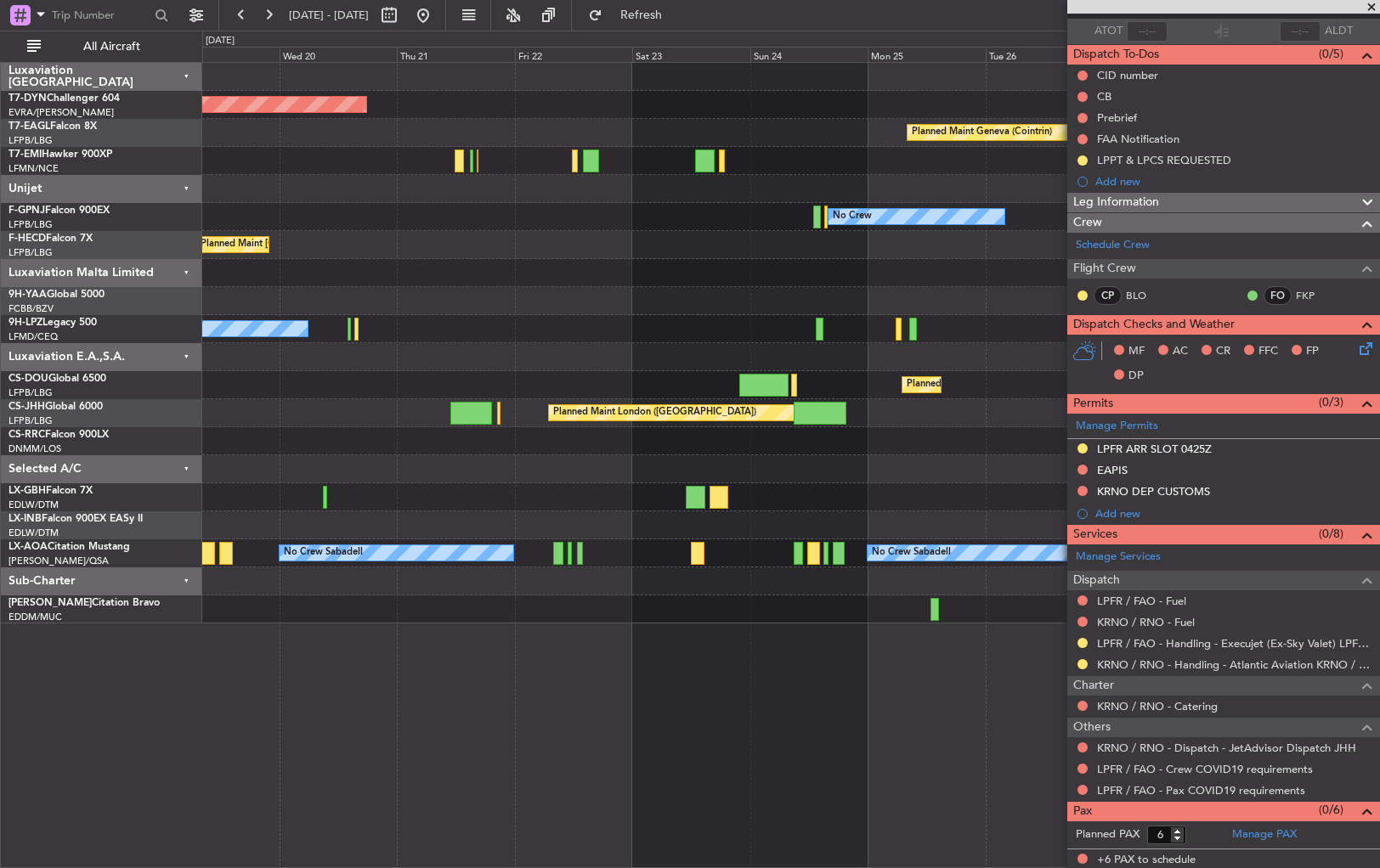
click at [794, 448] on div "Planned Maint [GEOGRAPHIC_DATA]-[GEOGRAPHIC_DATA] Planned Maint Geneva ([GEOGRA…" at bounding box center [790, 343] width 1177 height 561
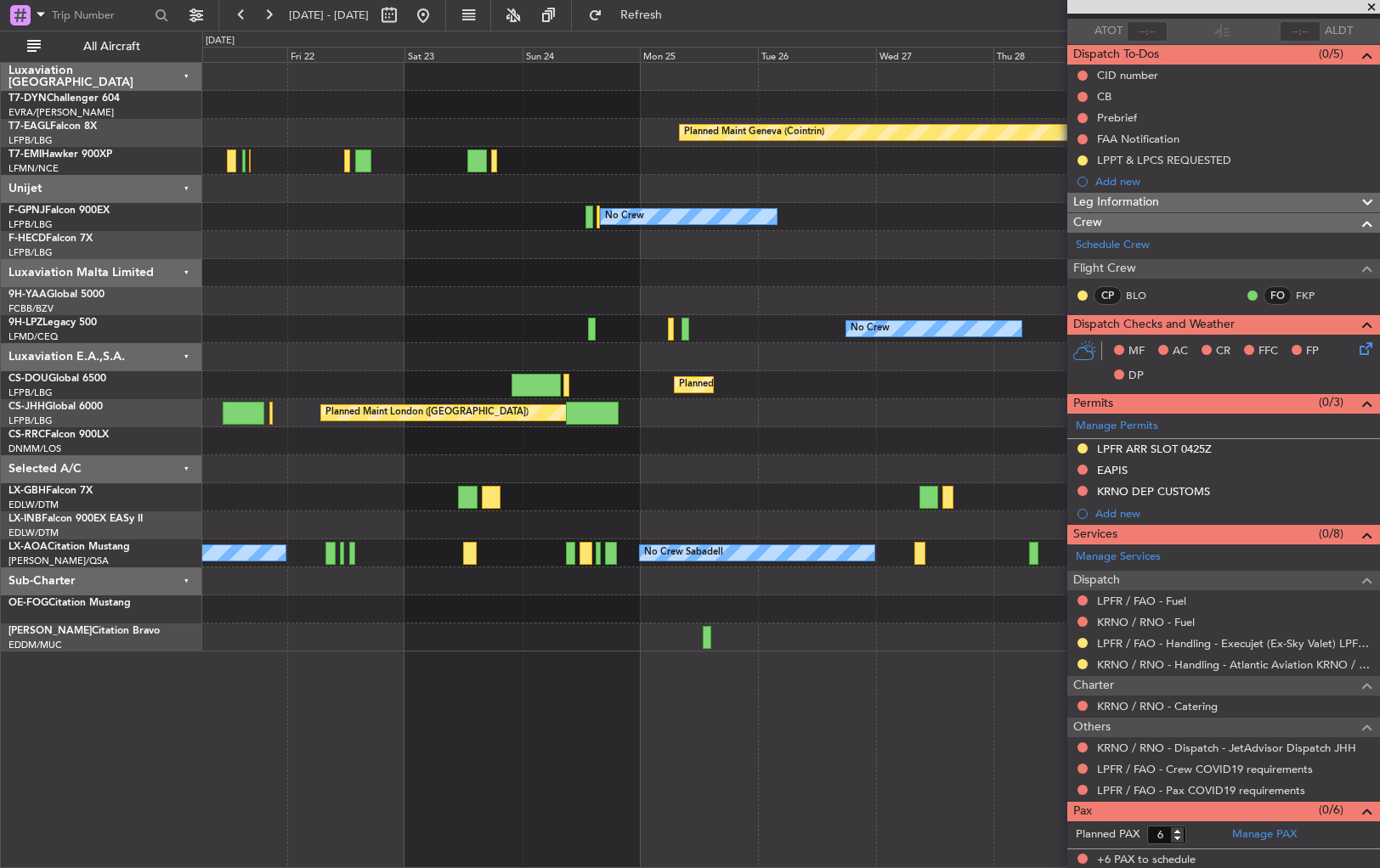
click at [565, 432] on div at bounding box center [790, 441] width 1177 height 28
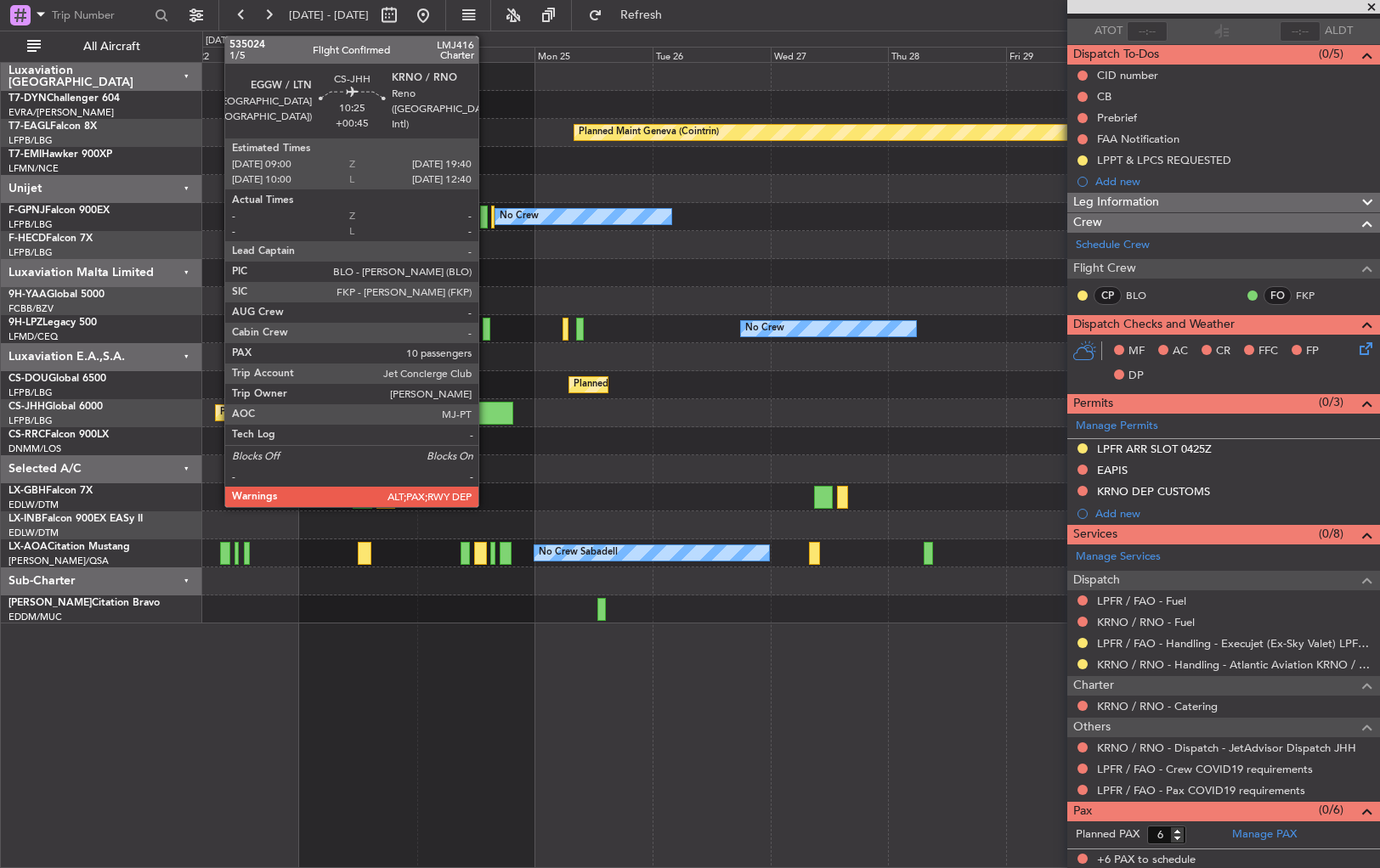
click at [486, 408] on div at bounding box center [487, 413] width 52 height 23
type input "+00:45"
type input "10"
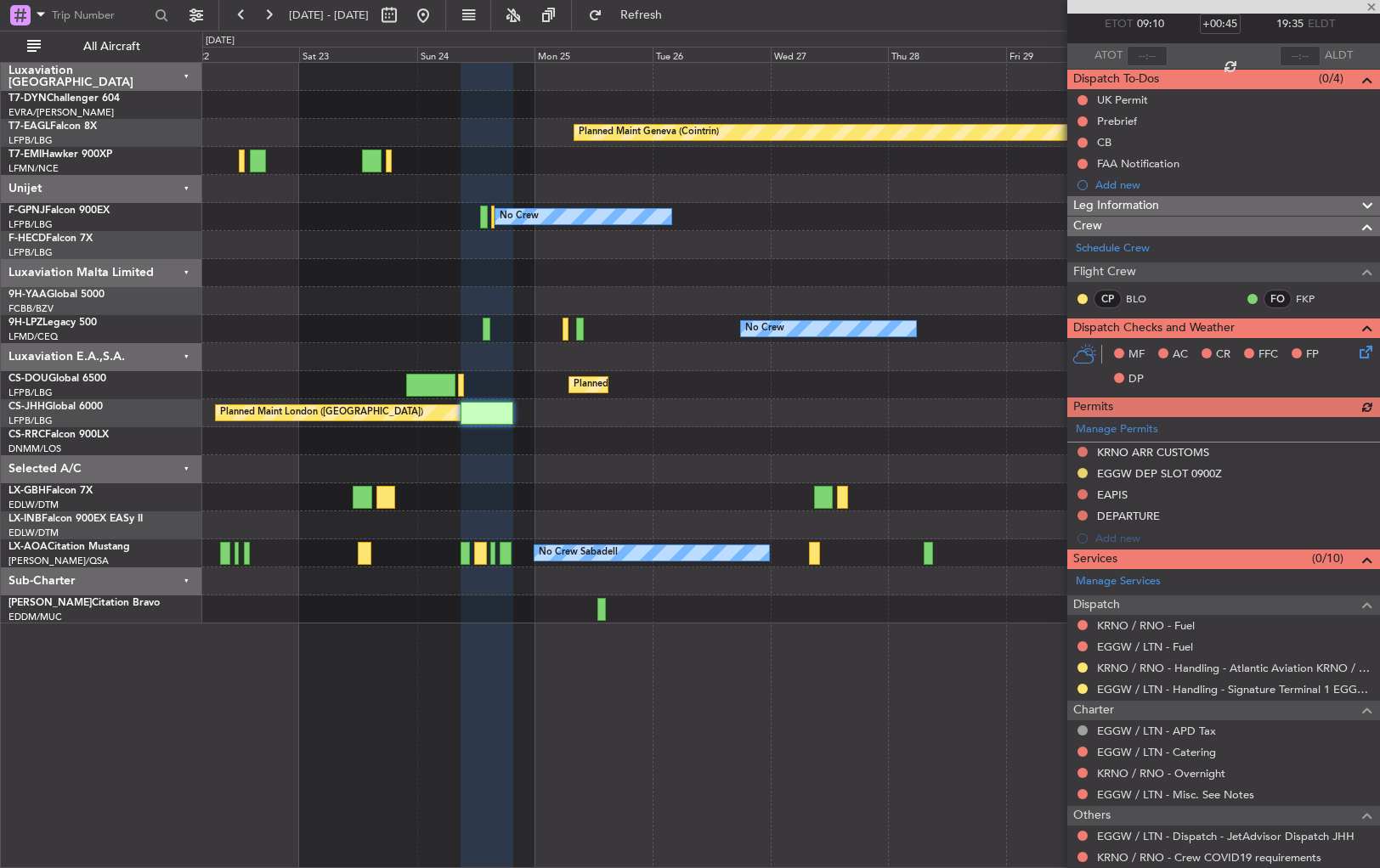
scroll to position [185, 0]
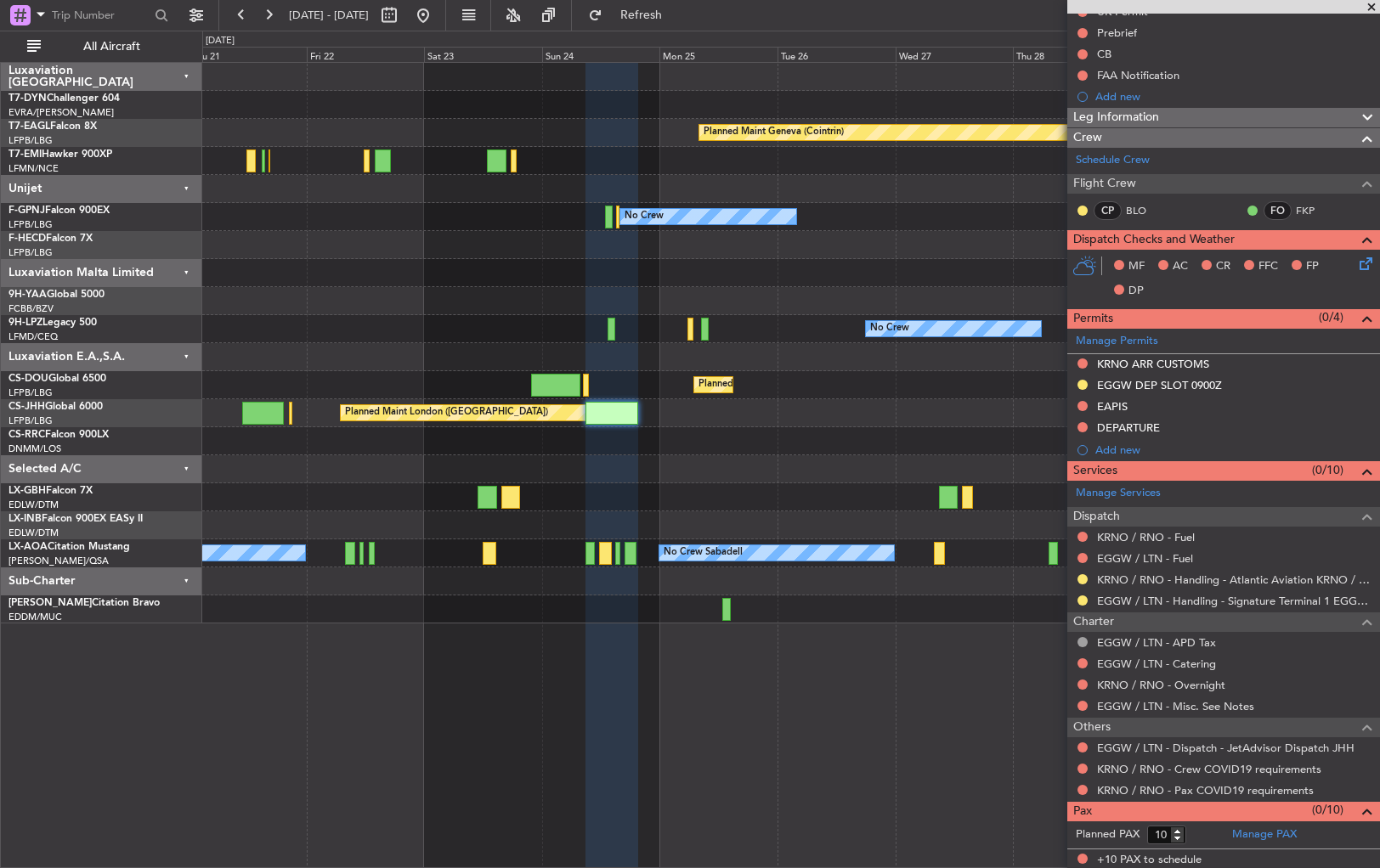
click at [775, 500] on div "Planned Maint [GEOGRAPHIC_DATA]-[GEOGRAPHIC_DATA] Planned Maint Geneva ([GEOGRA…" at bounding box center [790, 343] width 1177 height 561
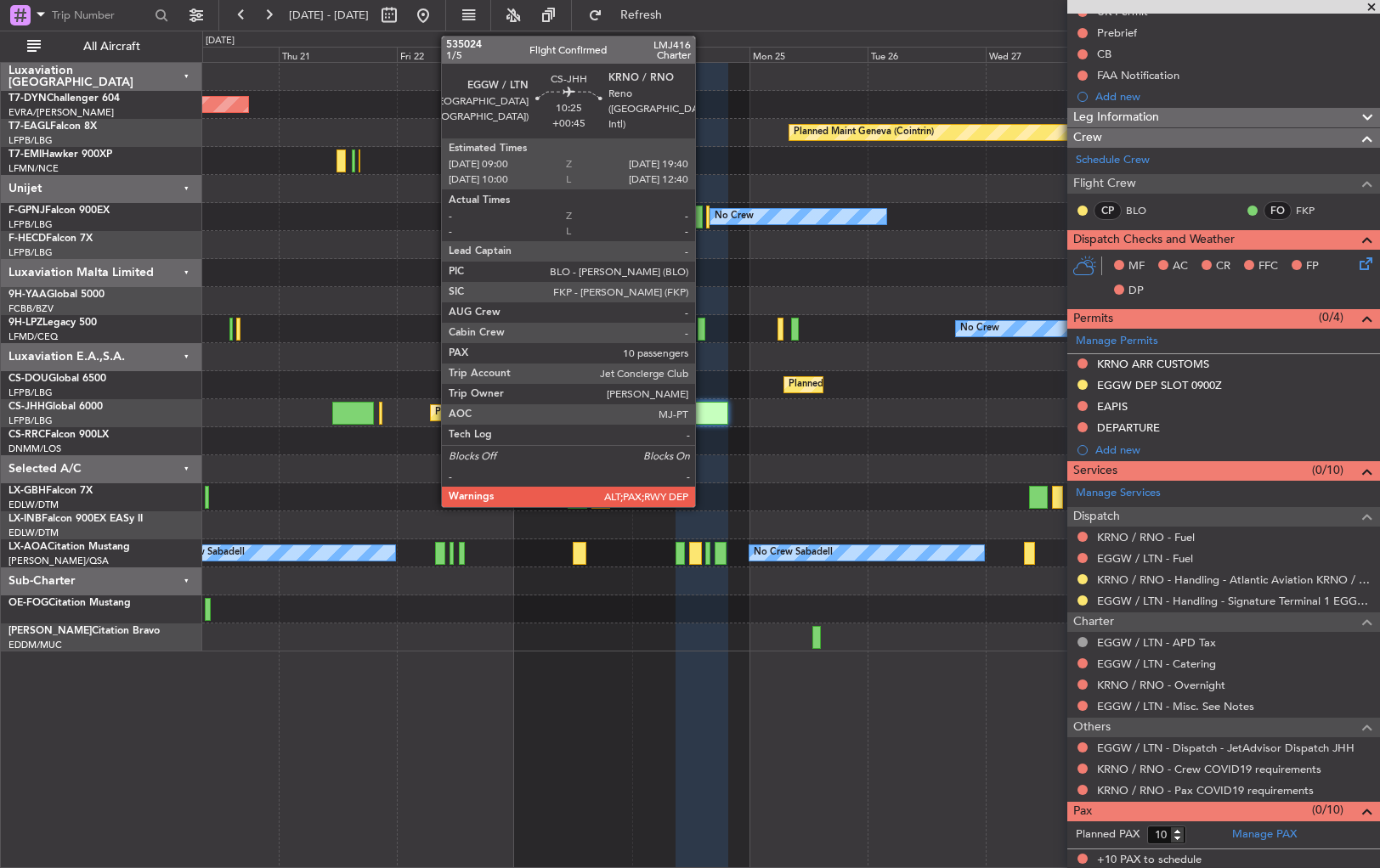
click at [746, 367] on div at bounding box center [790, 357] width 1177 height 28
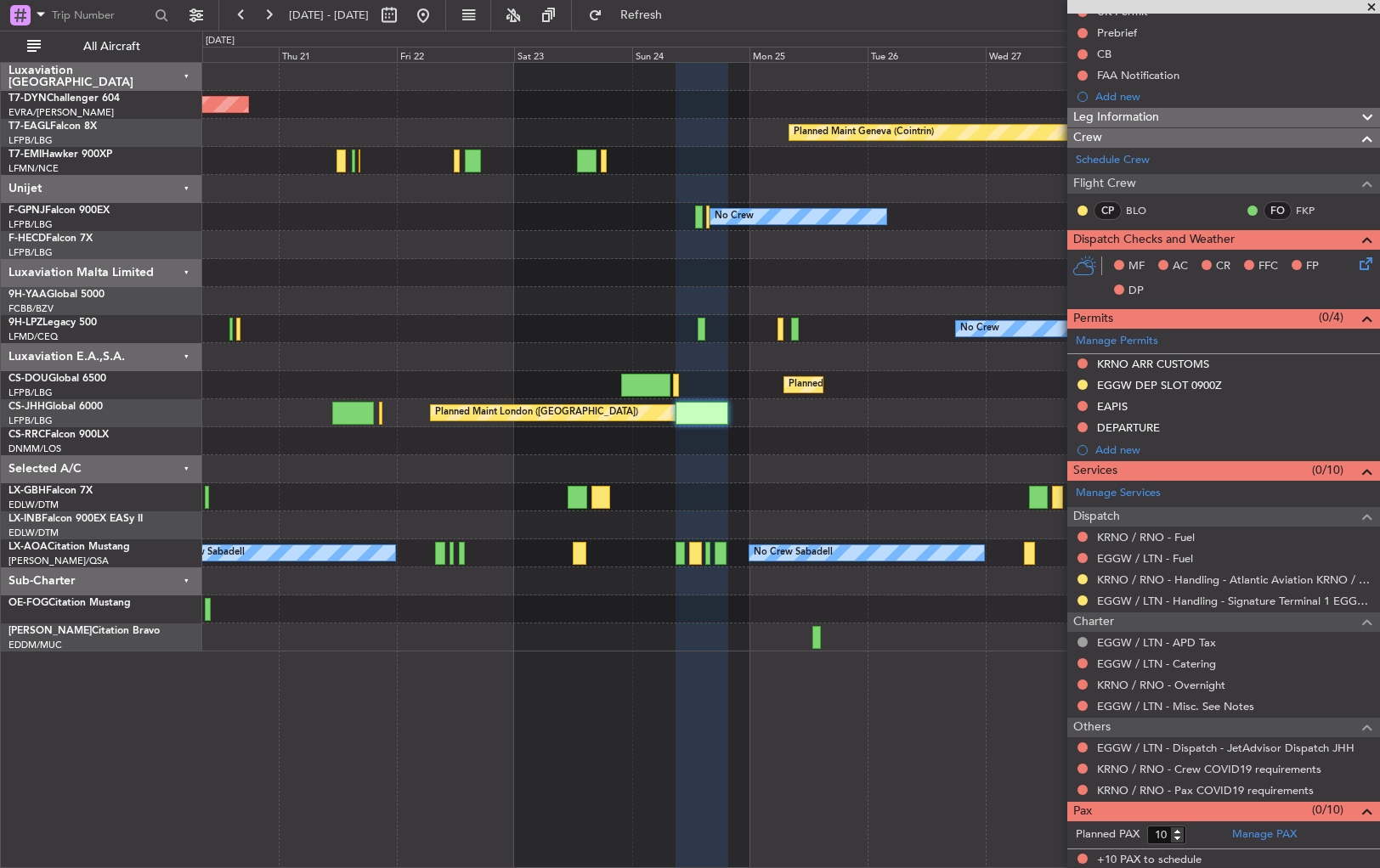
click at [741, 371] on div "Planned Maint [GEOGRAPHIC_DATA] ([GEOGRAPHIC_DATA]) Planned Maint [GEOGRAPHIC_D…" at bounding box center [790, 384] width 1177 height 28
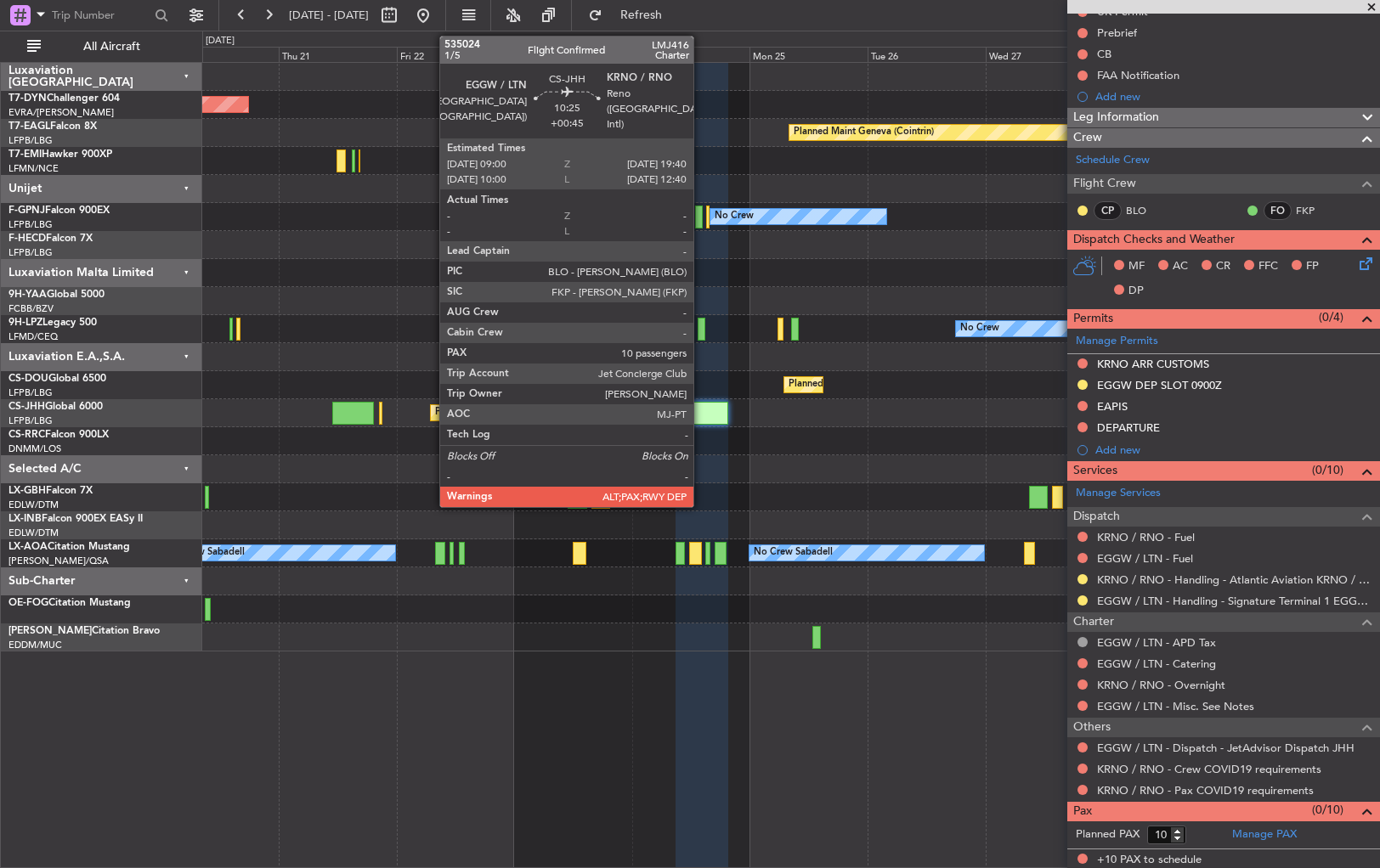
click at [848, 326] on div "No Crew No Crew" at bounding box center [790, 328] width 1177 height 28
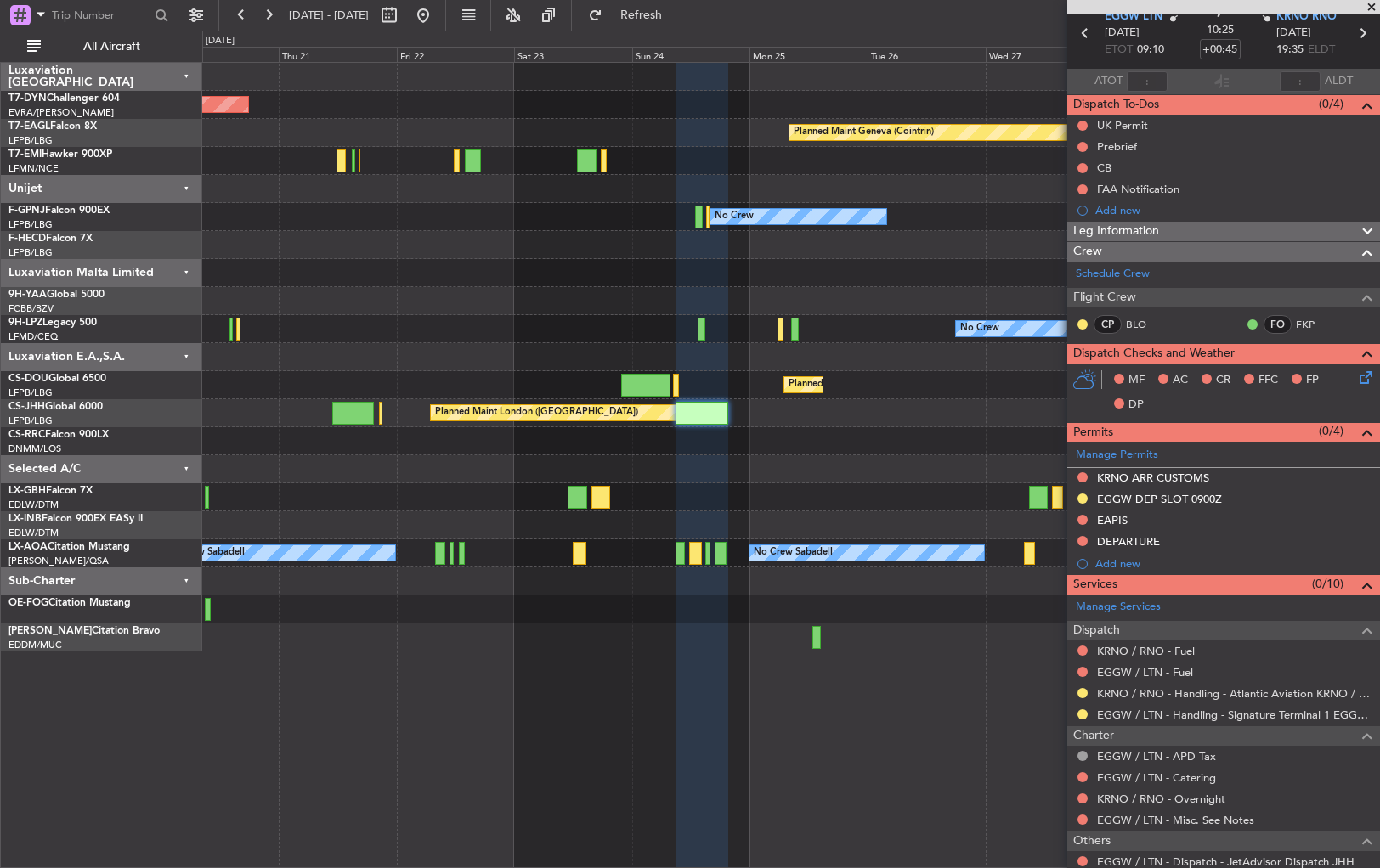
scroll to position [0, 0]
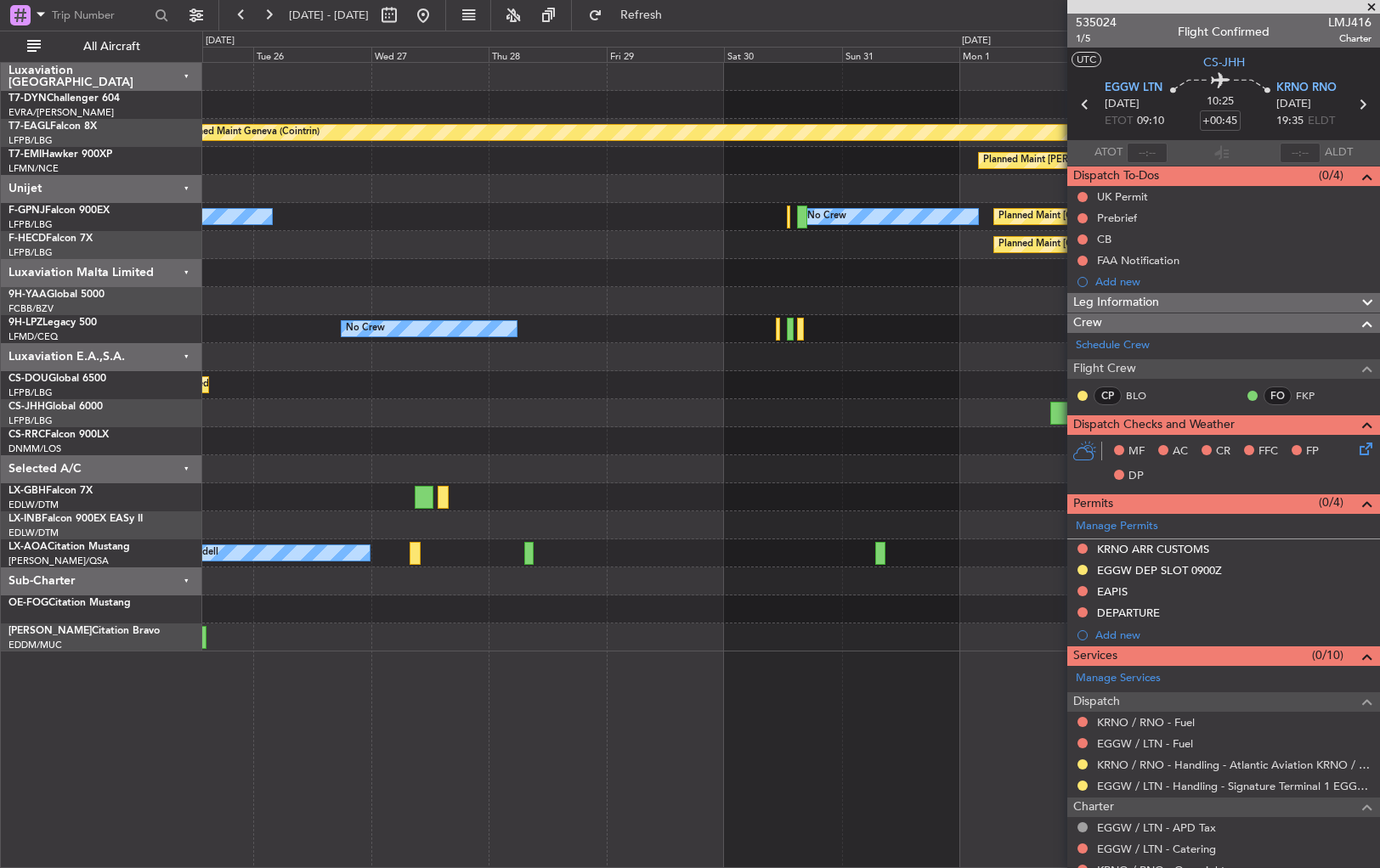
click at [218, 452] on div at bounding box center [790, 441] width 1177 height 28
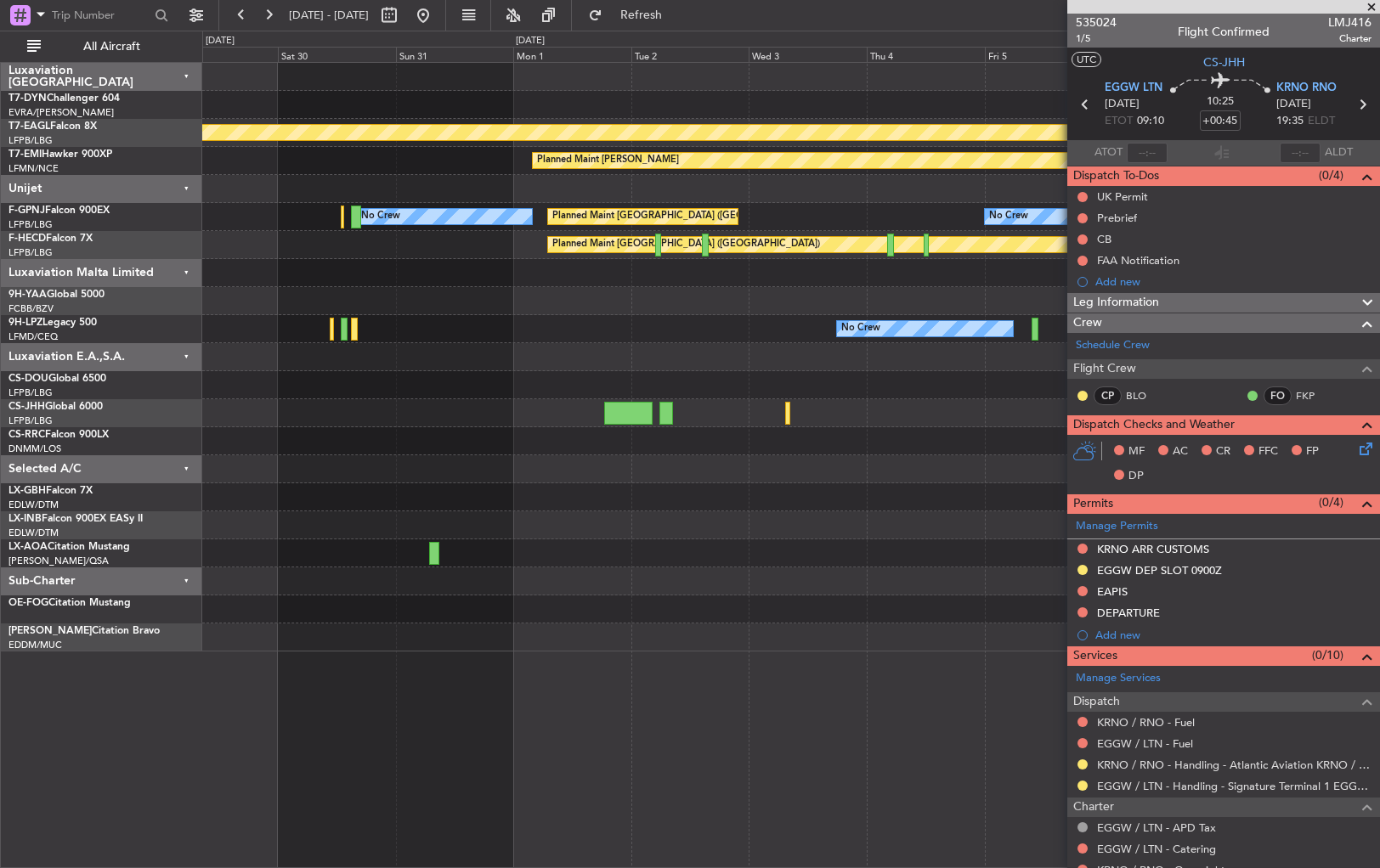
click at [435, 448] on div at bounding box center [790, 441] width 1177 height 28
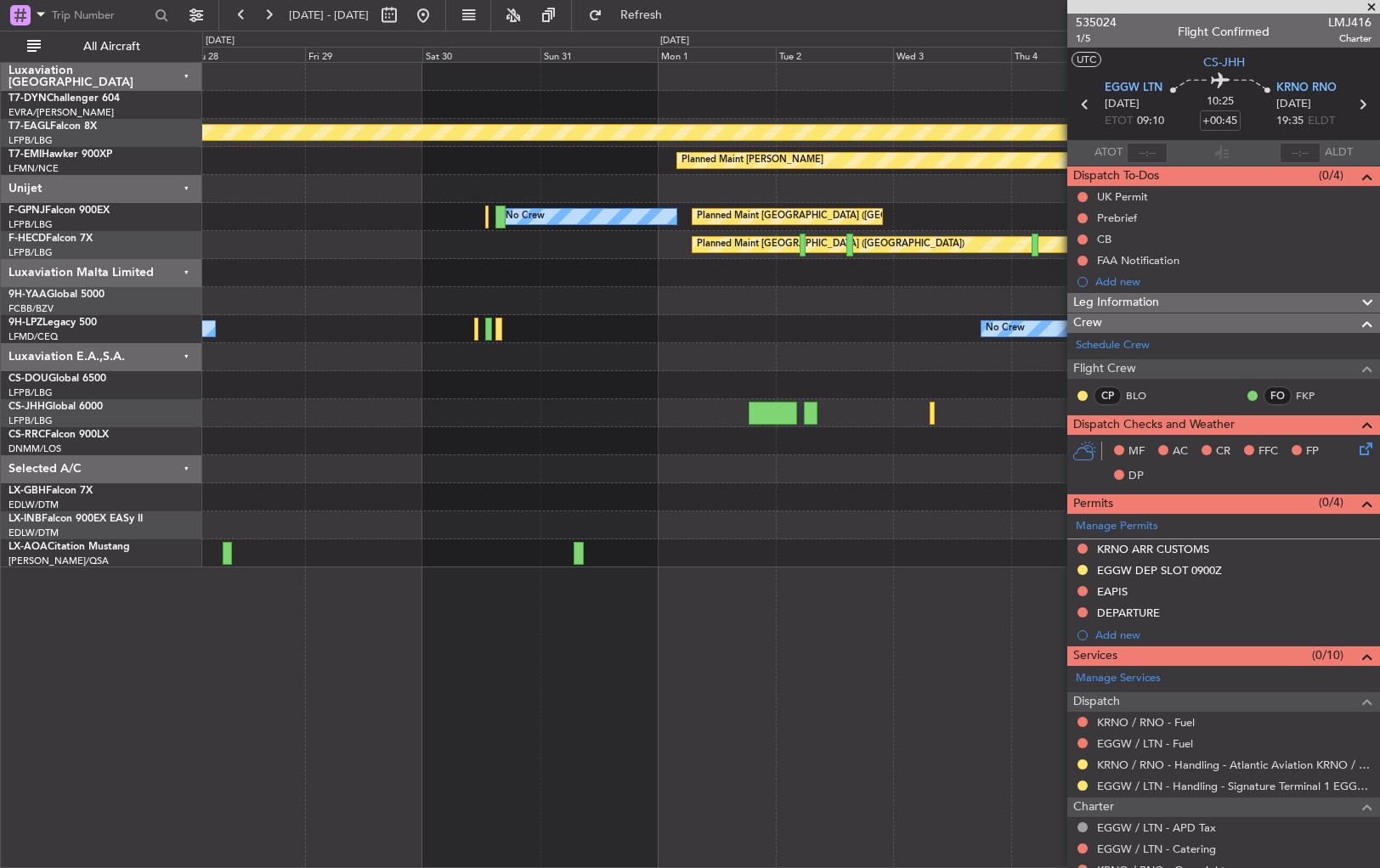
click at [615, 467] on div at bounding box center [790, 468] width 1177 height 28
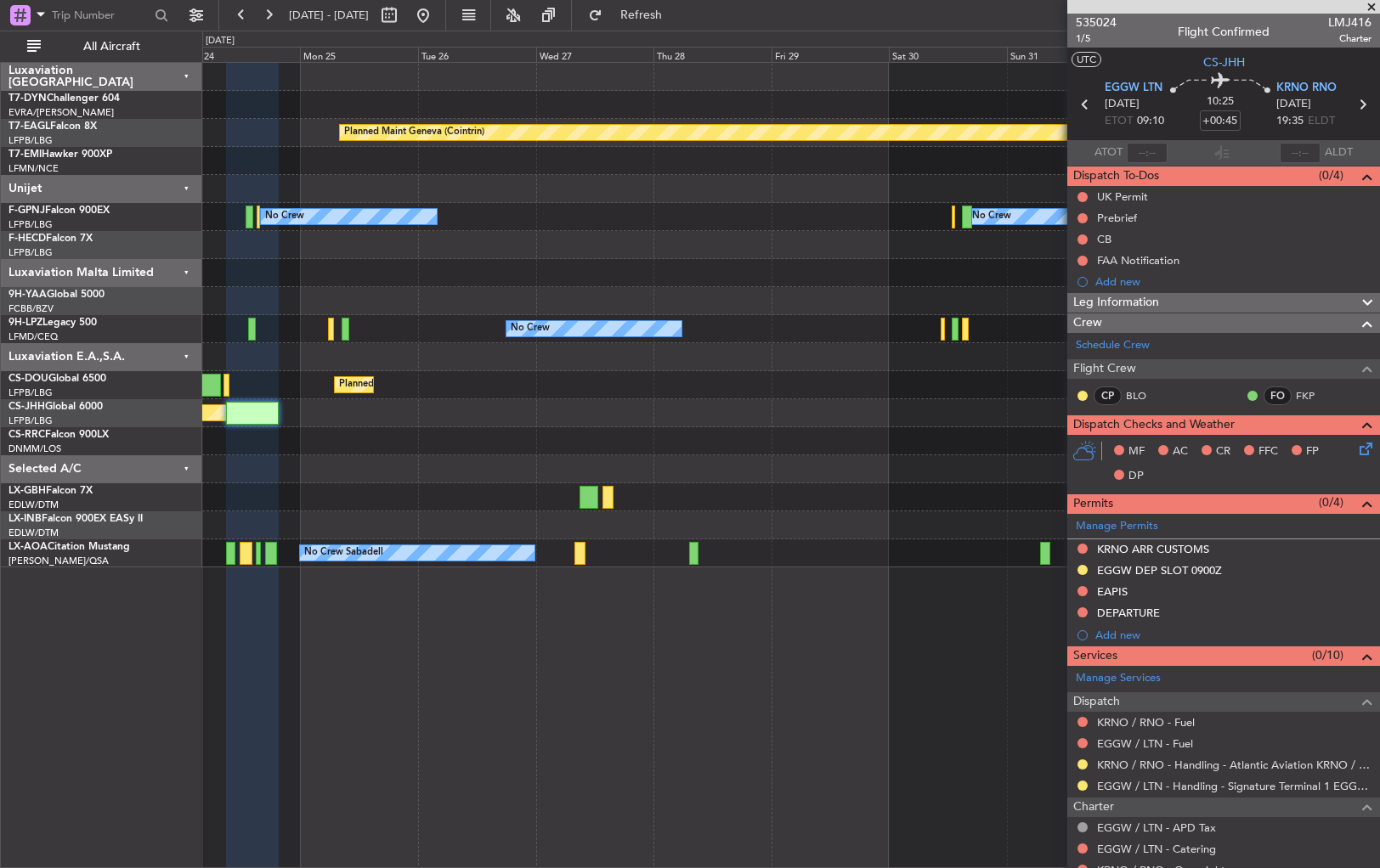
click at [1010, 440] on div at bounding box center [790, 441] width 1177 height 28
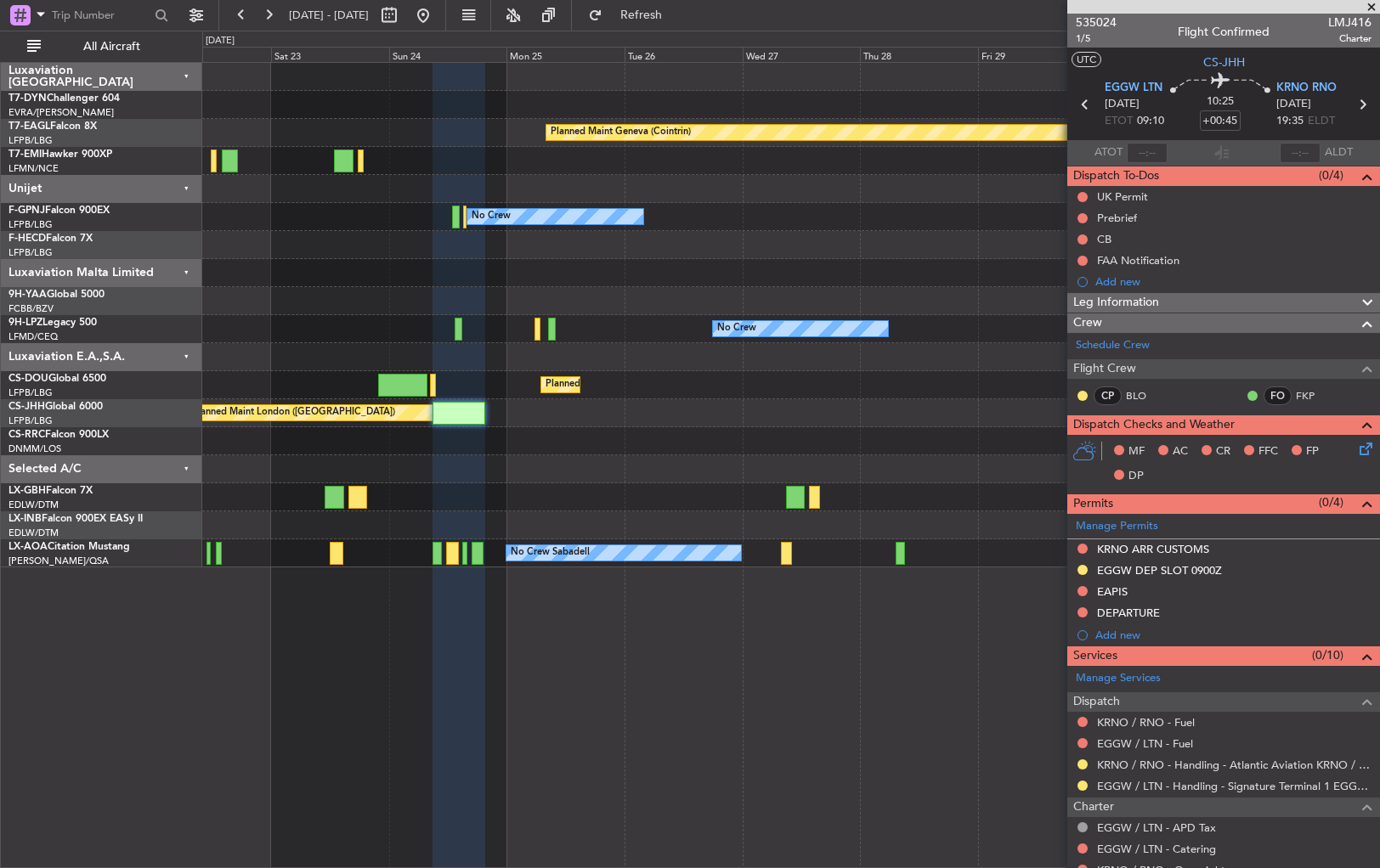
click at [809, 446] on div at bounding box center [790, 441] width 1177 height 28
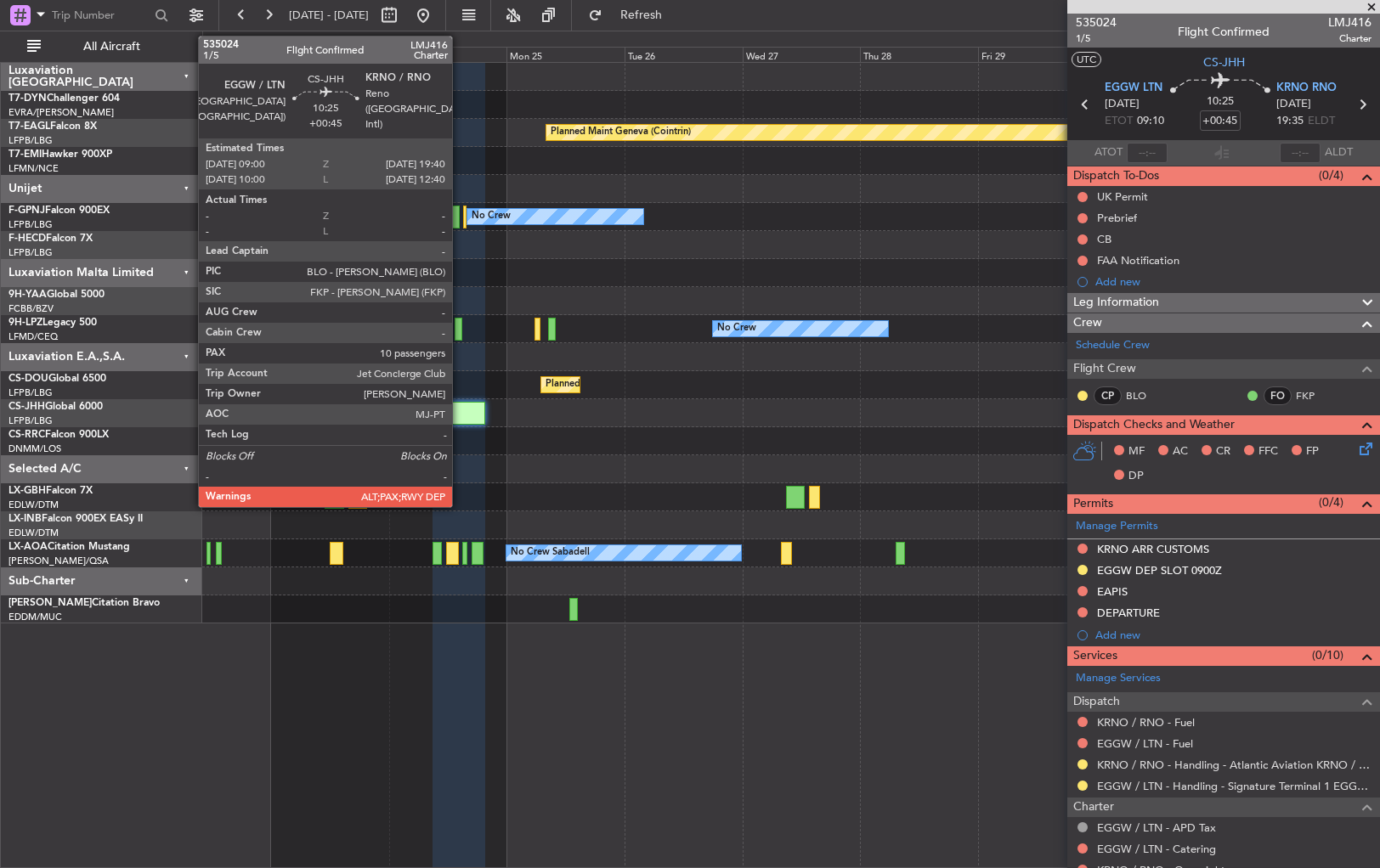
click at [460, 412] on div at bounding box center [458, 413] width 52 height 23
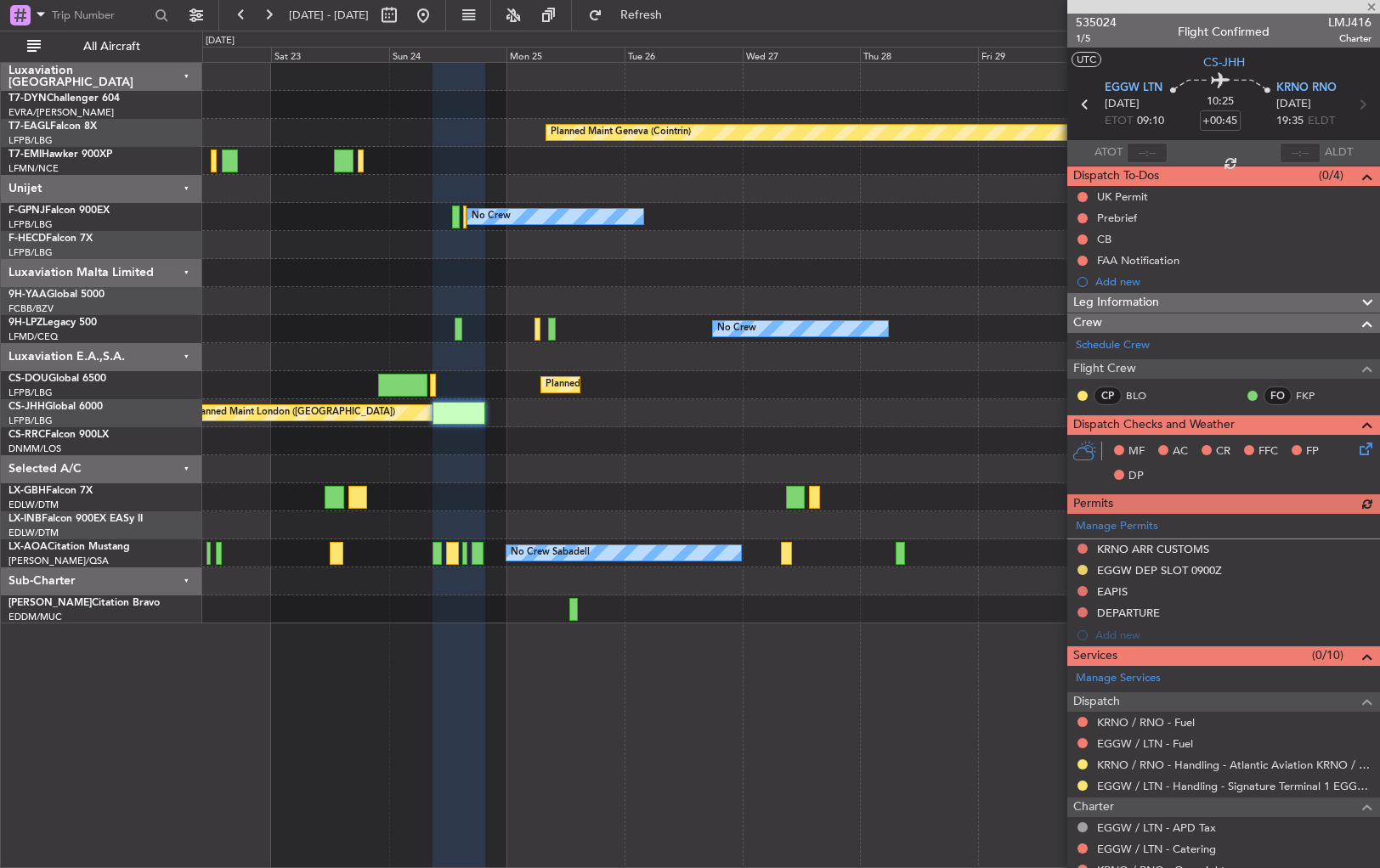
scroll to position [185, 0]
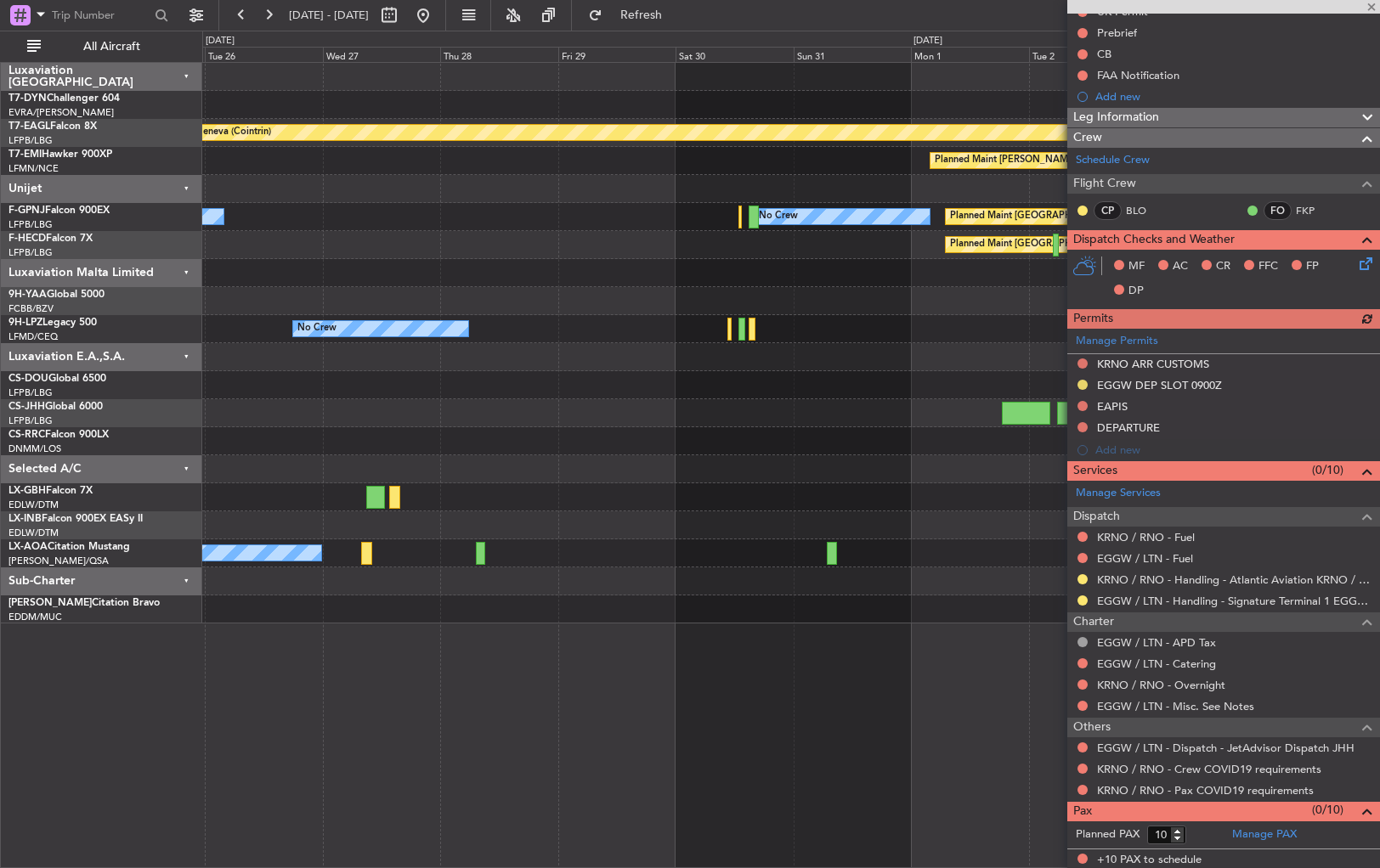
click at [242, 441] on div at bounding box center [790, 441] width 1177 height 28
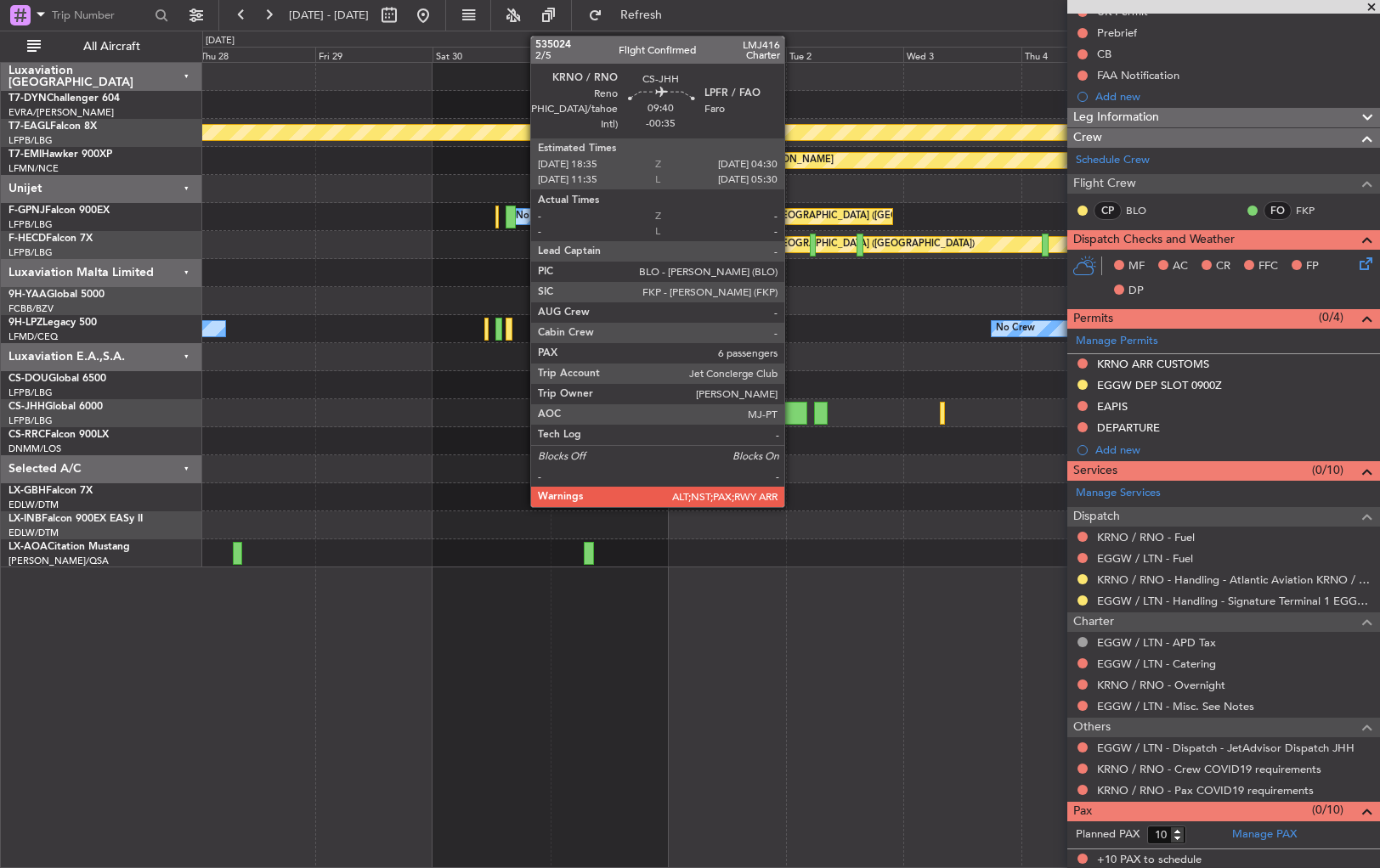
click at [792, 407] on div at bounding box center [784, 413] width 50 height 23
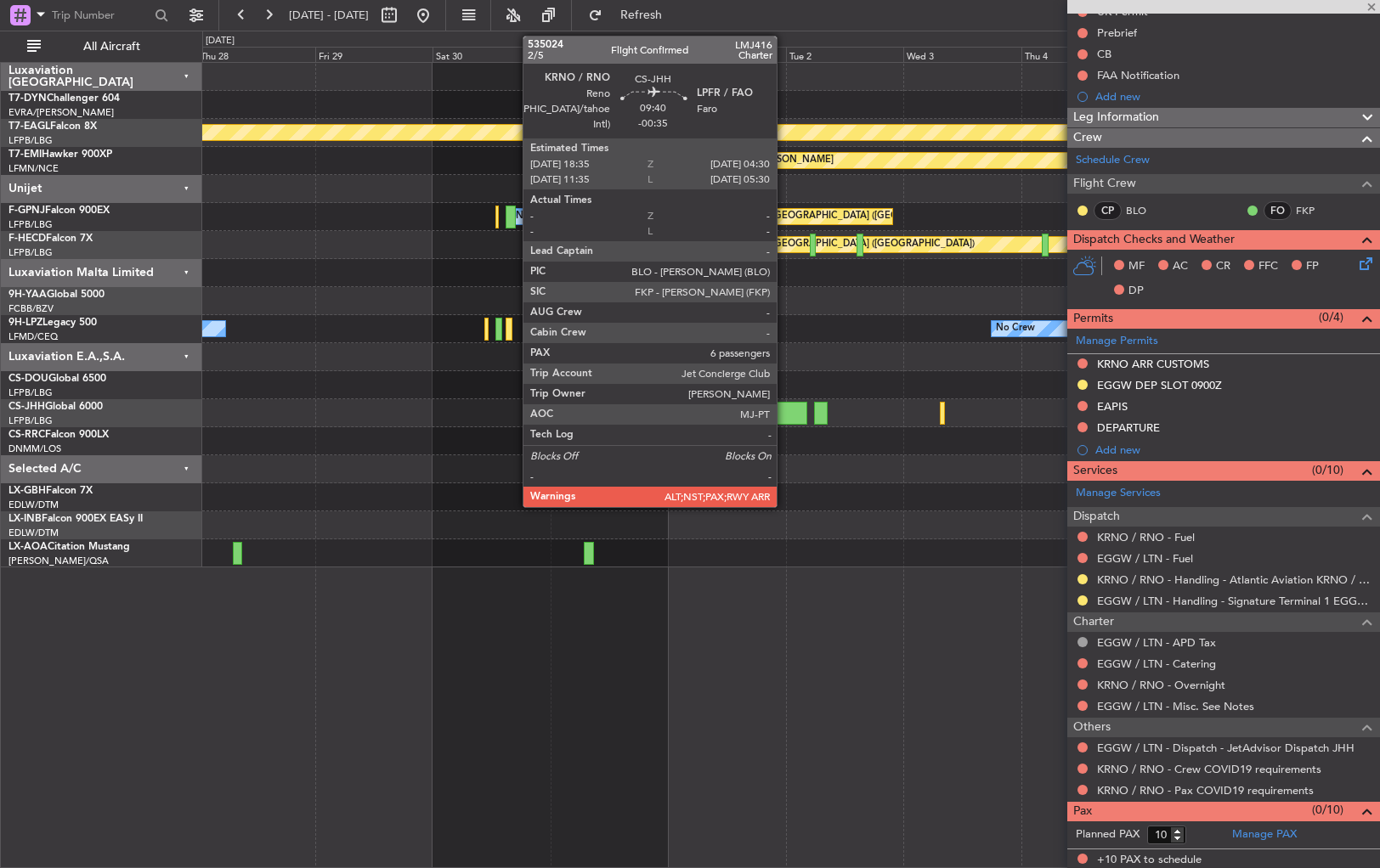
type input "-00:35"
type input "6"
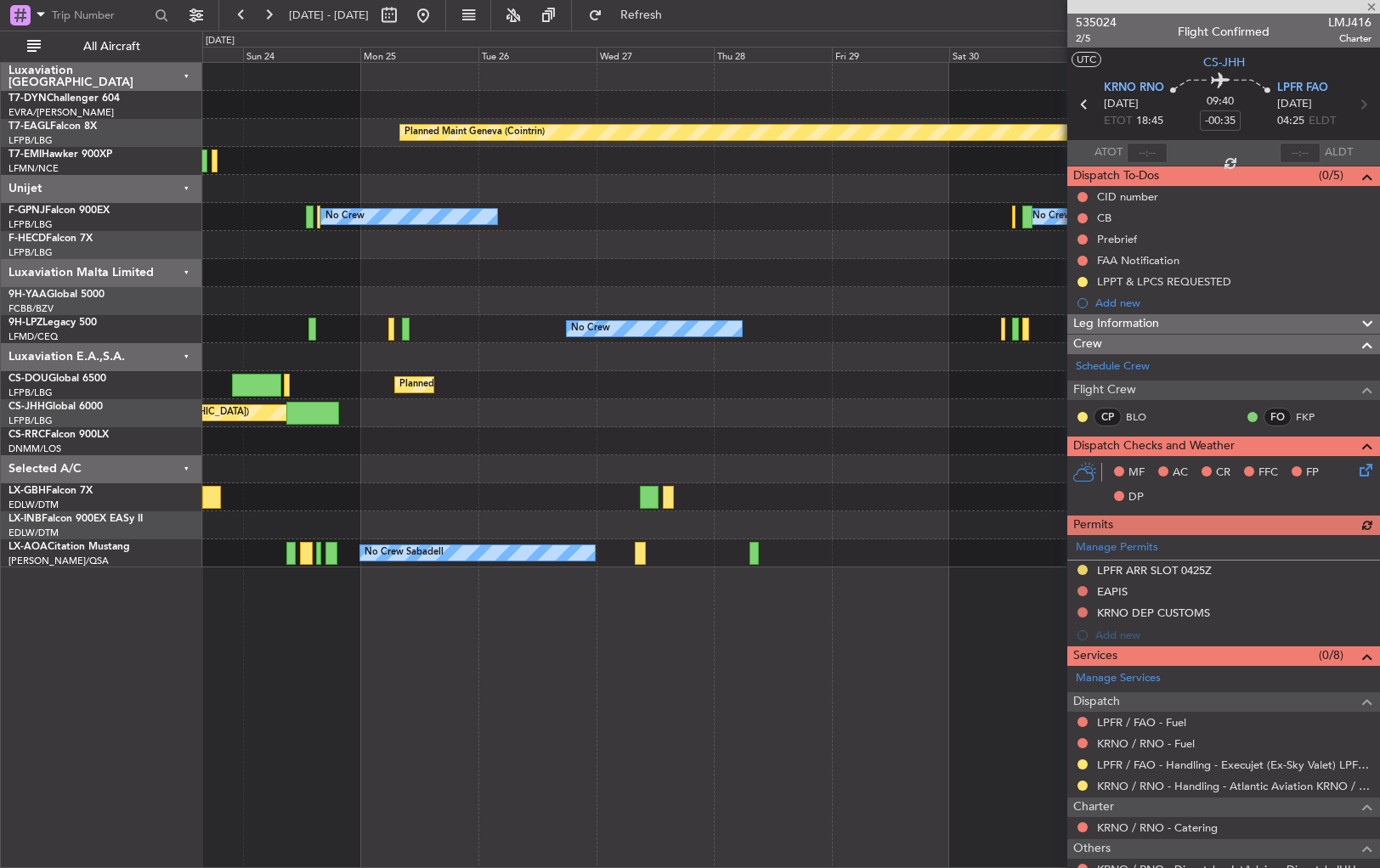
click at [968, 492] on div "Planned Maint Geneva (Cointrin) Planned Maint [PERSON_NAME] Planned Maint [GEOG…" at bounding box center [790, 315] width 1177 height 505
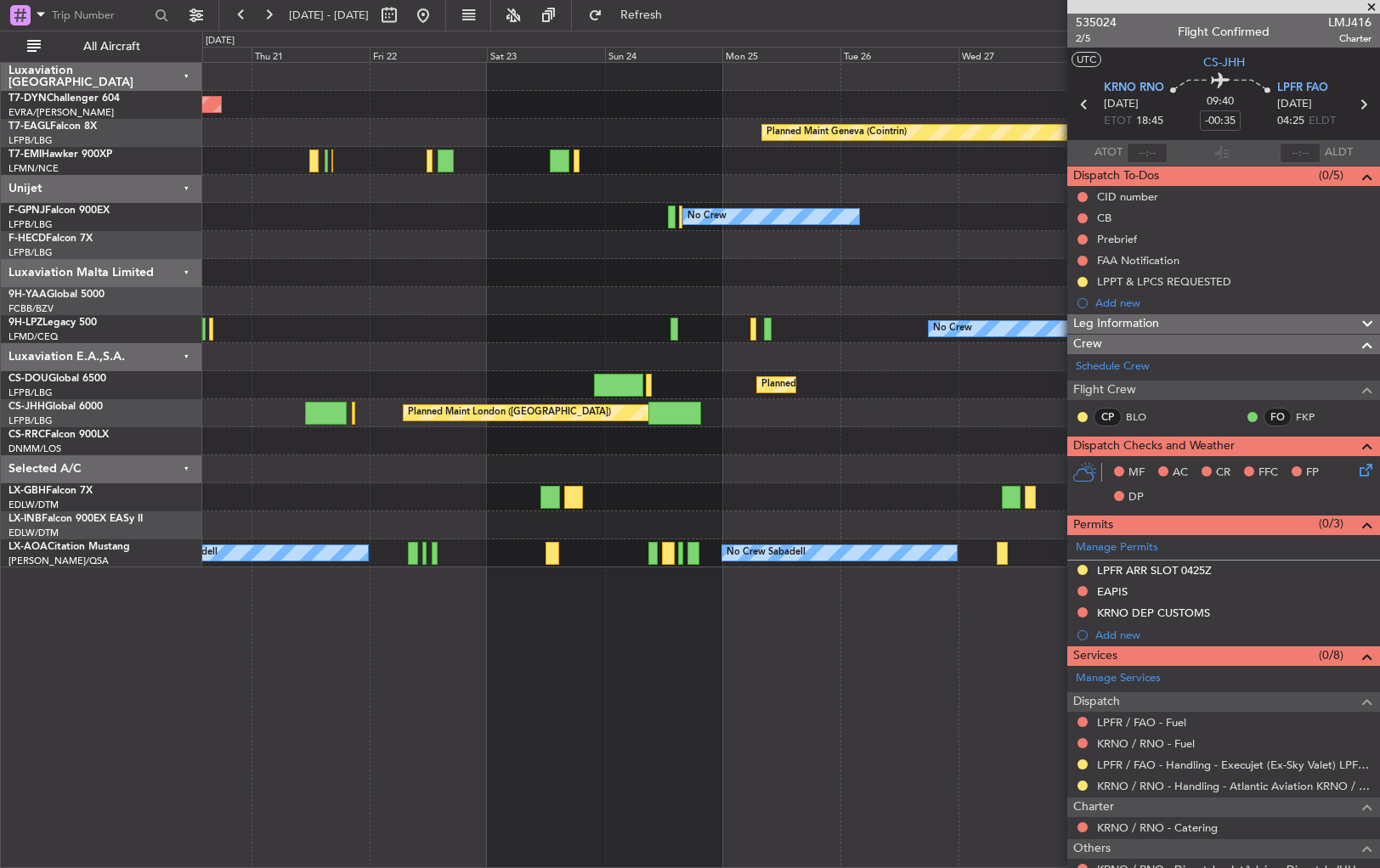
click at [918, 459] on div at bounding box center [790, 468] width 1177 height 28
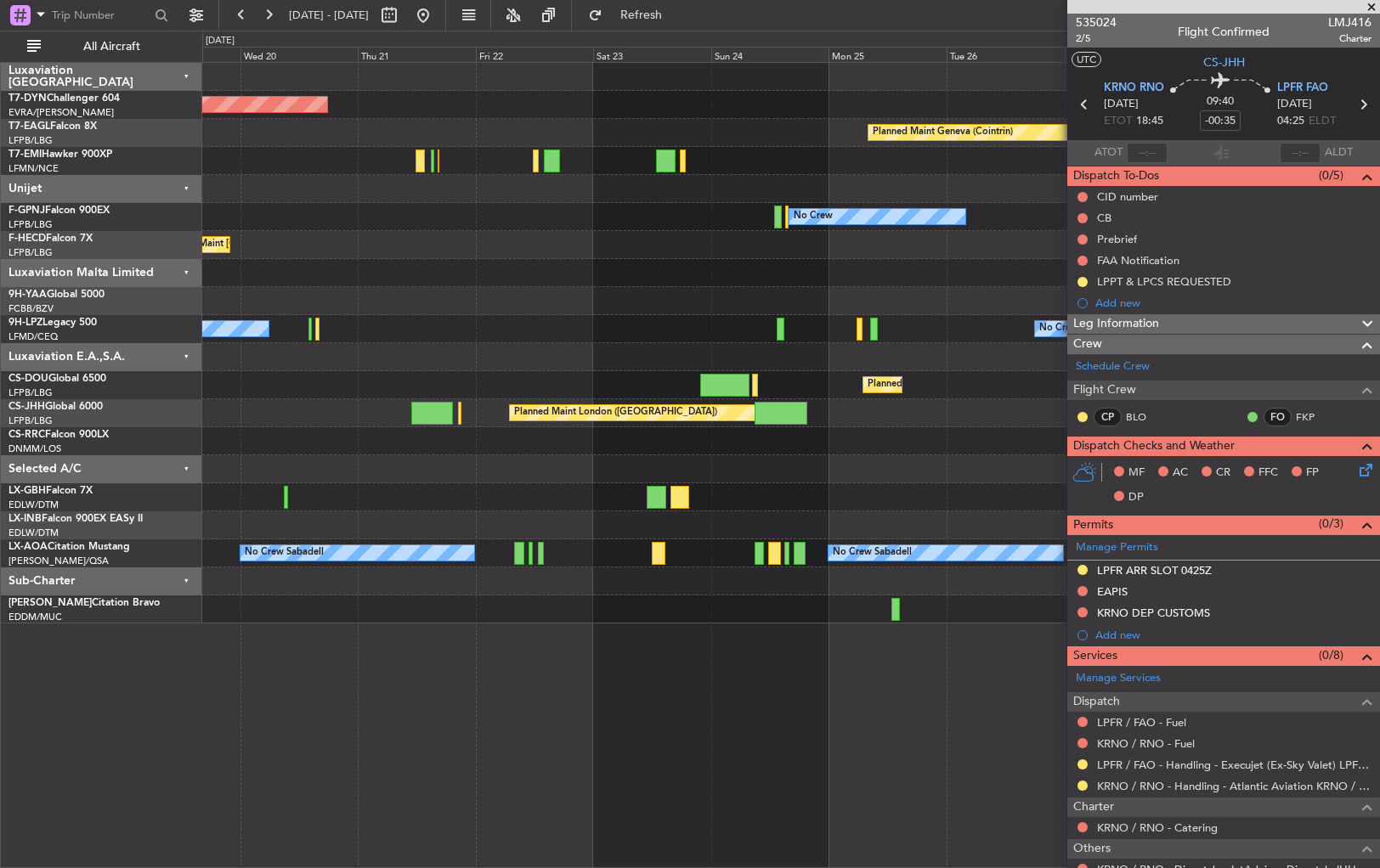
click at [826, 478] on div at bounding box center [790, 468] width 1177 height 28
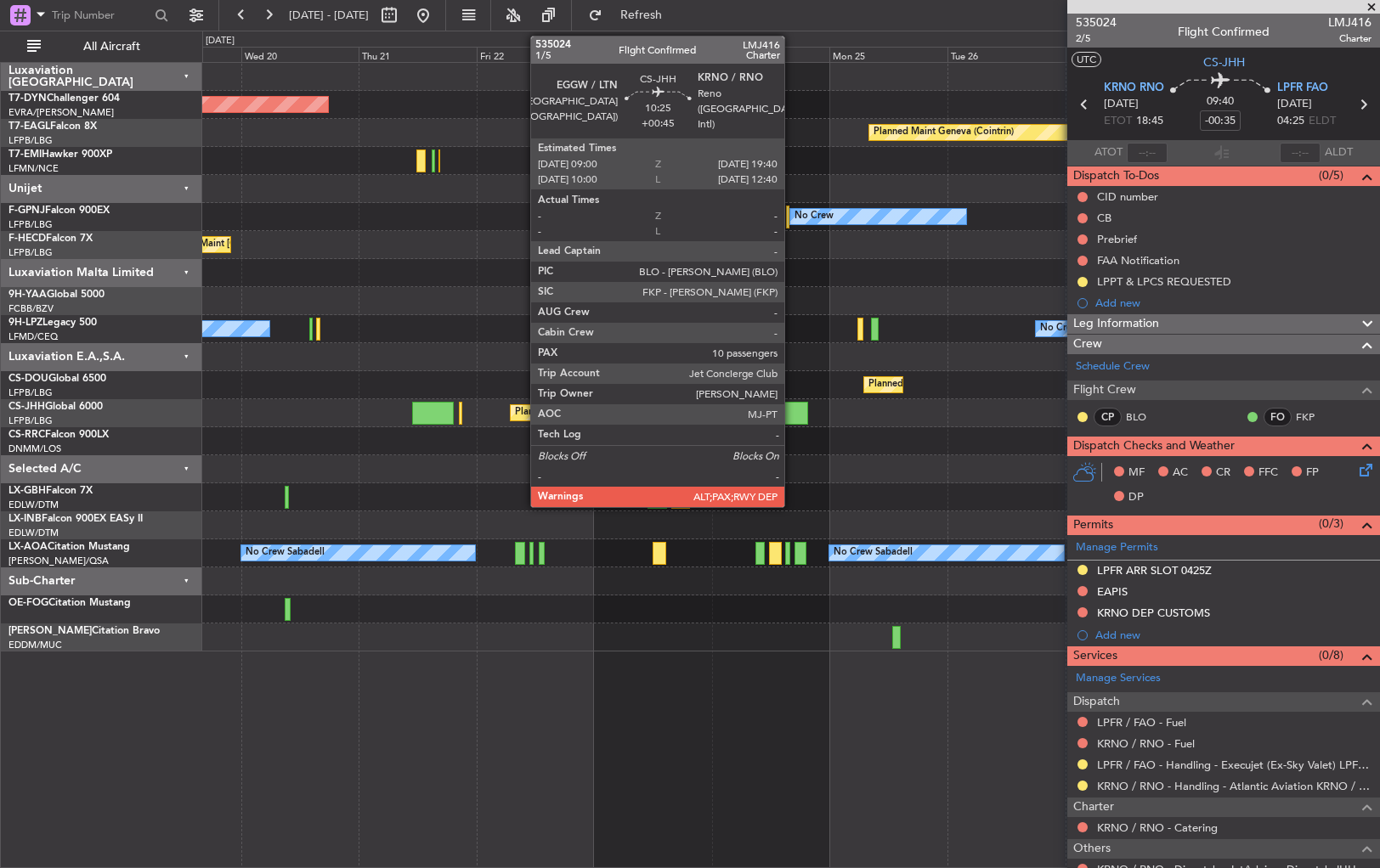
click at [792, 408] on div at bounding box center [782, 413] width 52 height 23
type input "+00:45"
type input "10"
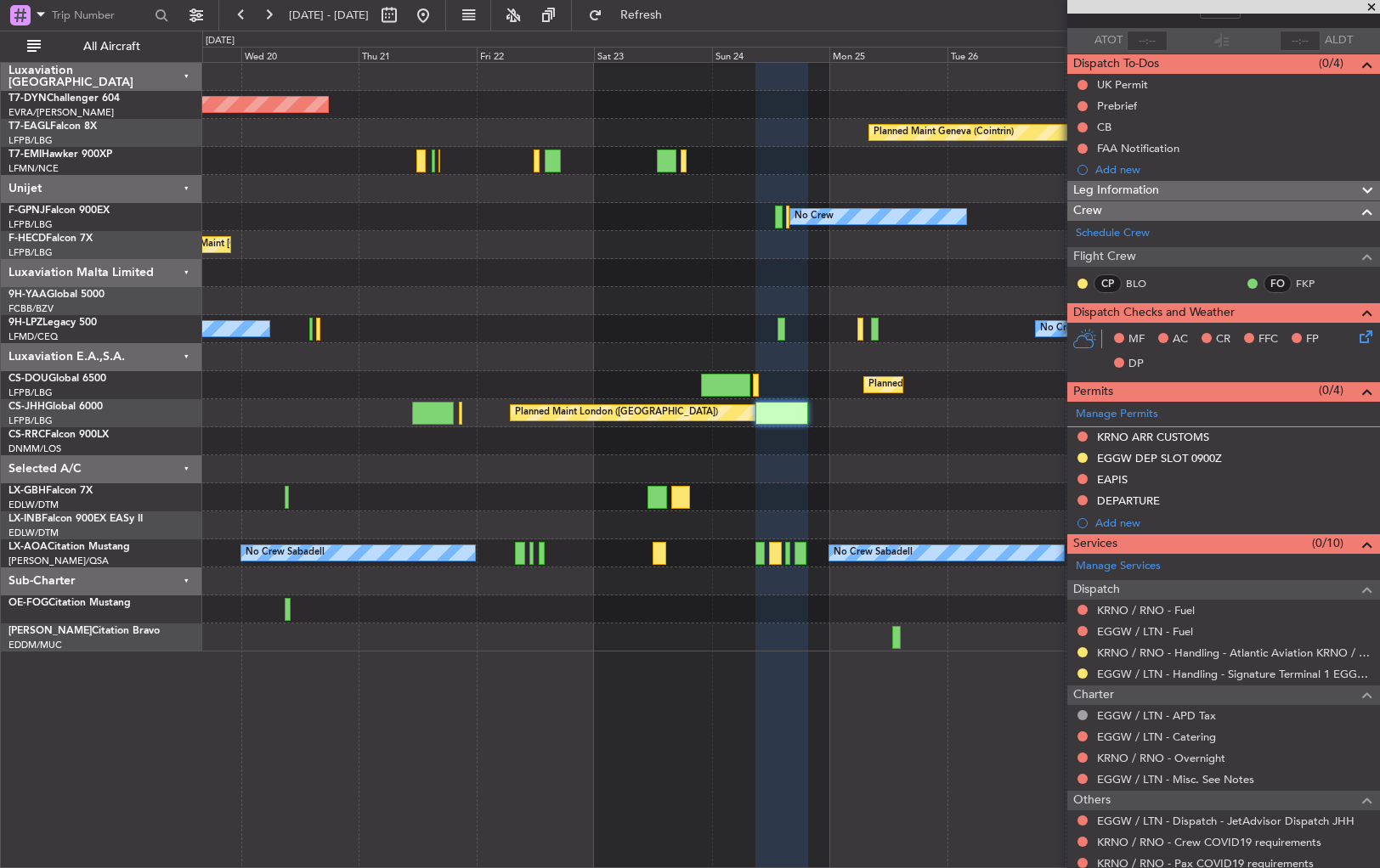
scroll to position [185, 0]
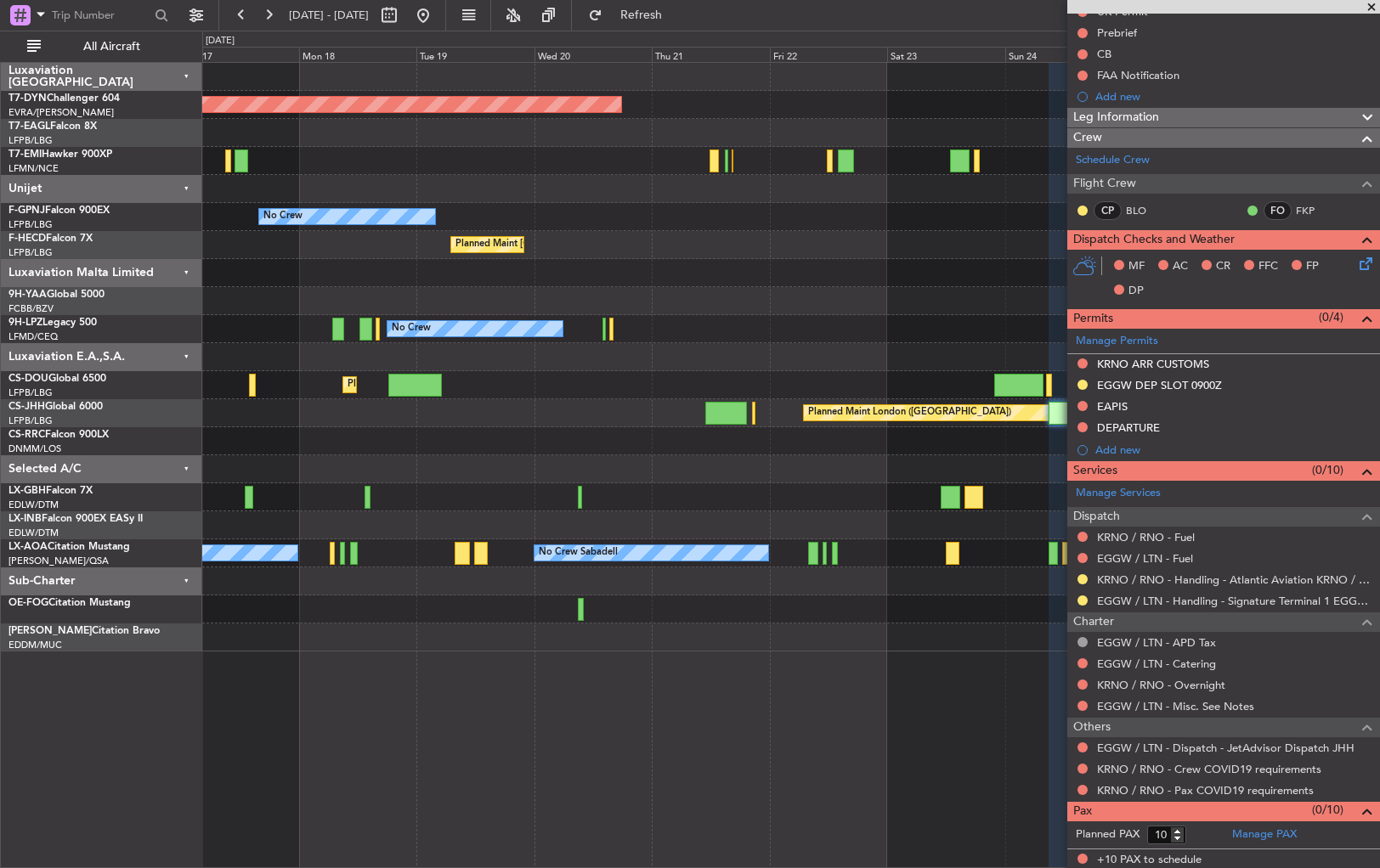
click at [826, 456] on div at bounding box center [790, 468] width 1177 height 28
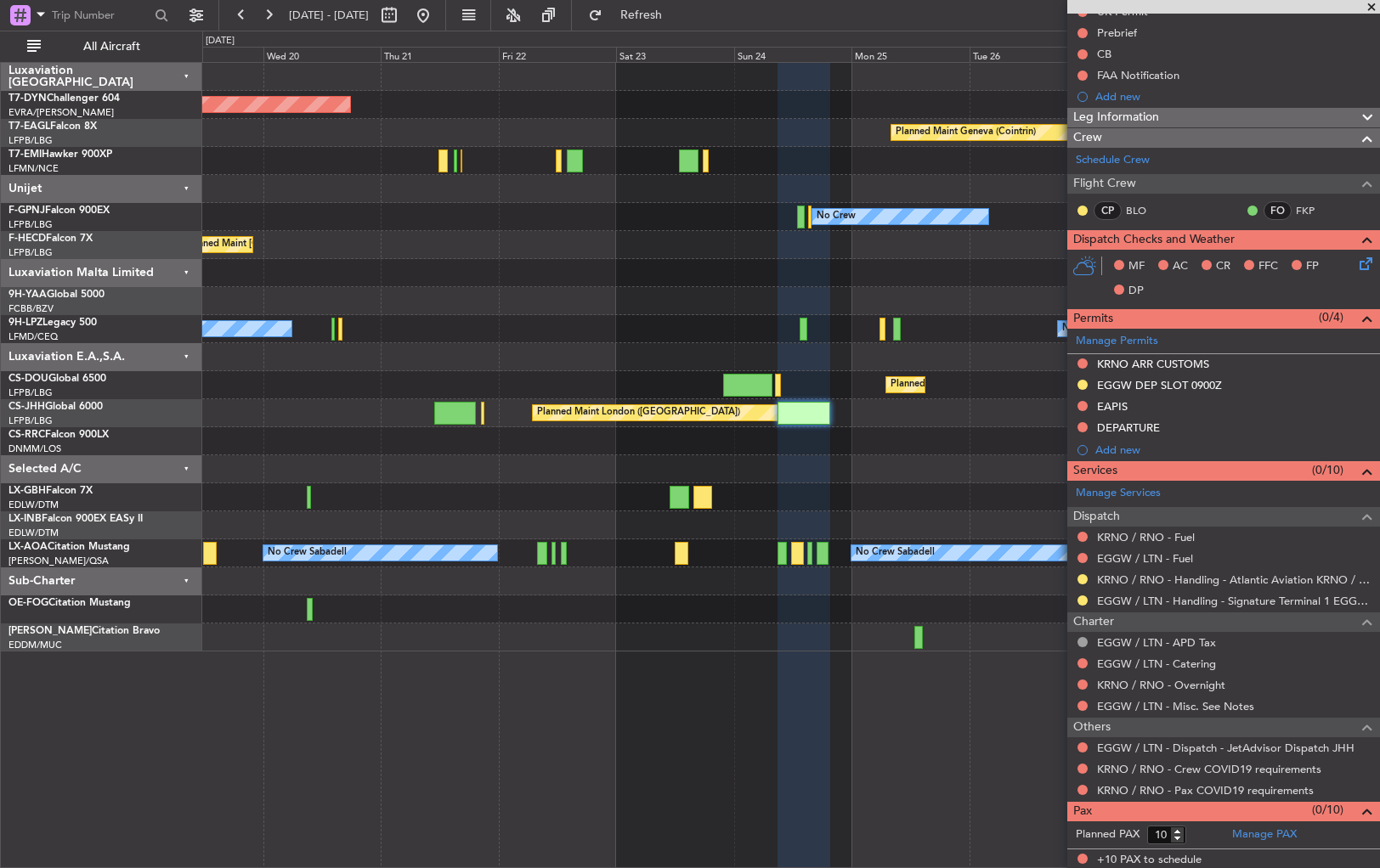
click at [228, 470] on div "Planned Maint [GEOGRAPHIC_DATA]-[GEOGRAPHIC_DATA] Planned Maint Geneva ([GEOGRA…" at bounding box center [790, 357] width 1177 height 589
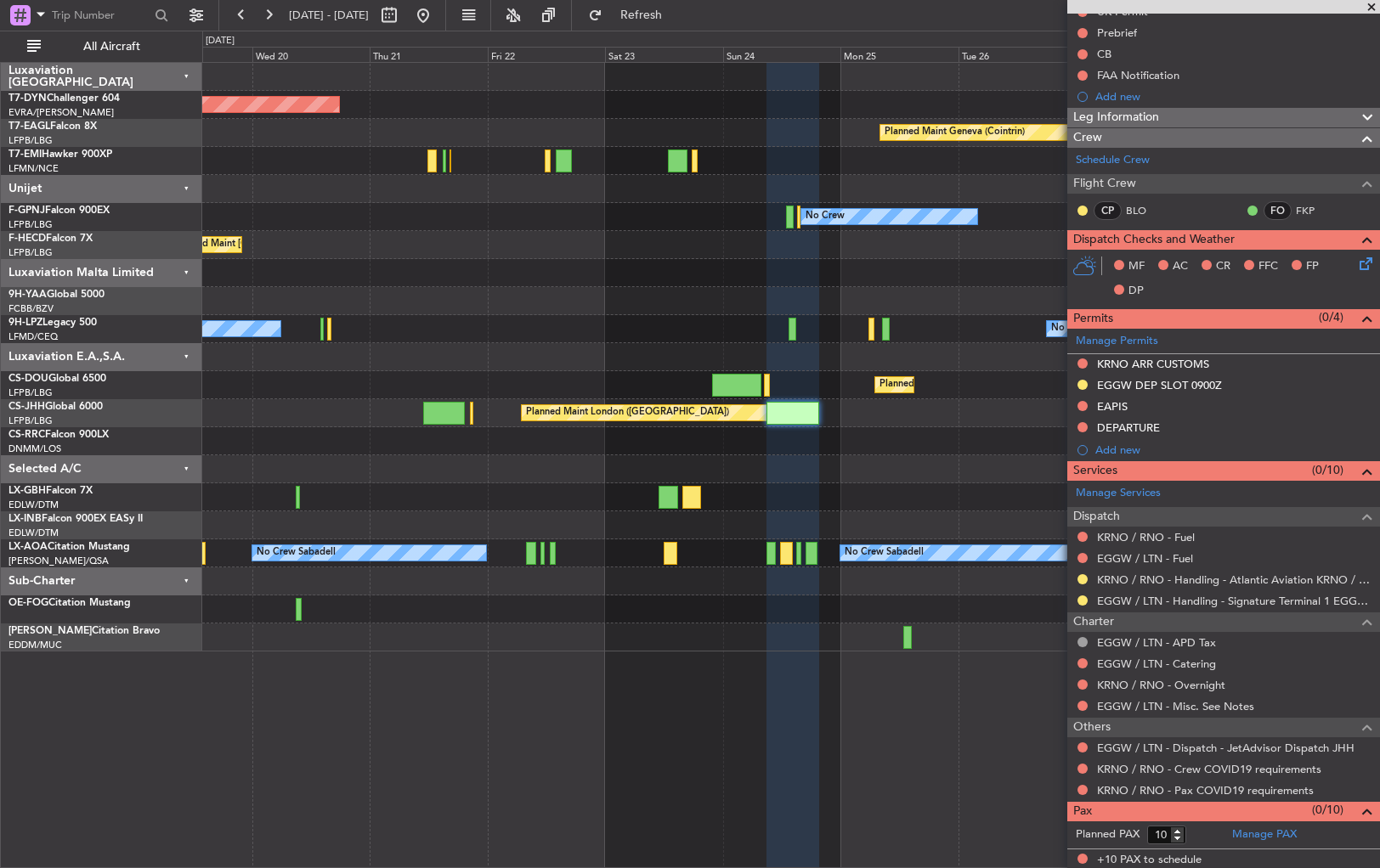
scroll to position [0, 0]
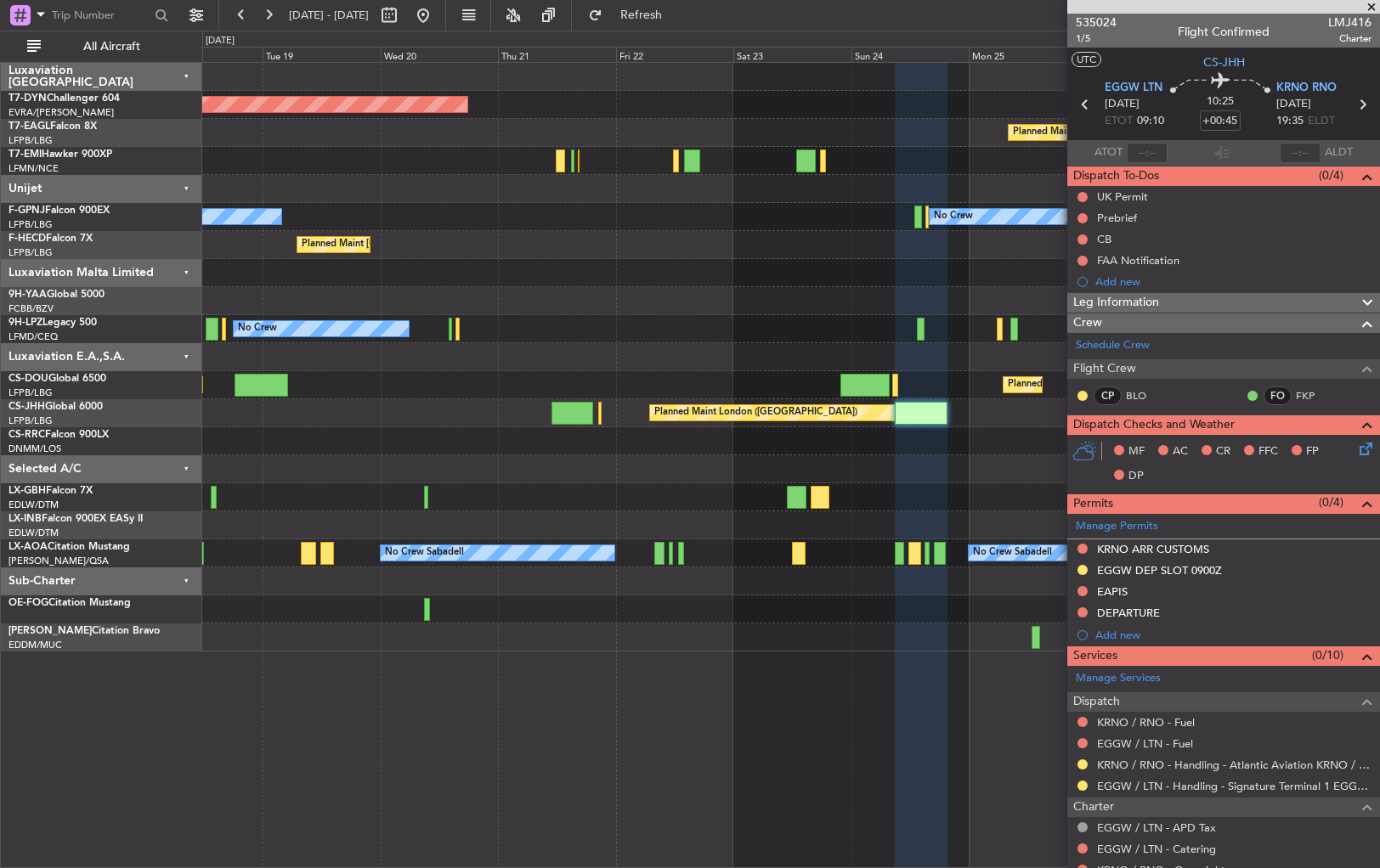
click at [671, 469] on div at bounding box center [790, 468] width 1177 height 28
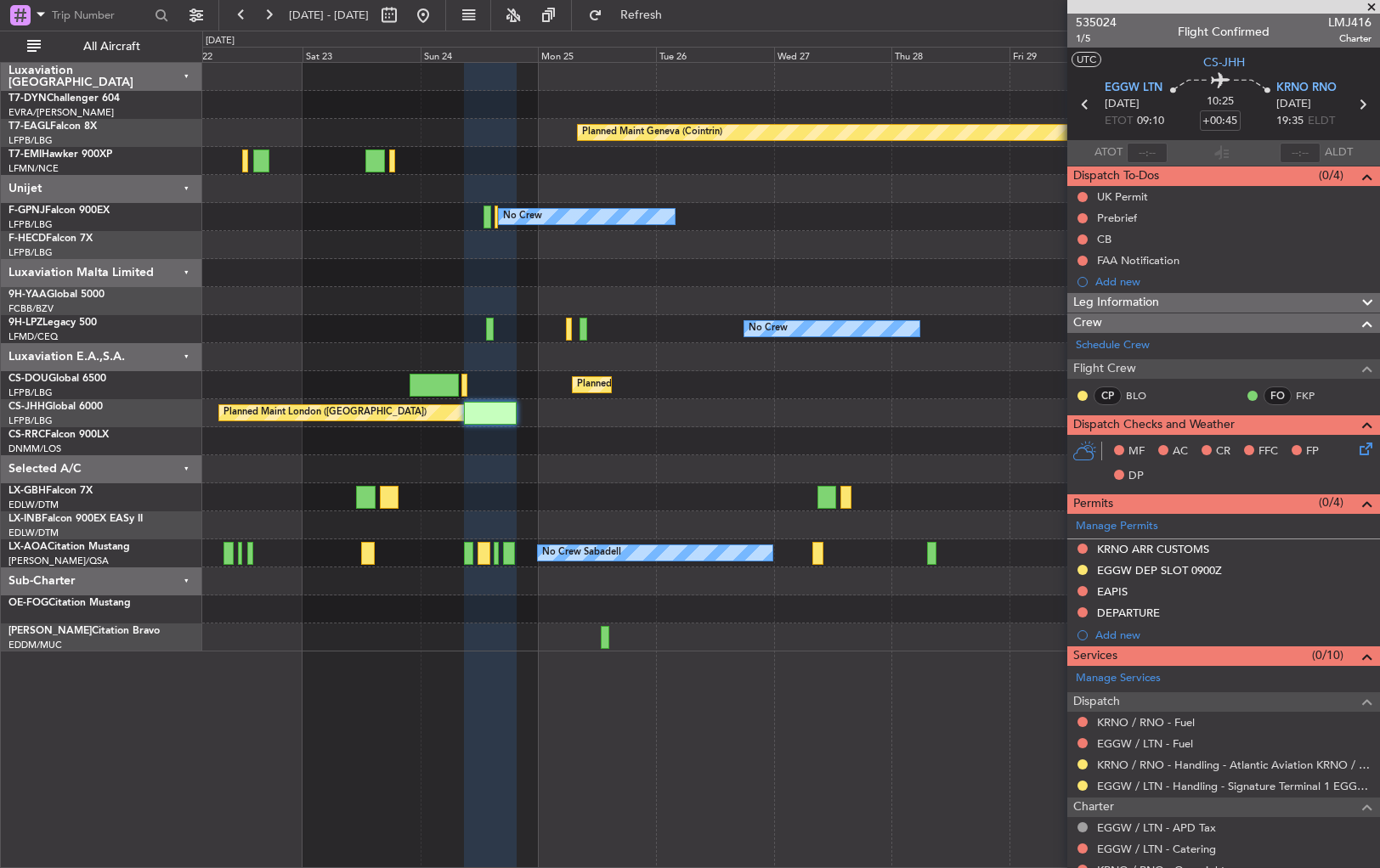
click at [429, 468] on div at bounding box center [790, 468] width 1177 height 28
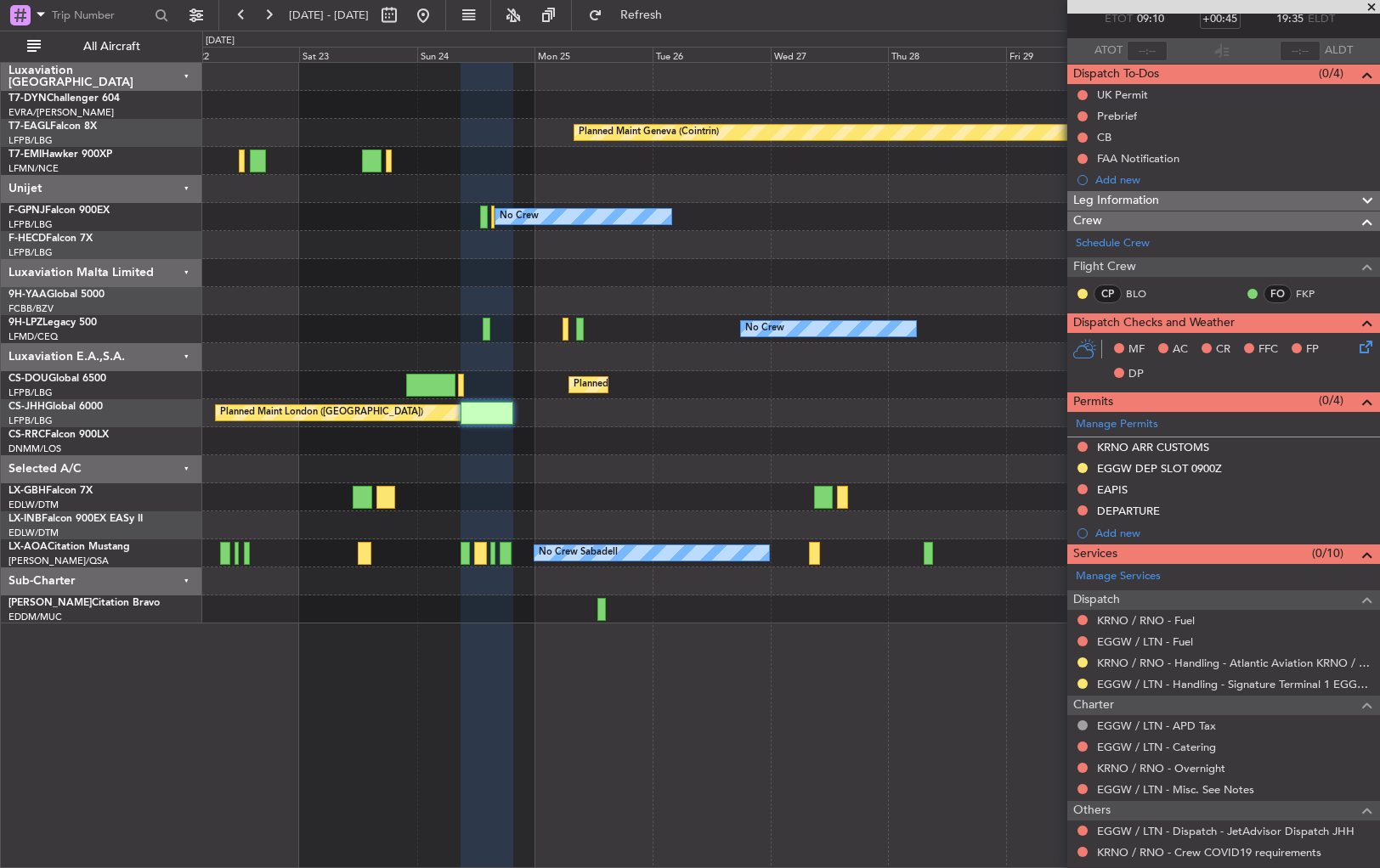
scroll to position [185, 0]
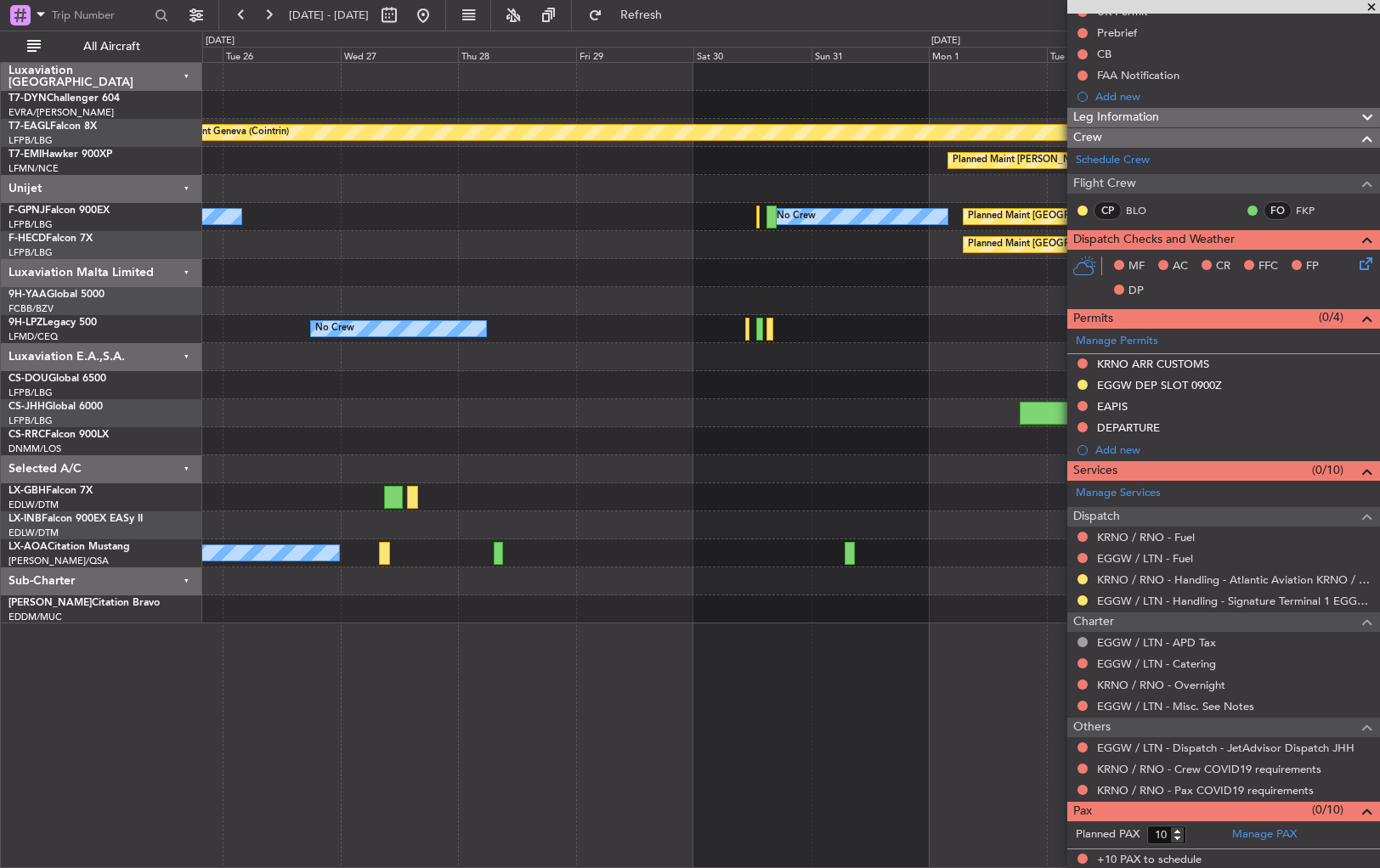
click at [533, 464] on div "Planned Maint Geneva (Cointrin) Planned Maint [PERSON_NAME] No Crew No Crew Pla…" at bounding box center [790, 343] width 1177 height 561
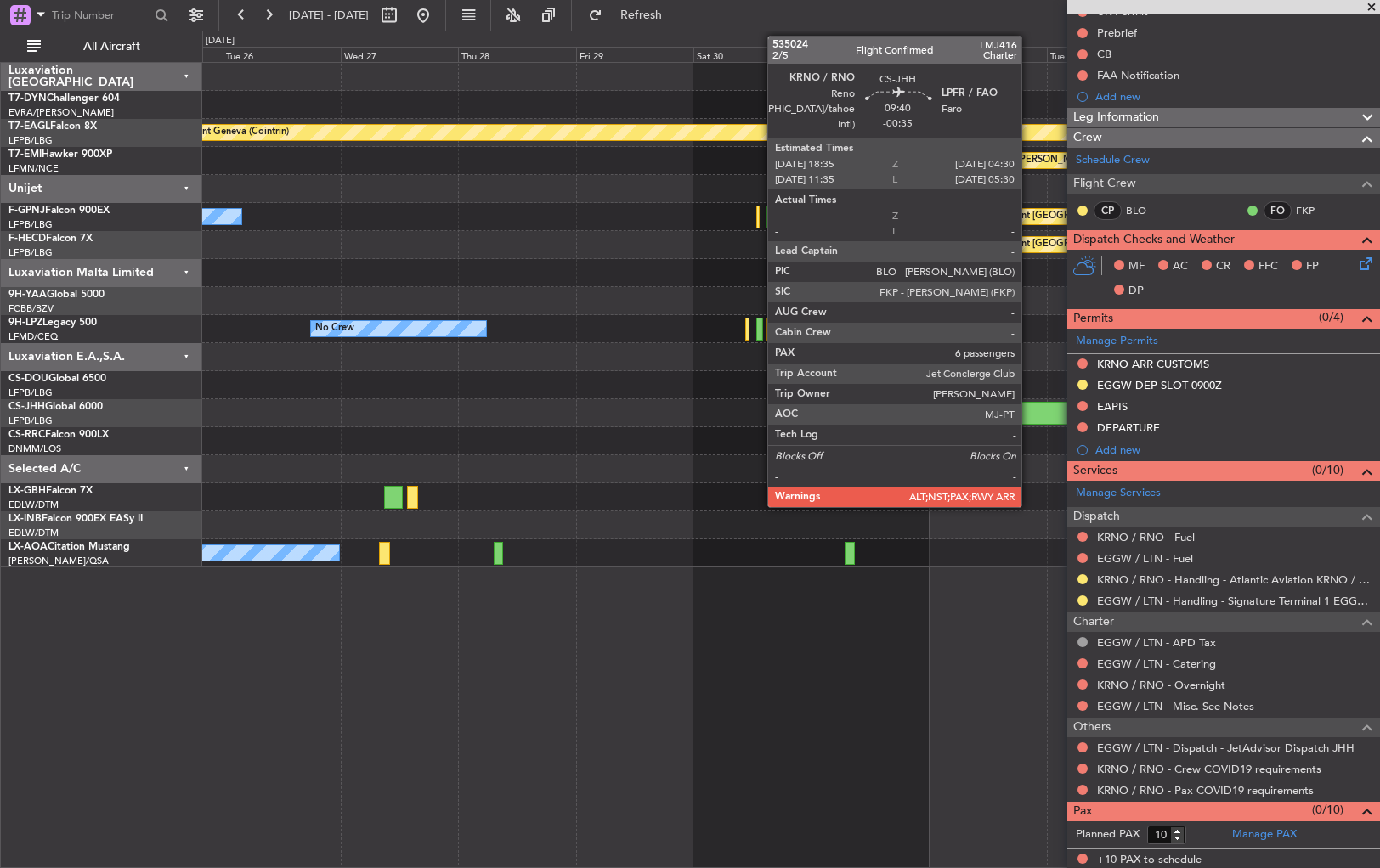
click at [1029, 411] on div at bounding box center [1044, 413] width 50 height 23
type input "-00:35"
type input "6"
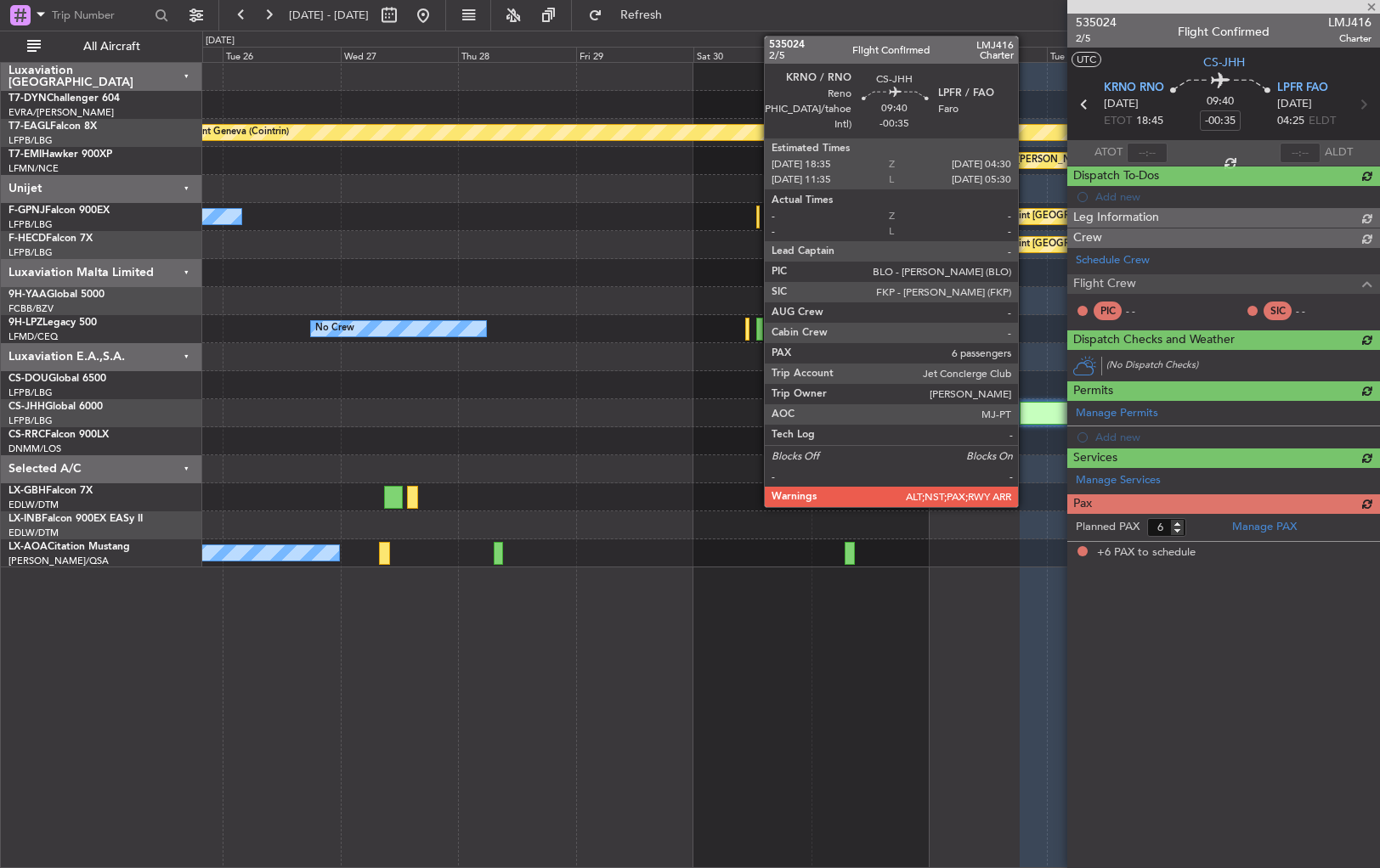
scroll to position [0, 0]
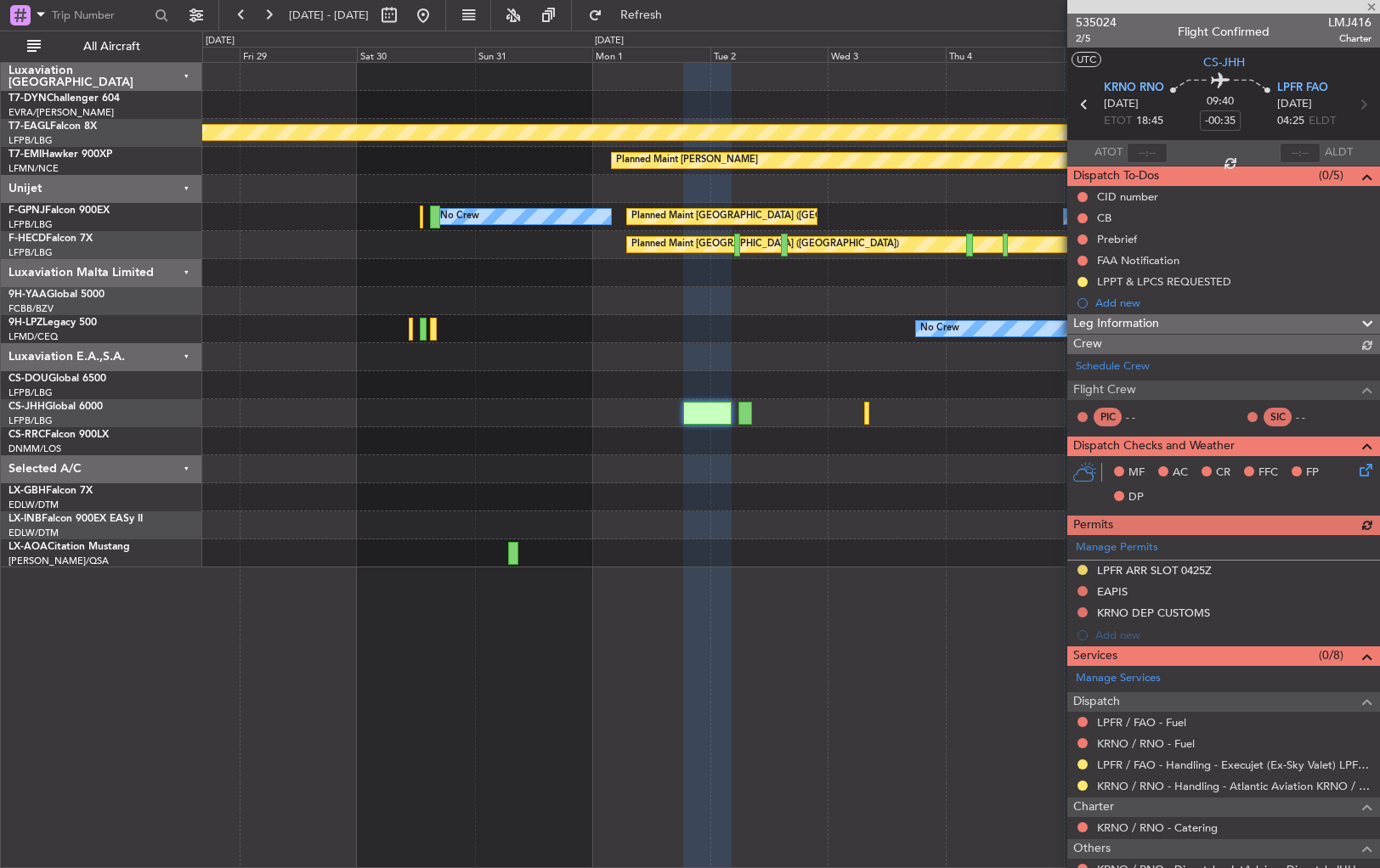
click at [610, 387] on div "Planned Maint Geneva (Cointrin) Planned Maint [PERSON_NAME] Planned Maint [GEOG…" at bounding box center [790, 315] width 1177 height 505
click at [1094, 27] on span "535024" at bounding box center [1096, 22] width 41 height 18
